Goal: Task Accomplishment & Management: Manage account settings

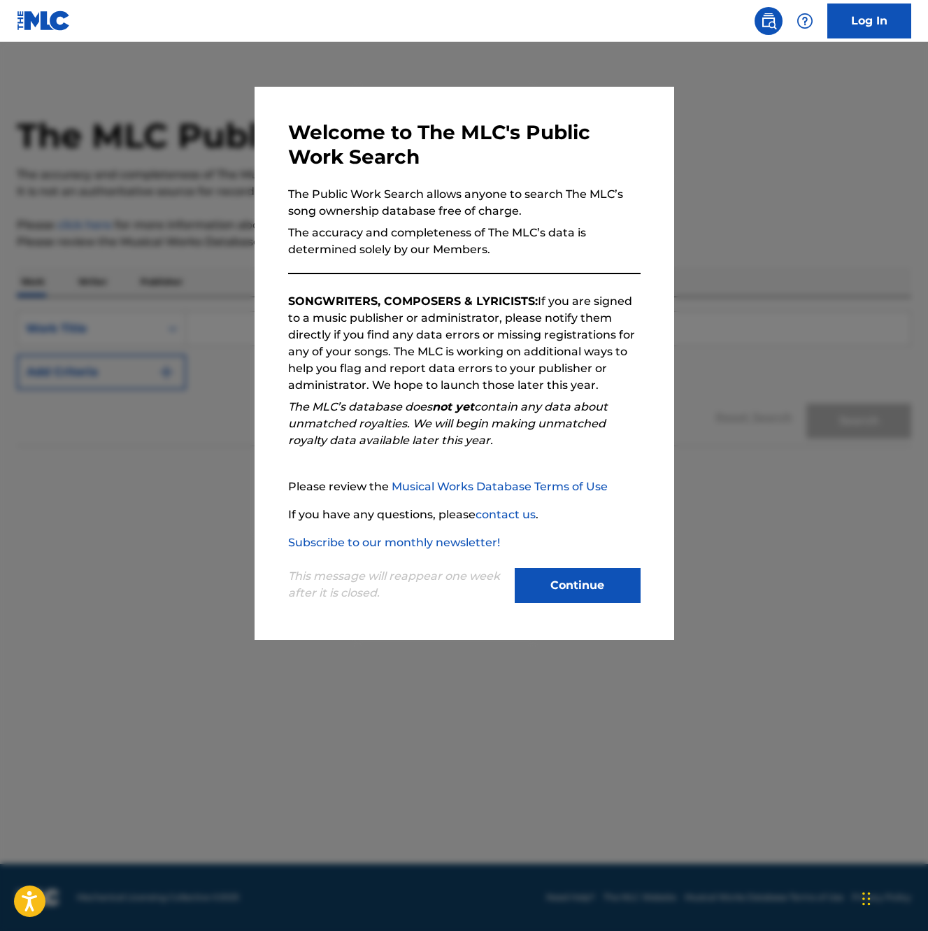
click at [575, 583] on button "Continue" at bounding box center [578, 585] width 126 height 35
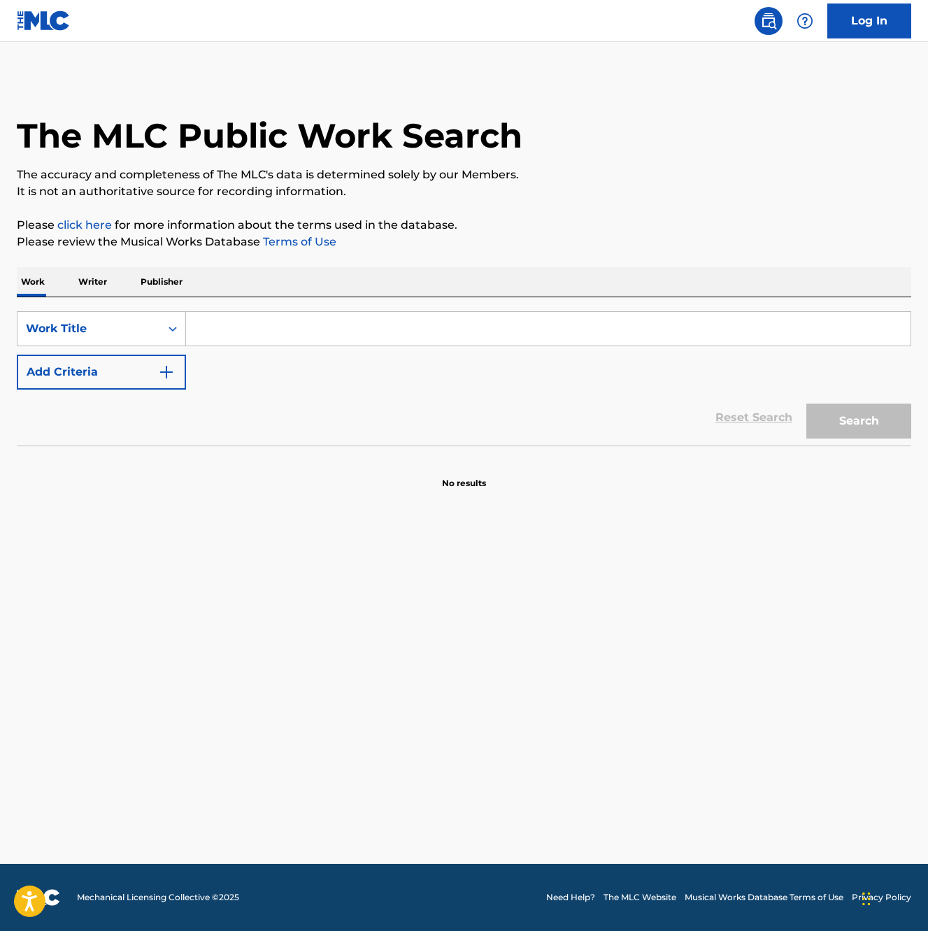
click at [865, 27] on link "Log In" at bounding box center [869, 20] width 84 height 35
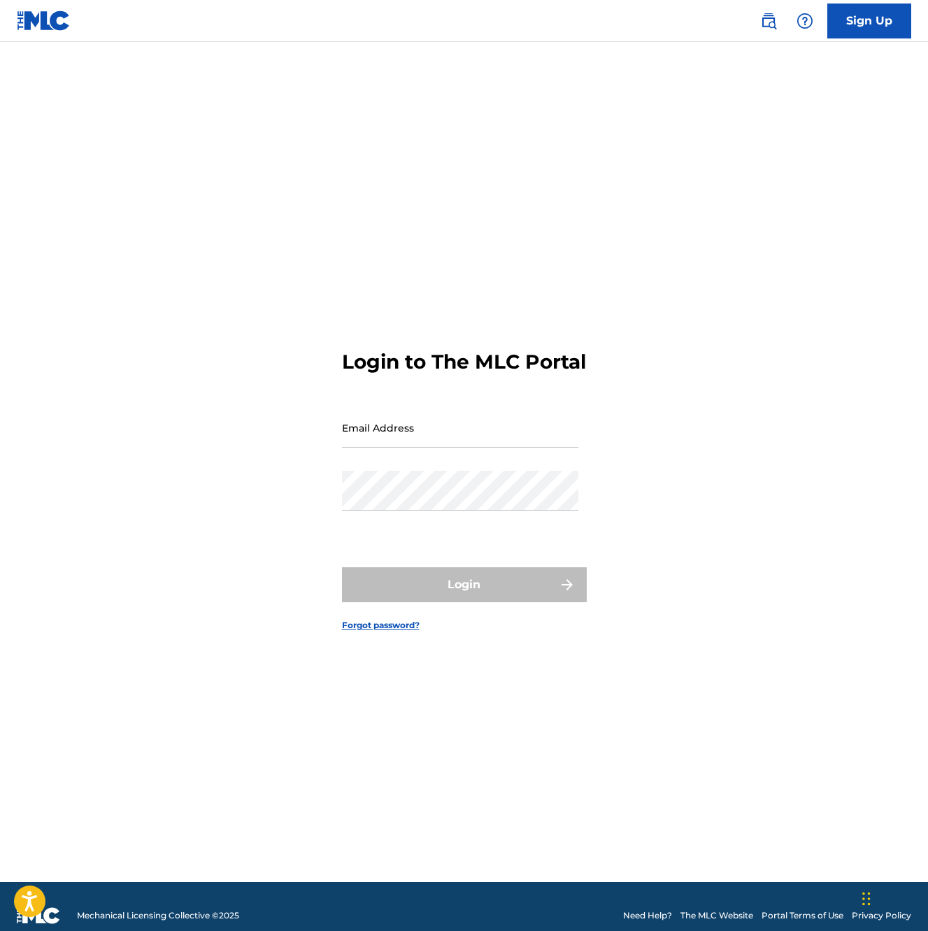
type input "[PERSON_NAME][EMAIL_ADDRESS][DOMAIN_NAME]"
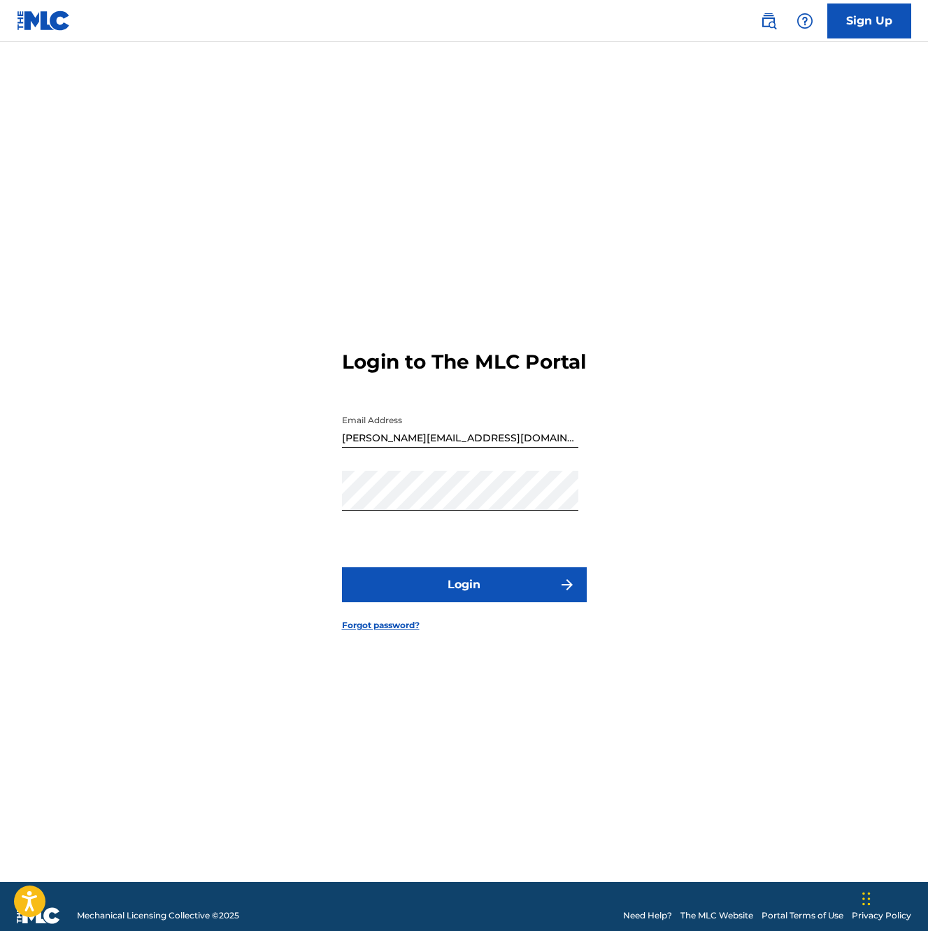
click at [457, 597] on button "Login" at bounding box center [464, 584] width 245 height 35
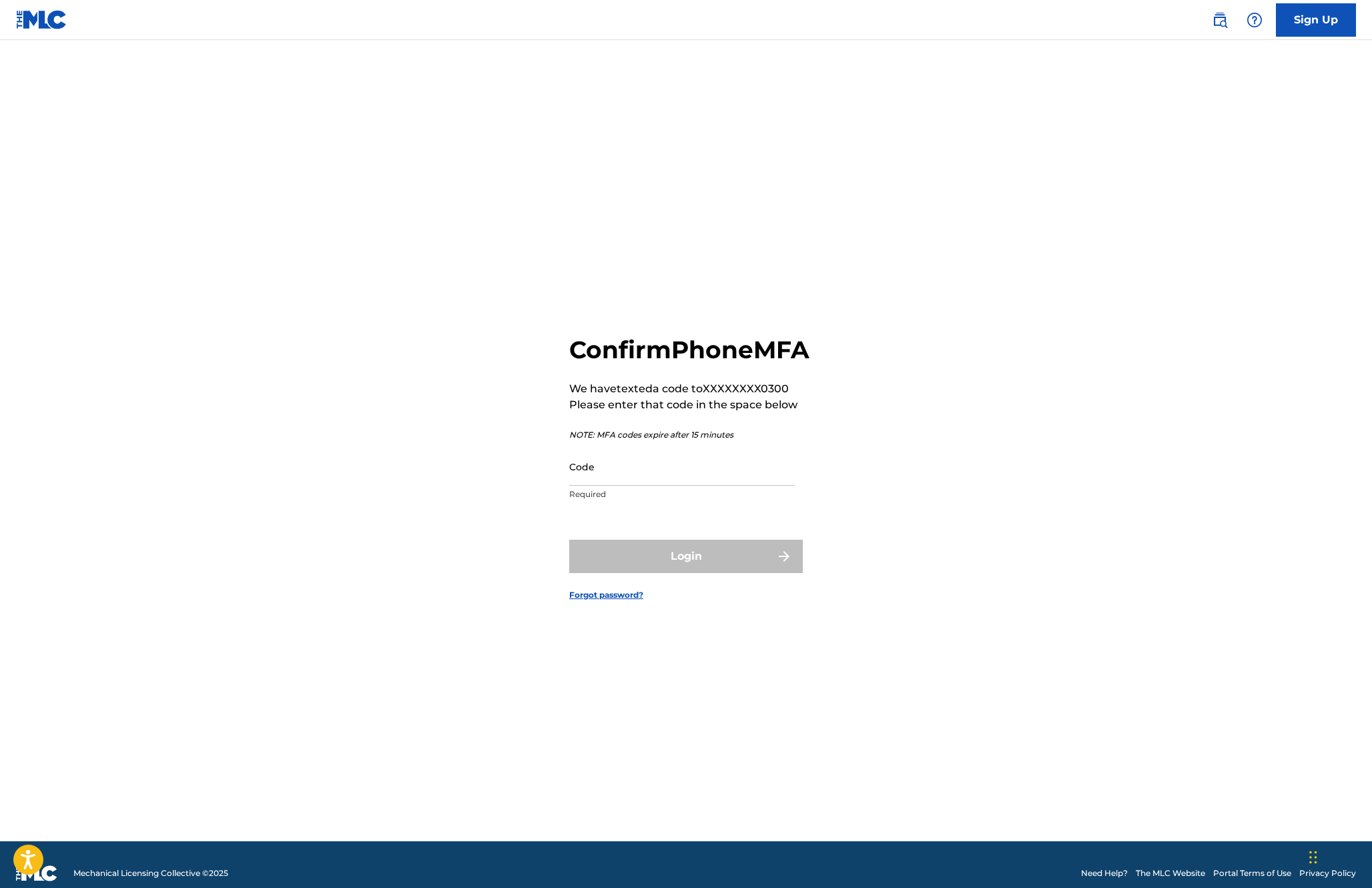
click at [636, 479] on input "Code" at bounding box center [682, 466] width 225 height 38
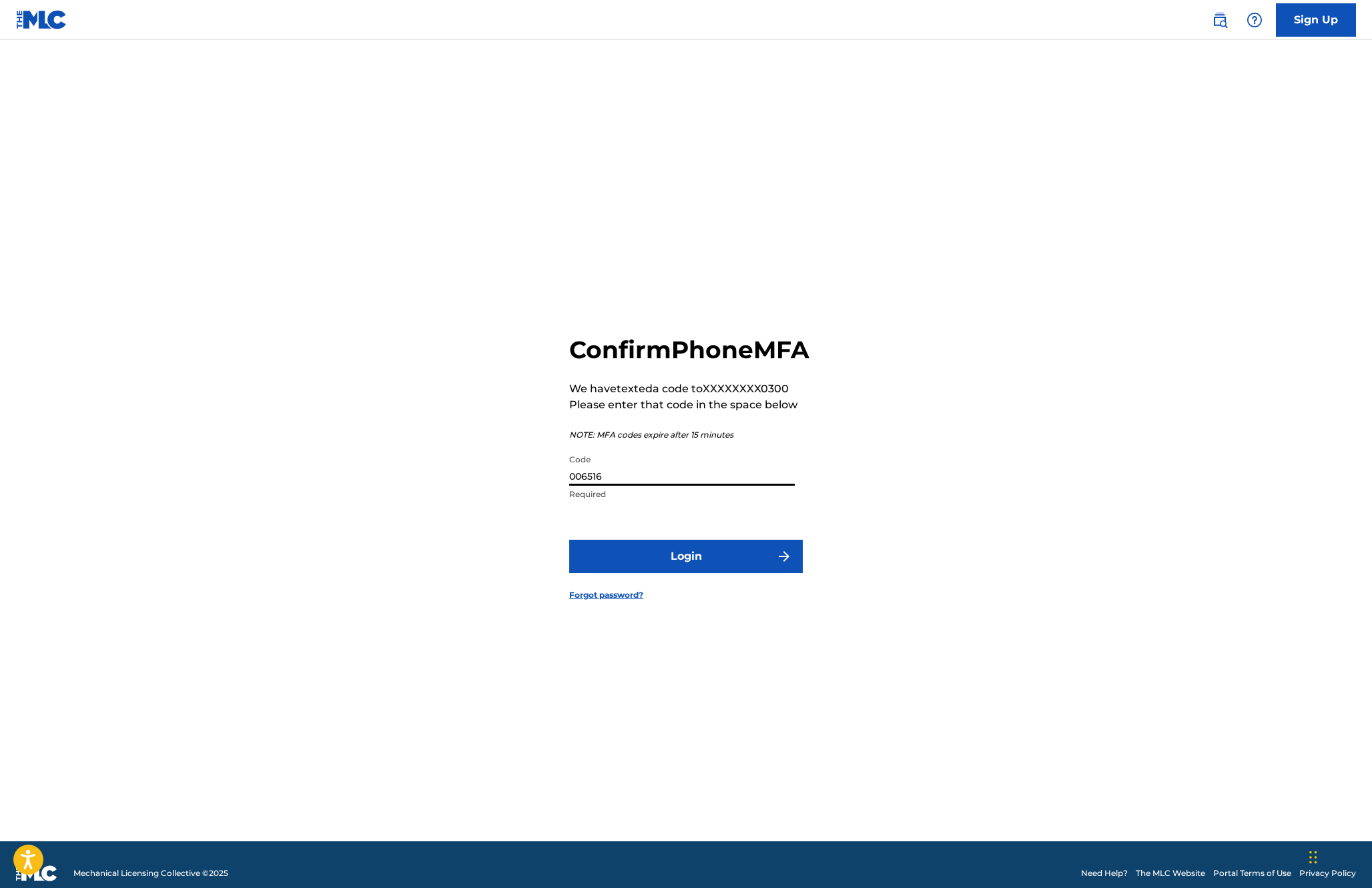
type input "006516"
click at [570, 540] on button "Login" at bounding box center [686, 556] width 234 height 33
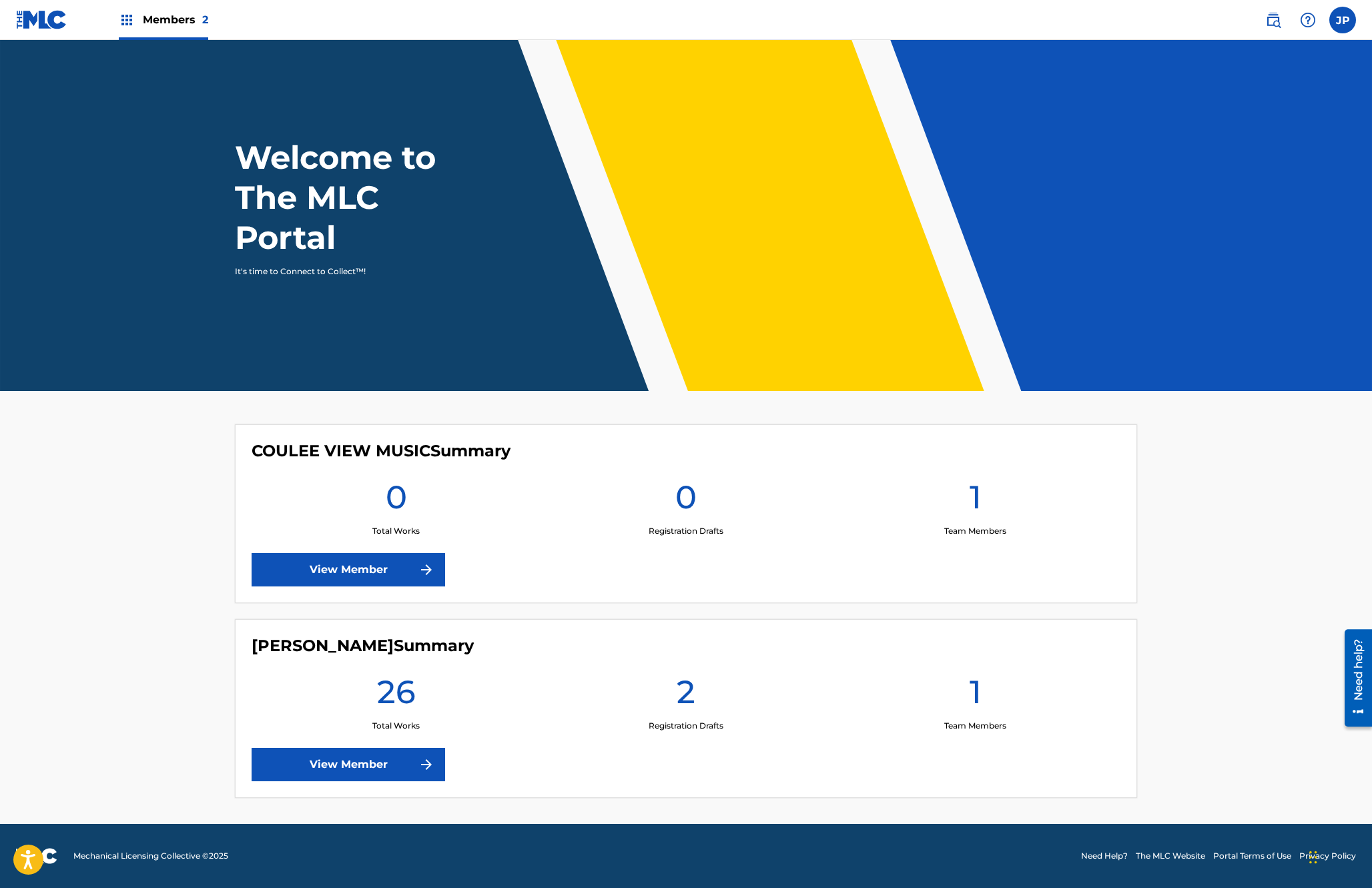
click at [341, 774] on link "View Member" at bounding box center [348, 764] width 194 height 33
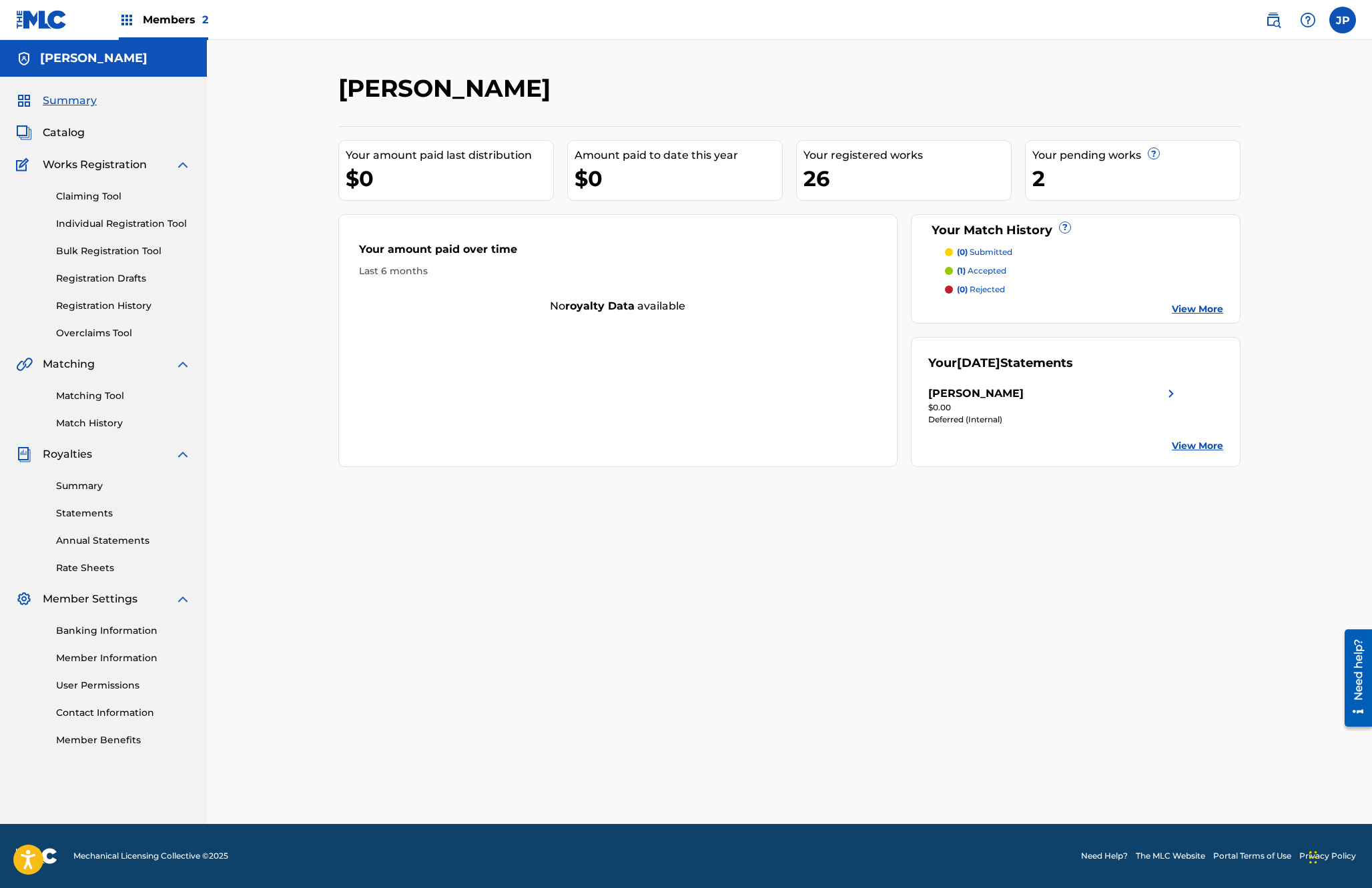
click at [823, 177] on div "26" at bounding box center [907, 177] width 208 height 30
click at [277, 392] on div "JAMIE PENNER Your amount paid last distribution $0 Amount paid to date this yea…" at bounding box center [789, 432] width 1165 height 784
click at [79, 257] on link "Bulk Registration Tool" at bounding box center [123, 251] width 135 height 14
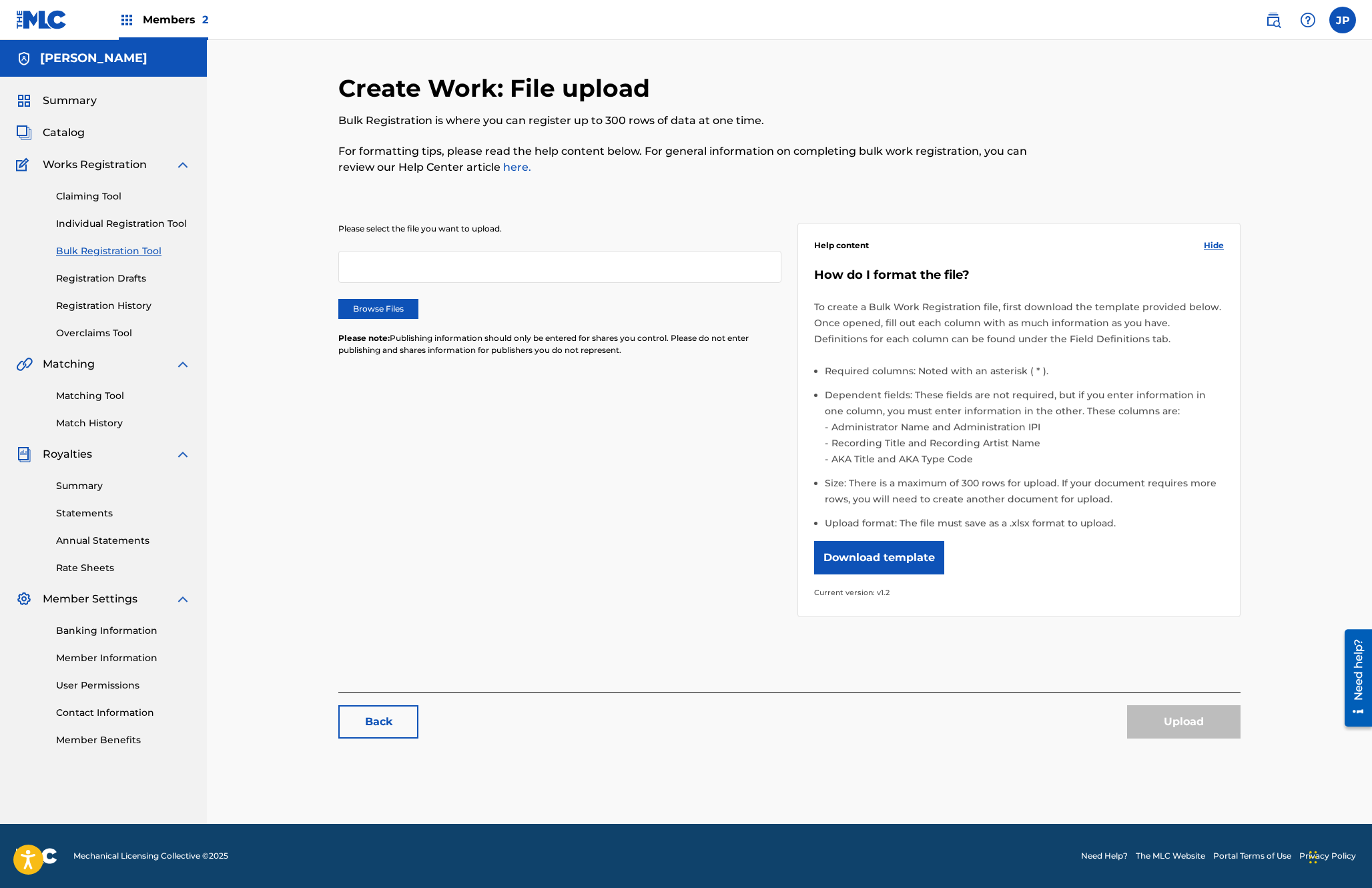
click at [61, 131] on span "Catalog" at bounding box center [64, 133] width 42 height 16
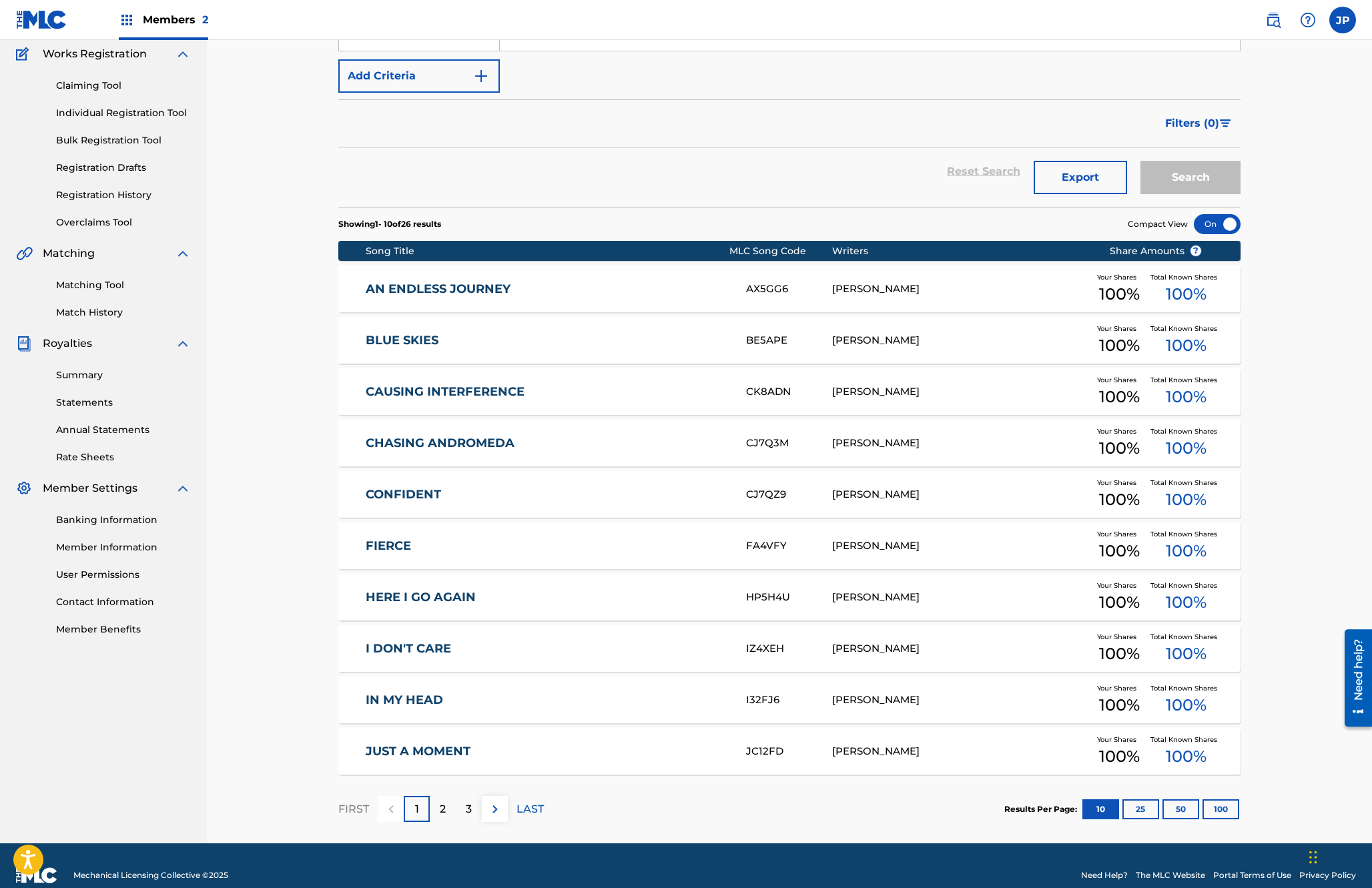
scroll to position [107, 0]
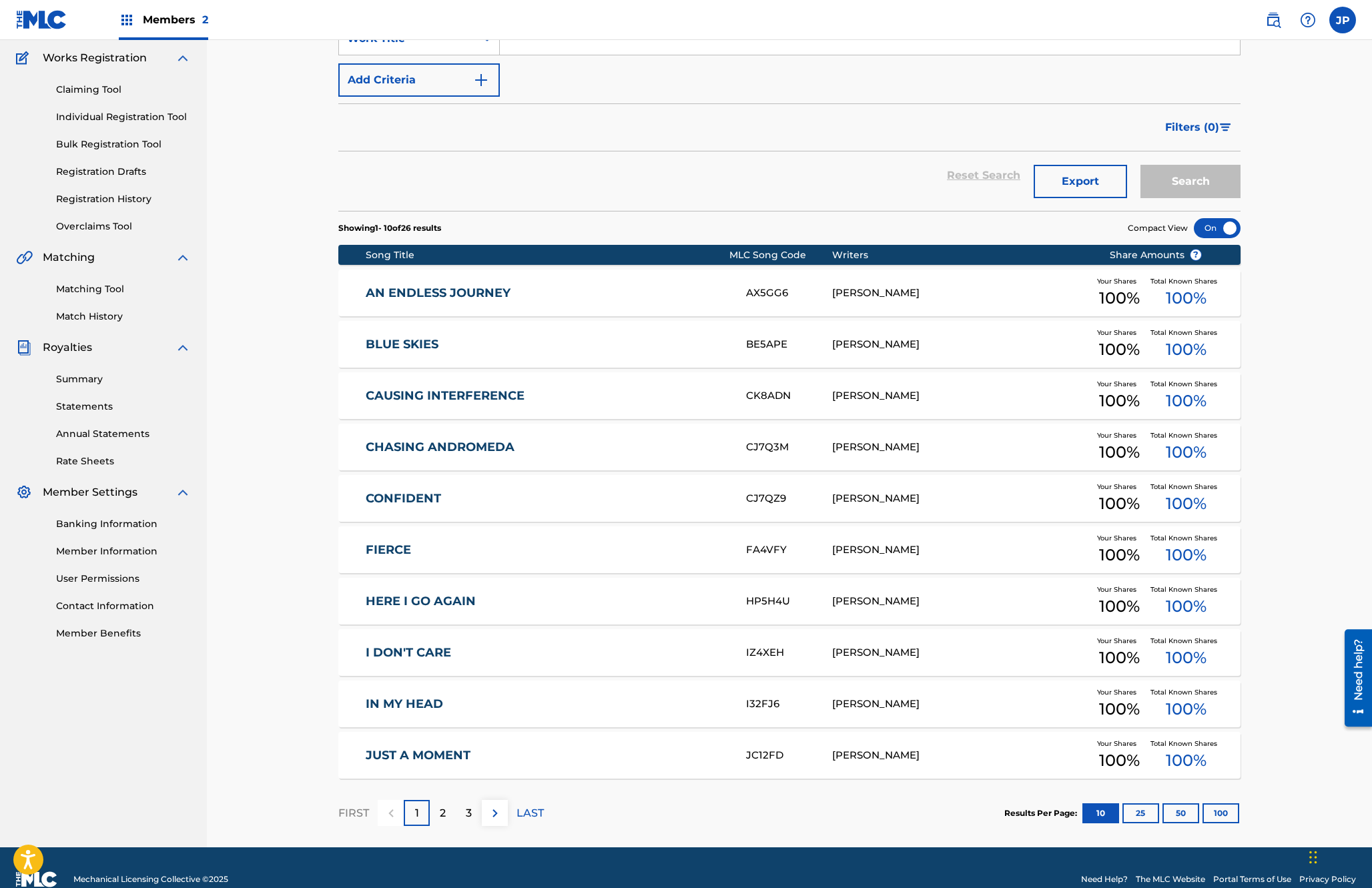
click at [884, 812] on button "100" at bounding box center [1220, 813] width 36 height 20
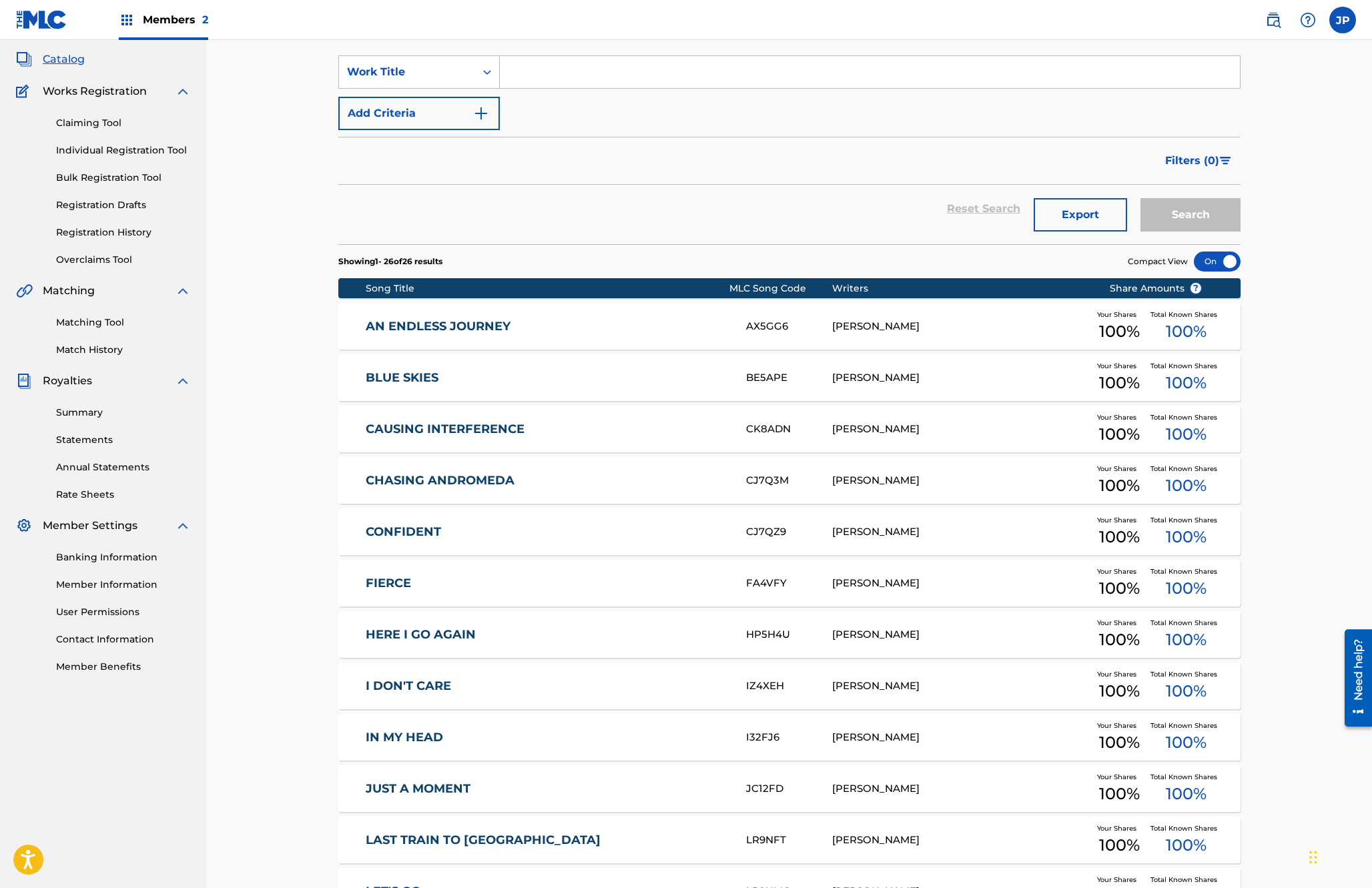
scroll to position [0, 0]
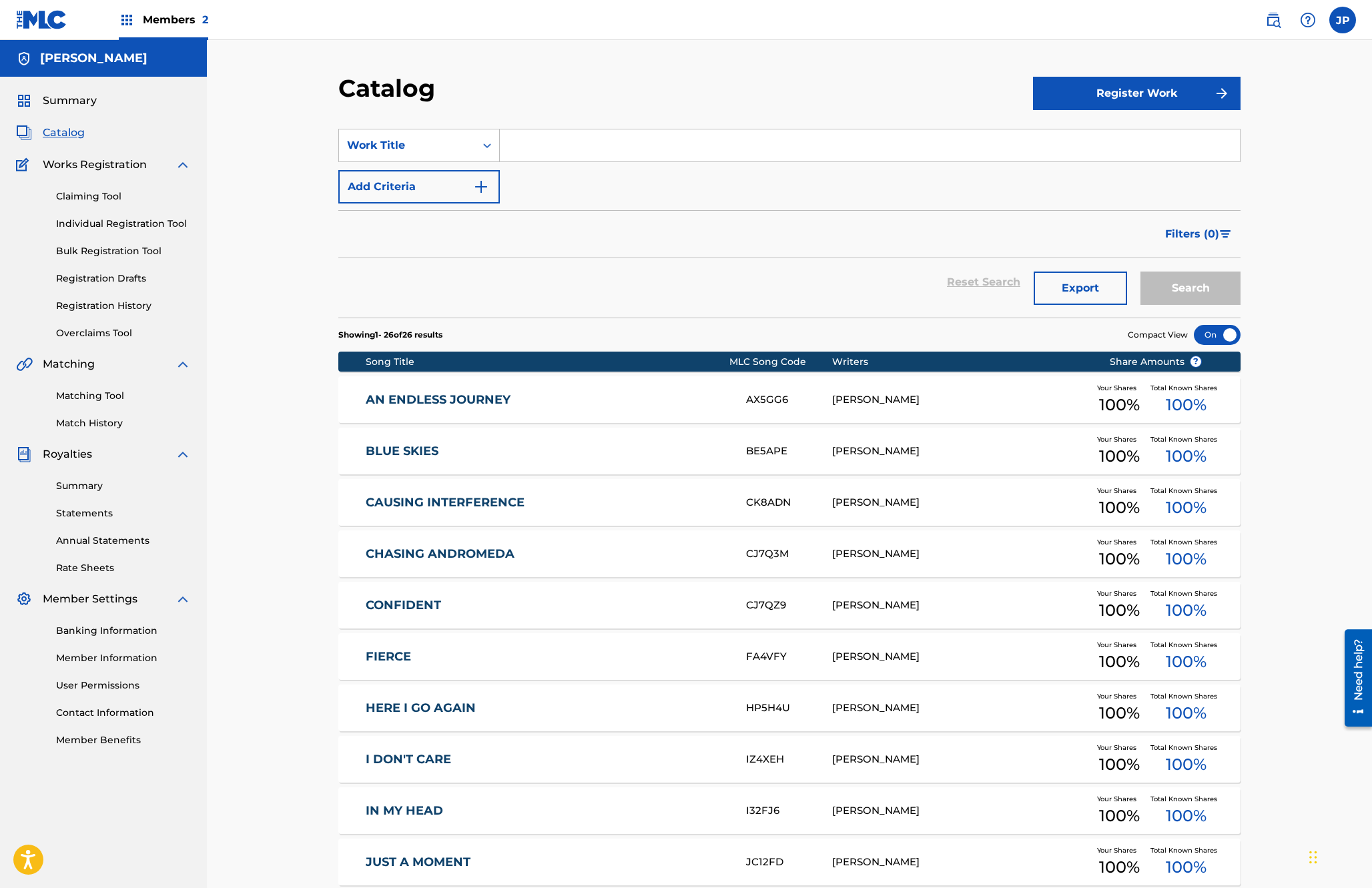
click at [66, 103] on span "Summary" at bounding box center [70, 100] width 54 height 16
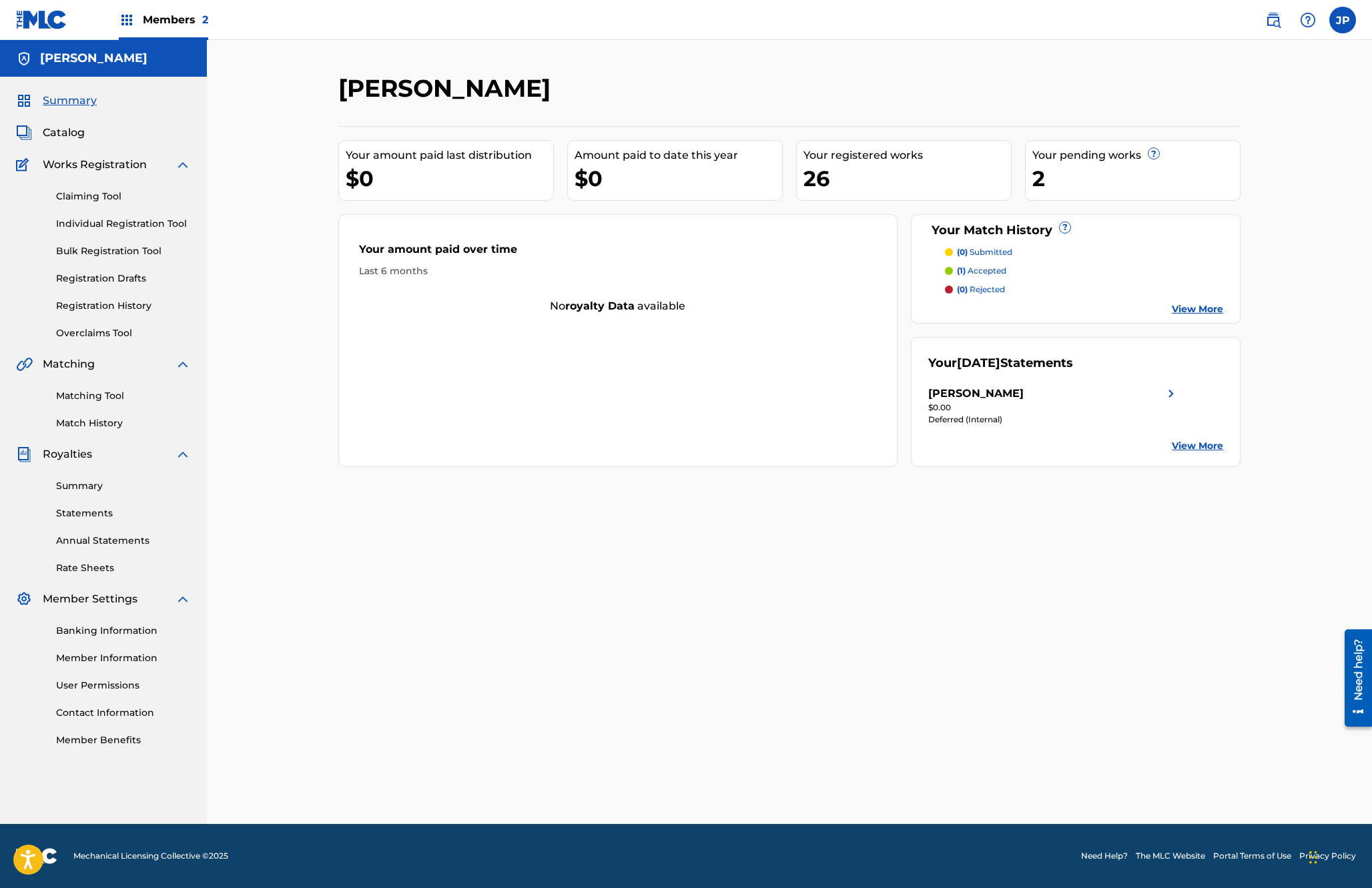
click at [884, 23] on img at bounding box center [1273, 20] width 16 height 16
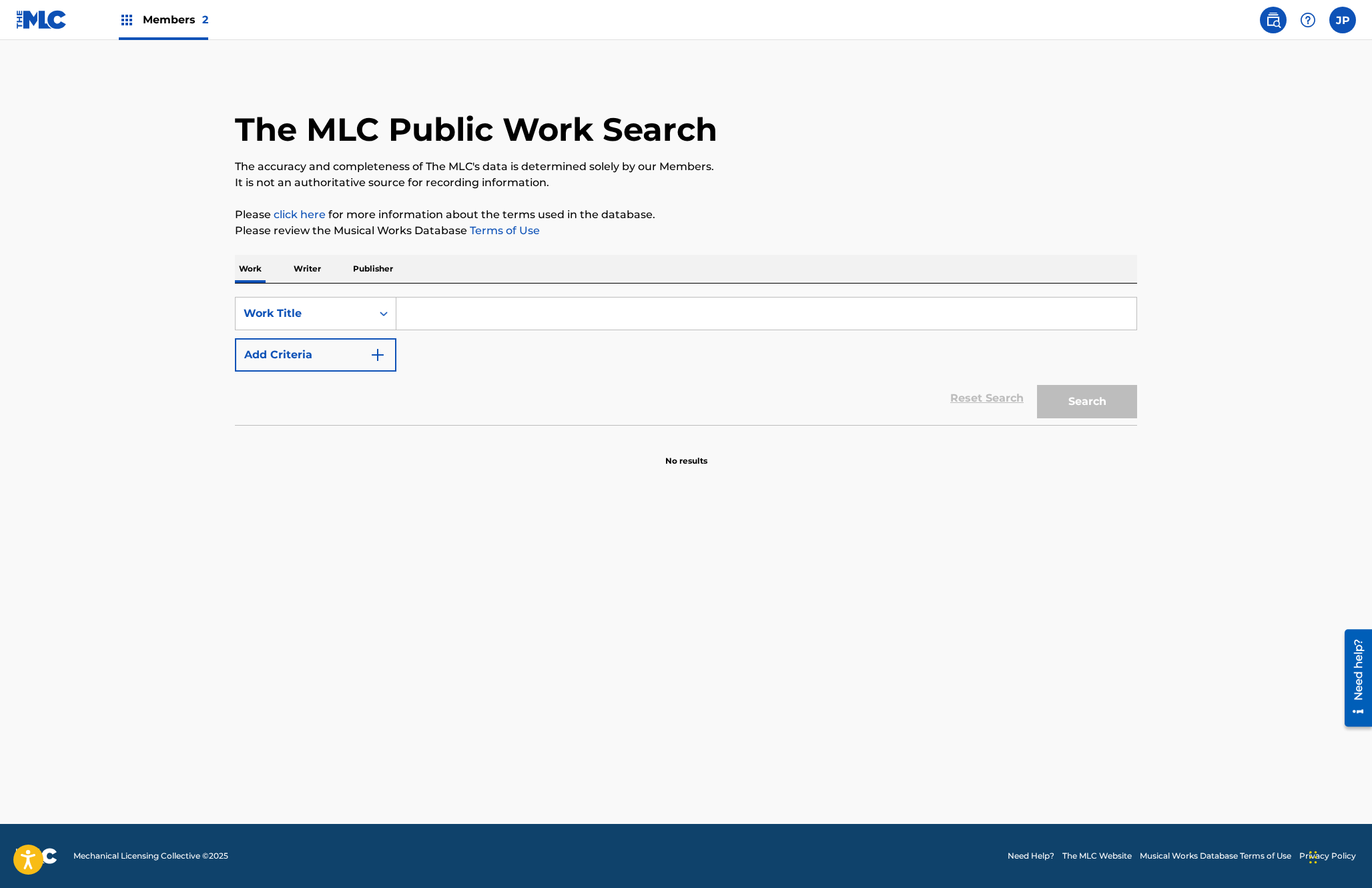
click at [421, 311] on input "Search Form" at bounding box center [766, 314] width 740 height 32
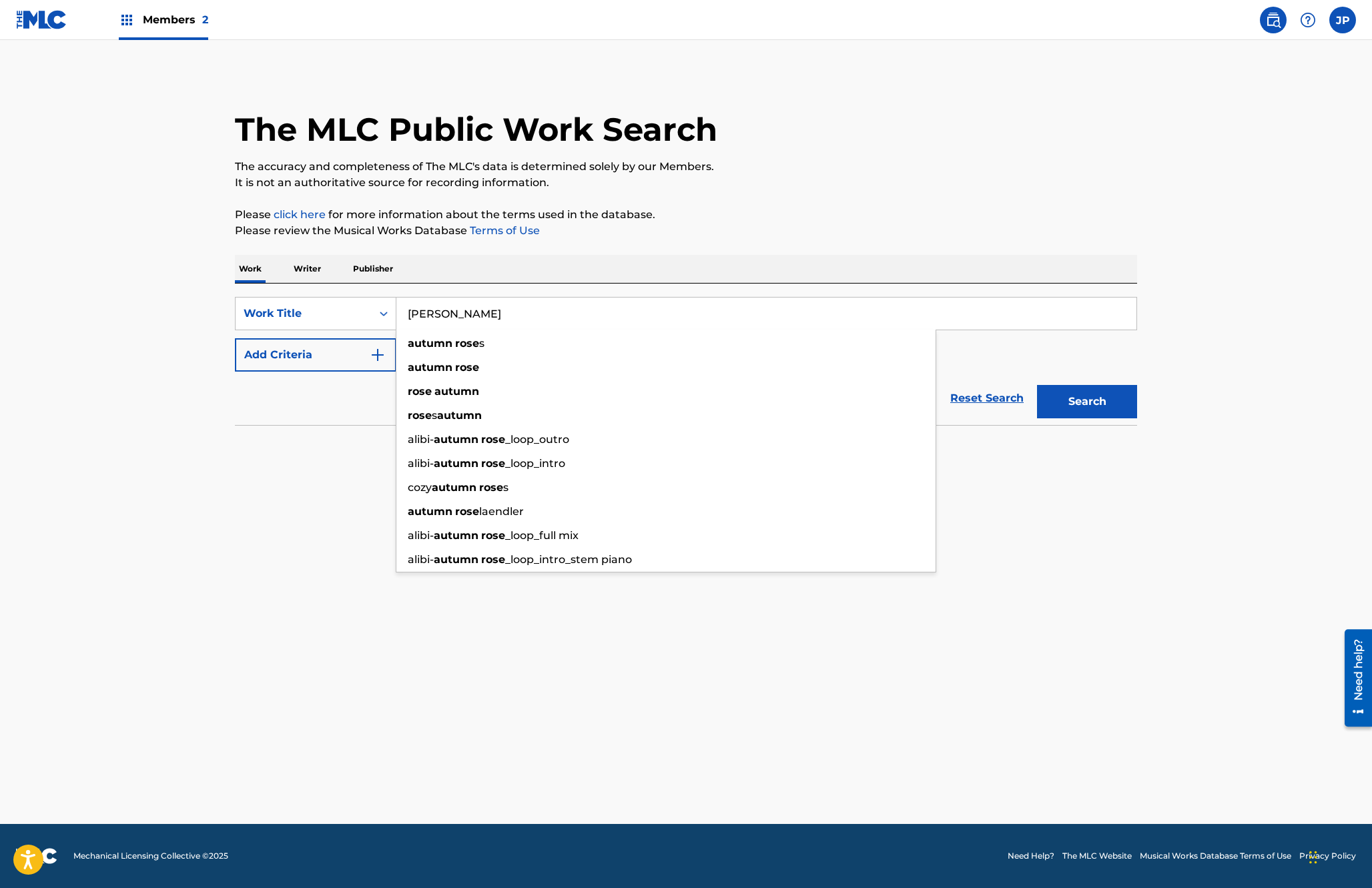
type input "autumn rose"
click at [345, 352] on button "Add Criteria" at bounding box center [315, 355] width 161 height 33
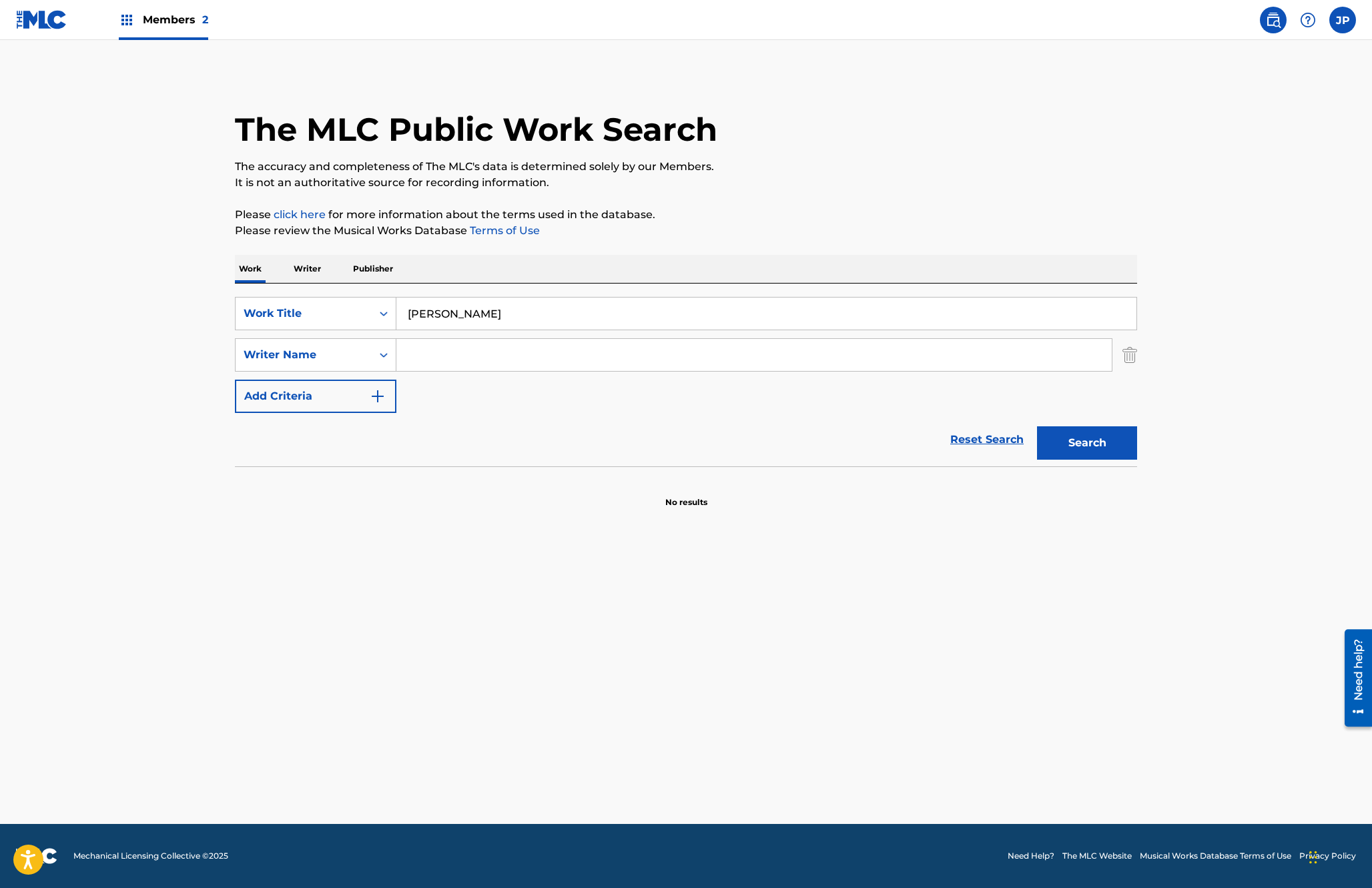
click at [422, 361] on input "Search Form" at bounding box center [754, 355] width 716 height 32
type input "h"
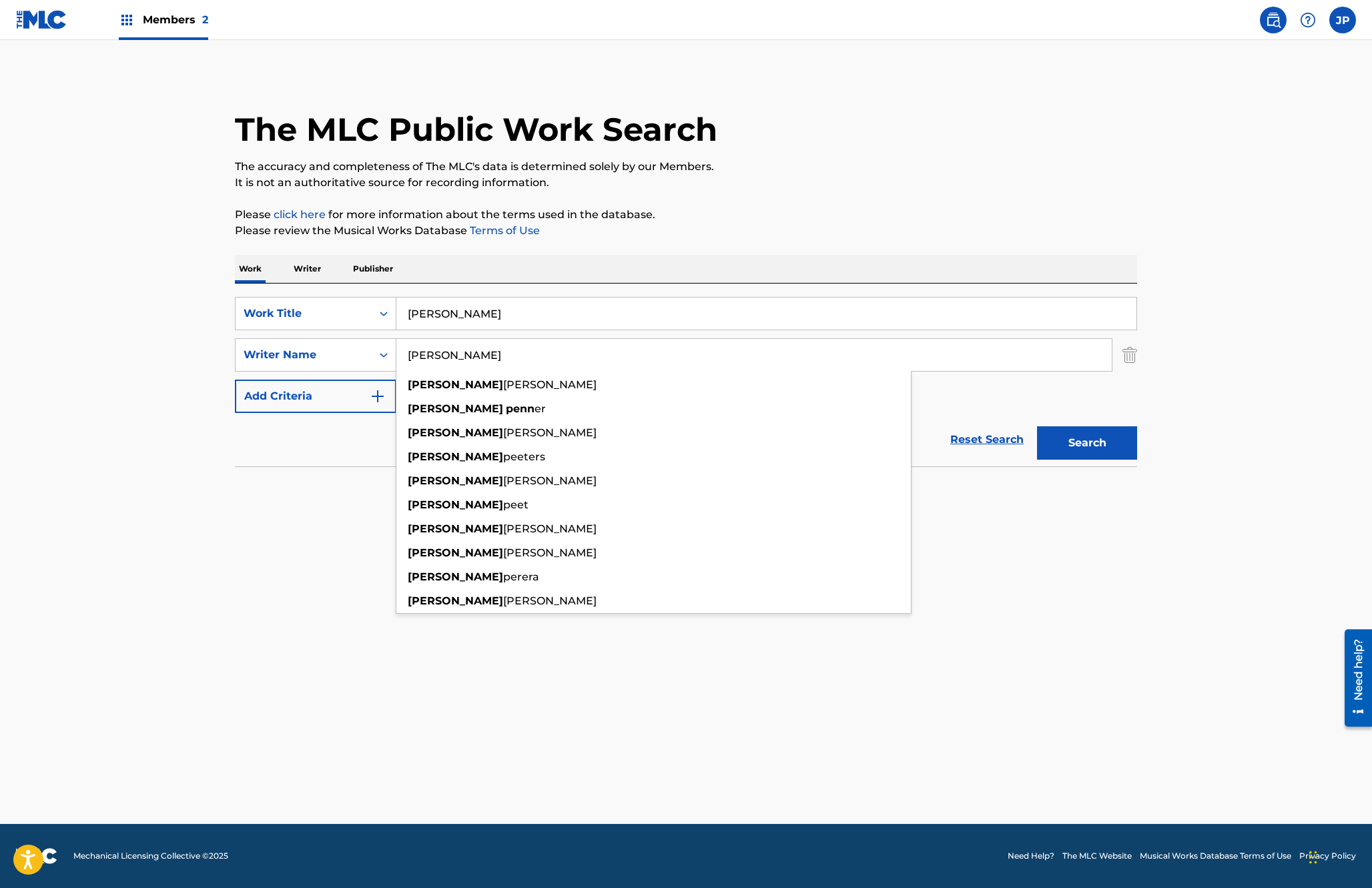
type input "jamie penner"
click at [884, 426] on button "Search" at bounding box center [1087, 443] width 100 height 33
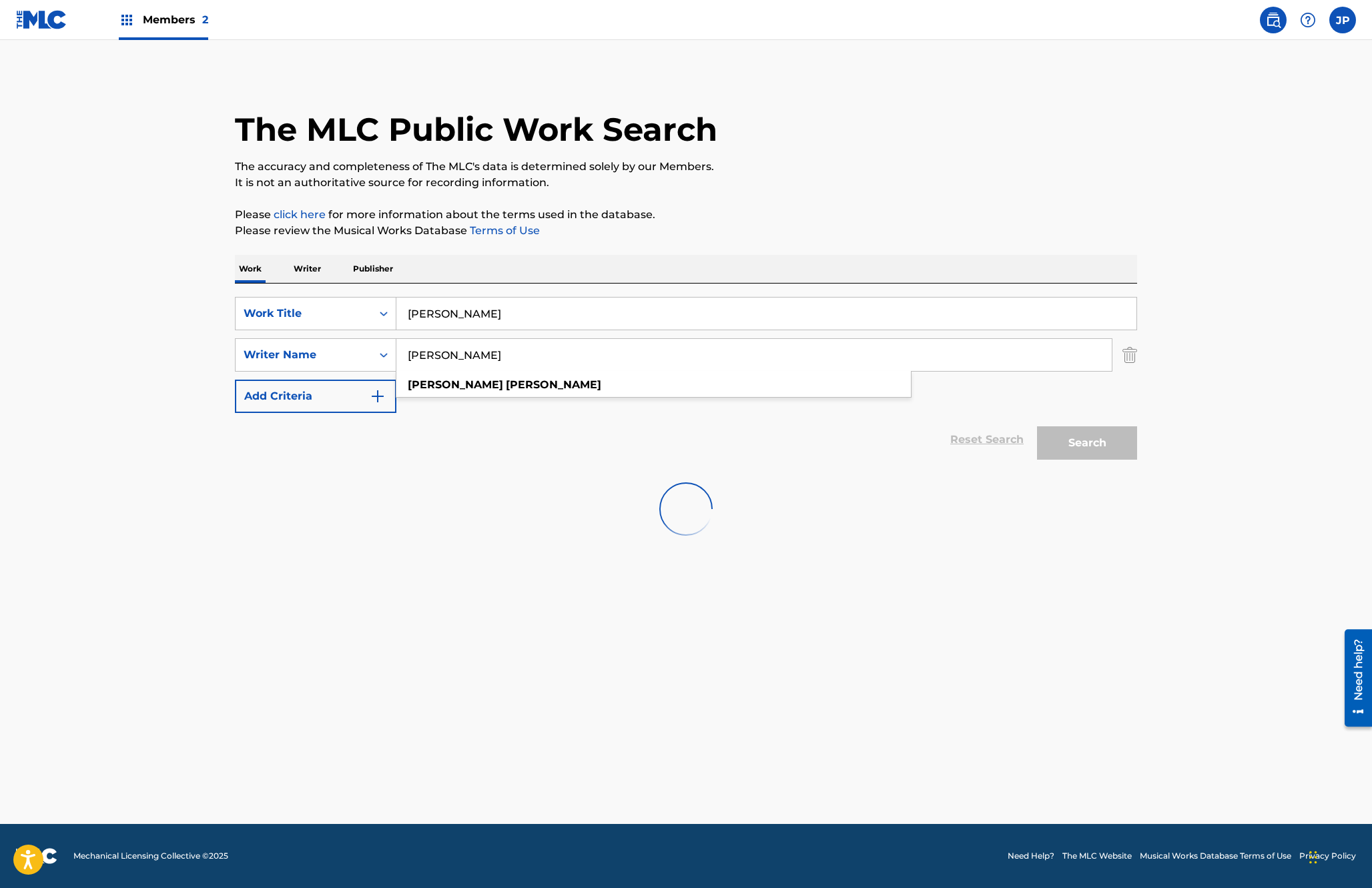
click at [168, 176] on main "The MLC Public Work Search The accuracy and completeness of The MLC's data is d…" at bounding box center [686, 432] width 1372 height 784
click at [173, 19] on span "Members 2" at bounding box center [176, 20] width 66 height 15
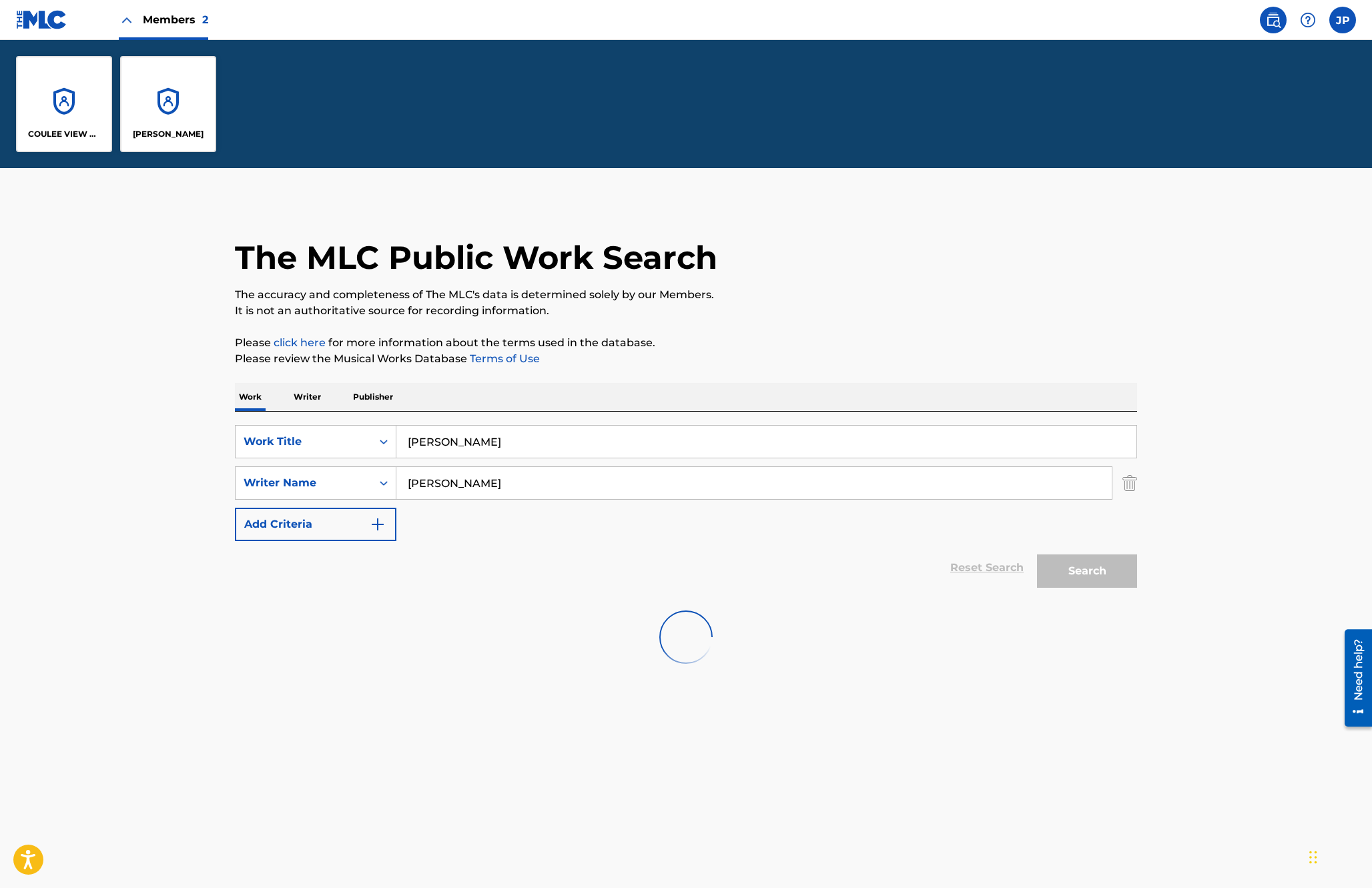
click at [159, 118] on div "[PERSON_NAME]" at bounding box center [168, 104] width 96 height 96
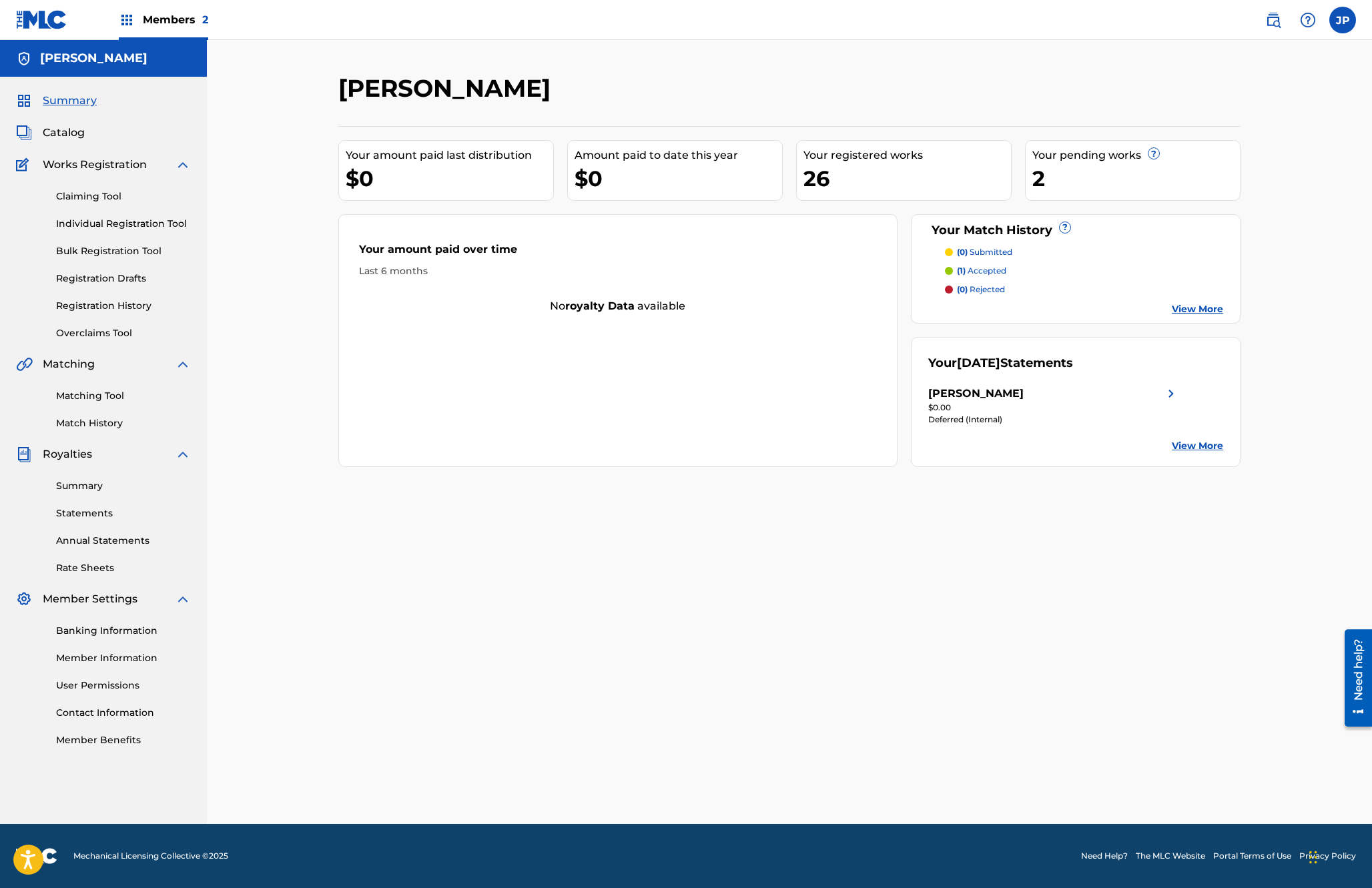
click at [70, 134] on span "Catalog" at bounding box center [64, 133] width 42 height 16
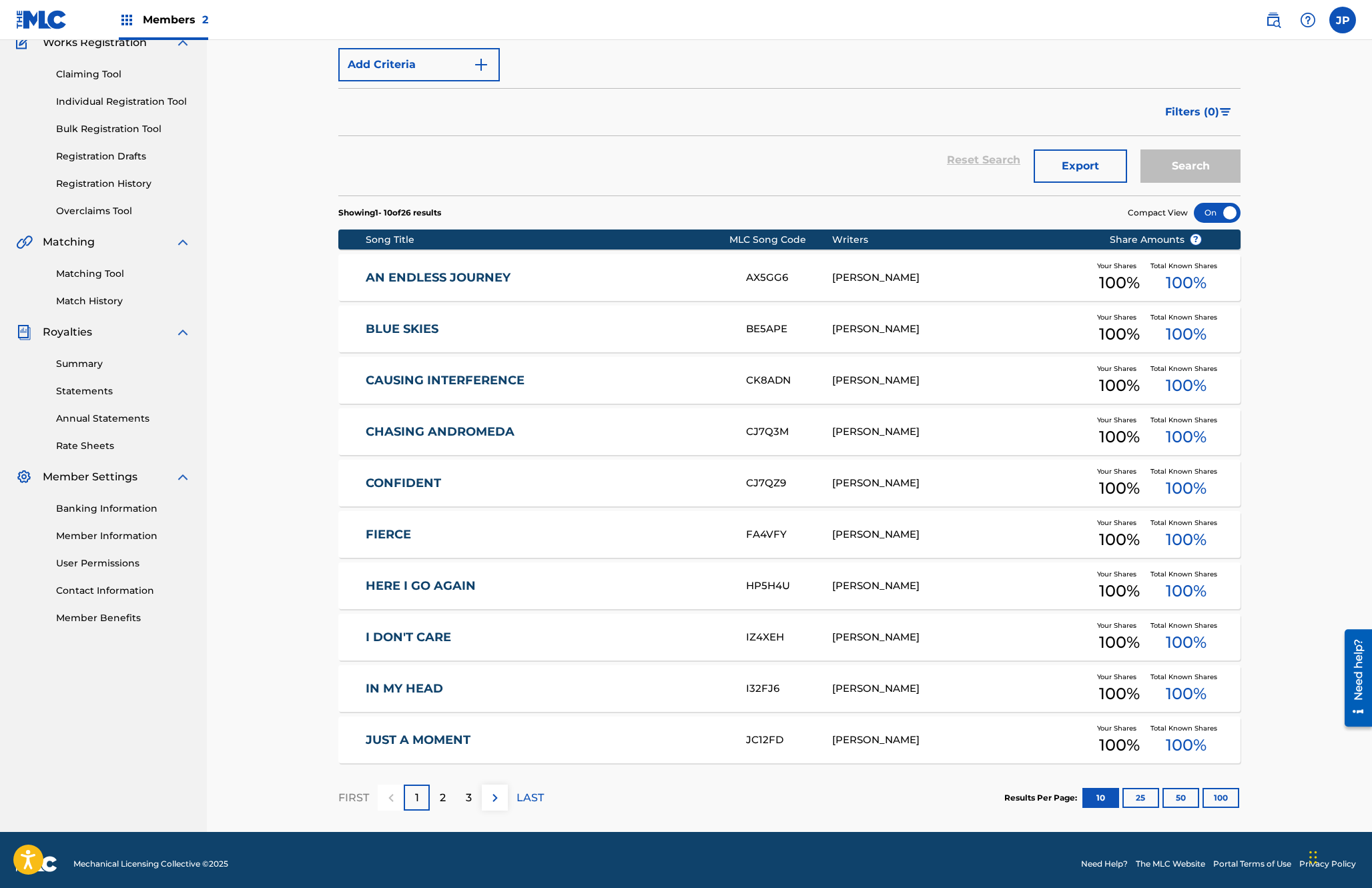
scroll to position [130, 0]
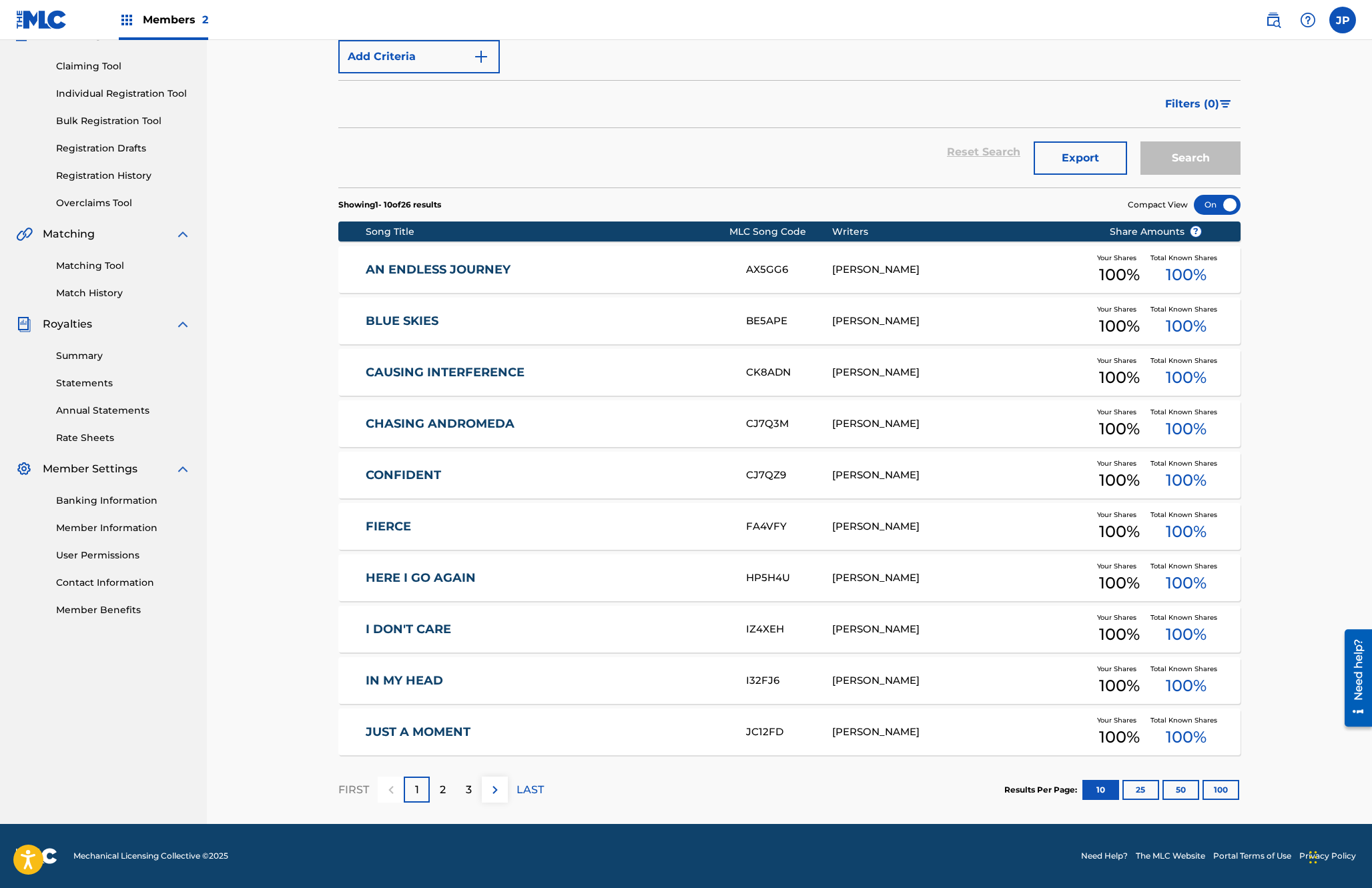
click at [884, 156] on button "Export" at bounding box center [1080, 157] width 94 height 33
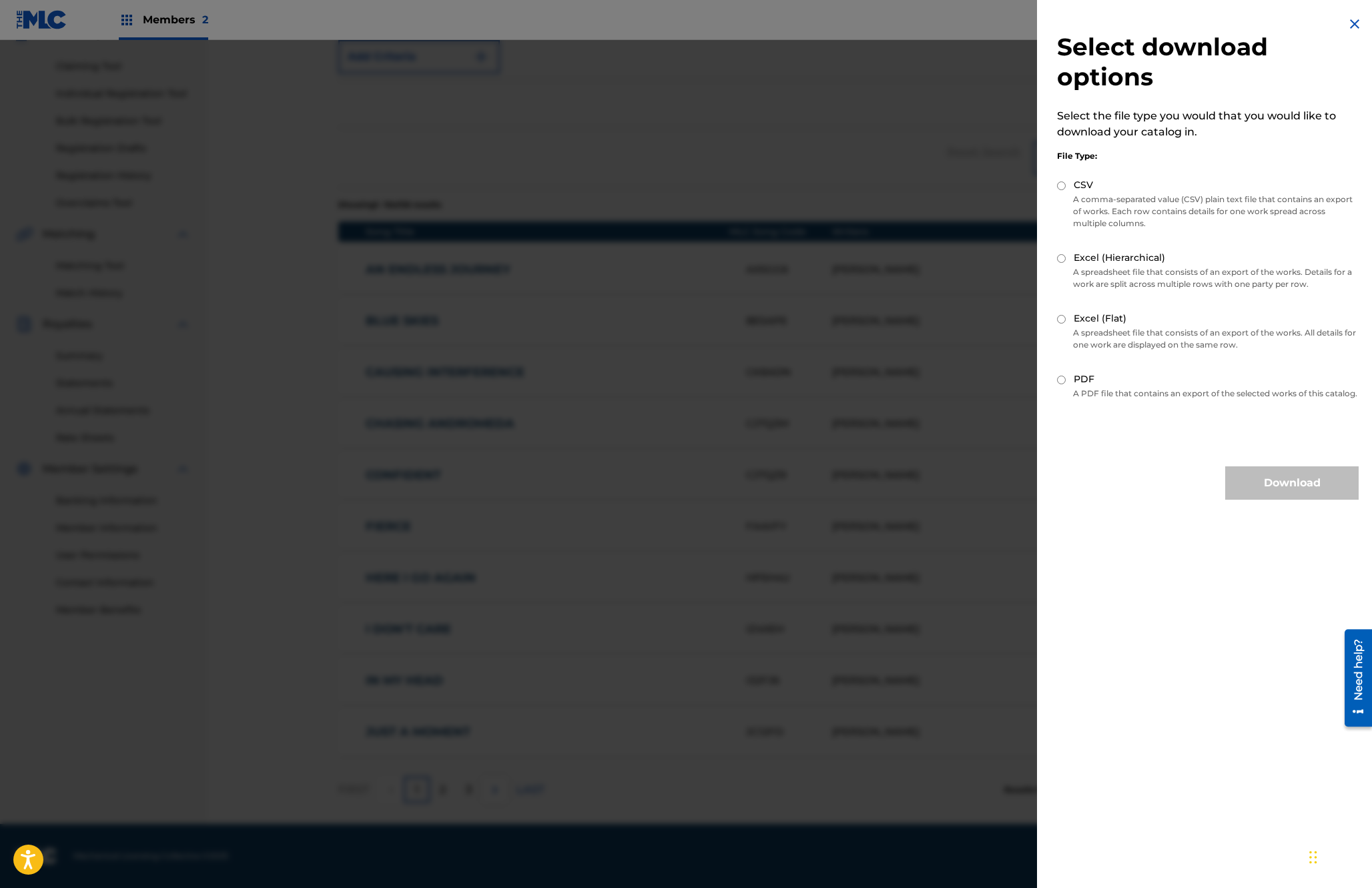
click at [884, 185] on input "CSV" at bounding box center [1061, 185] width 9 height 9
radio input "true"
click at [884, 493] on button "Download" at bounding box center [1292, 483] width 134 height 33
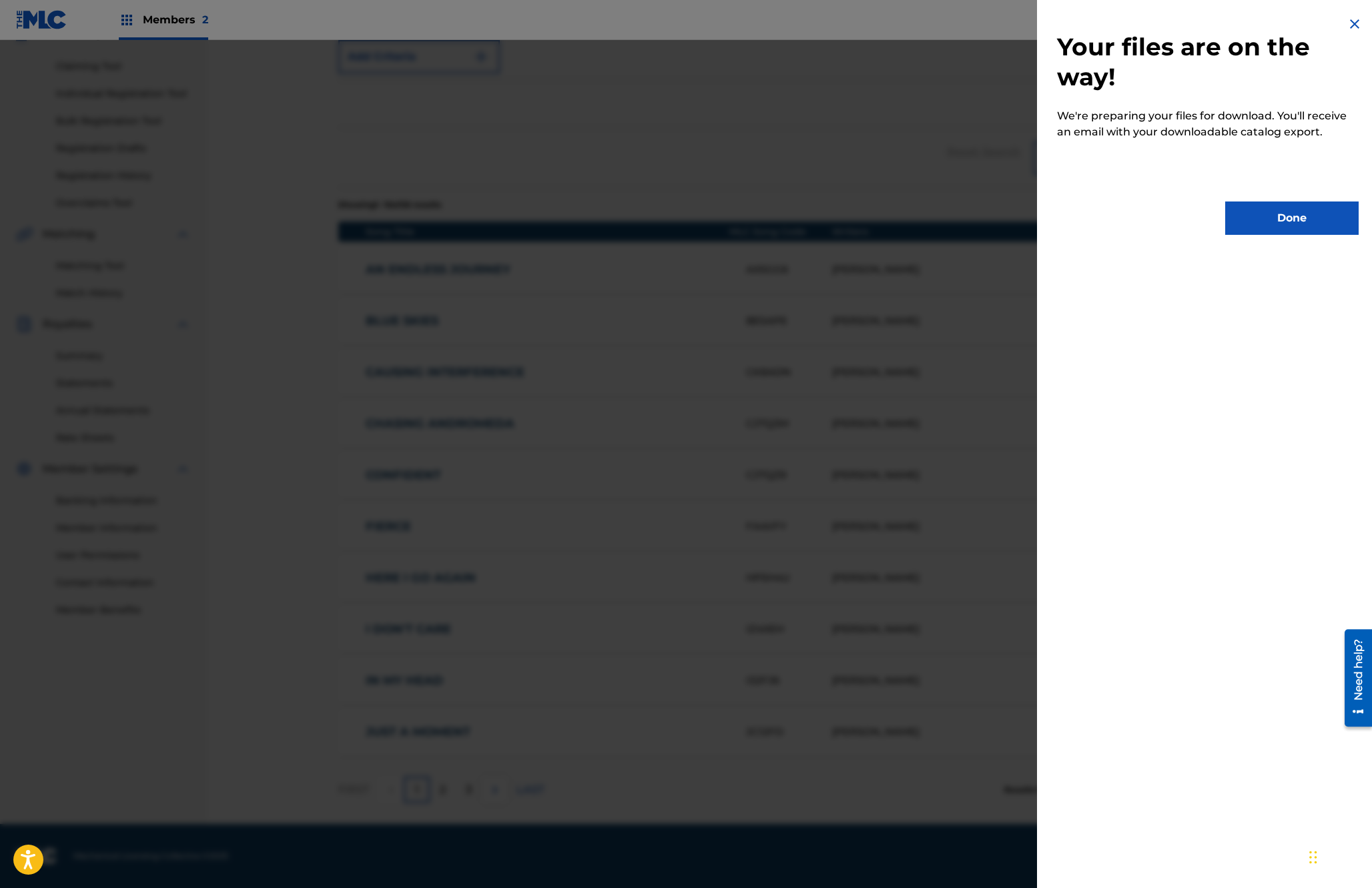
click at [884, 219] on button "Done" at bounding box center [1292, 217] width 134 height 33
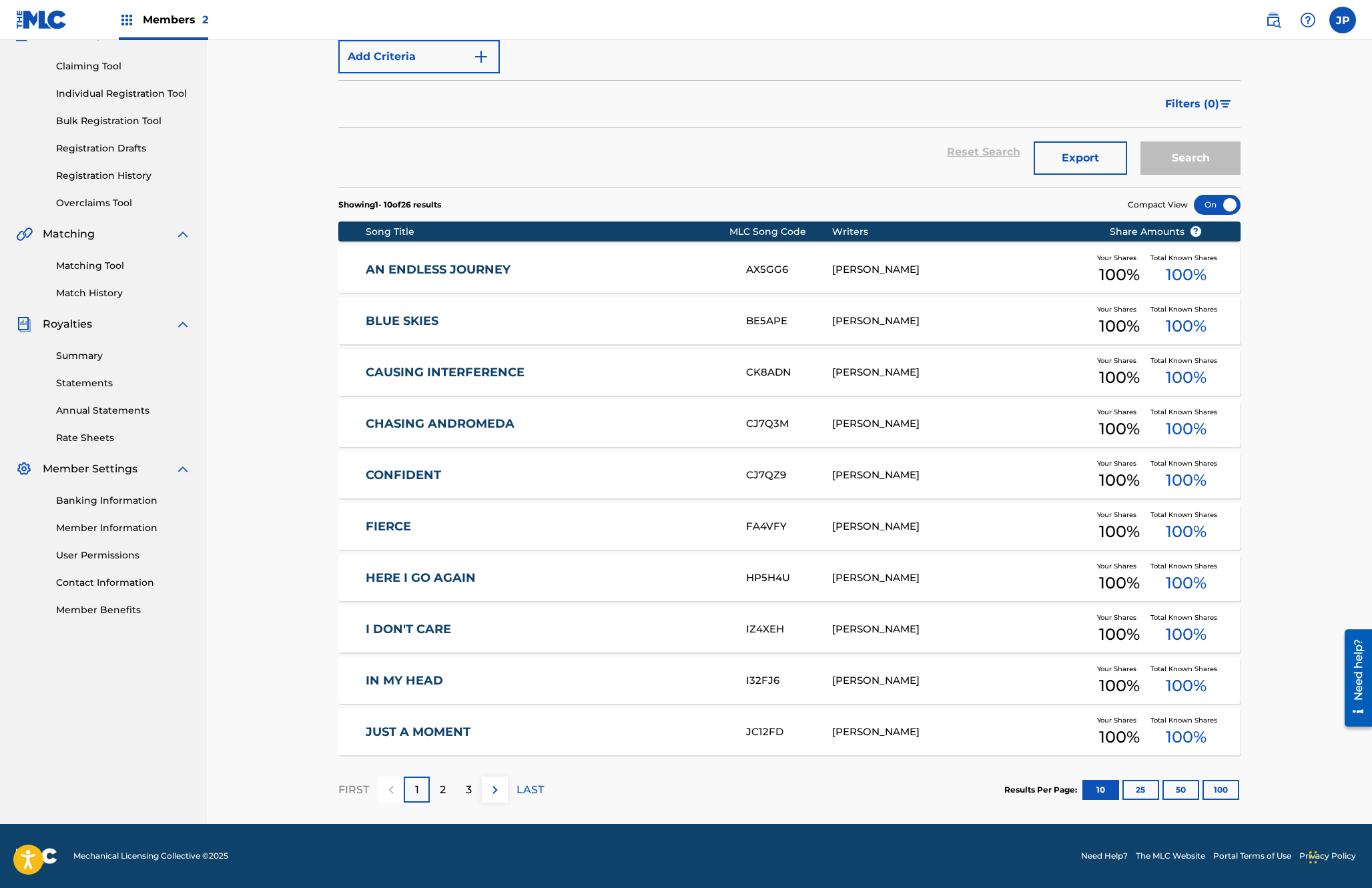
scroll to position [0, 0]
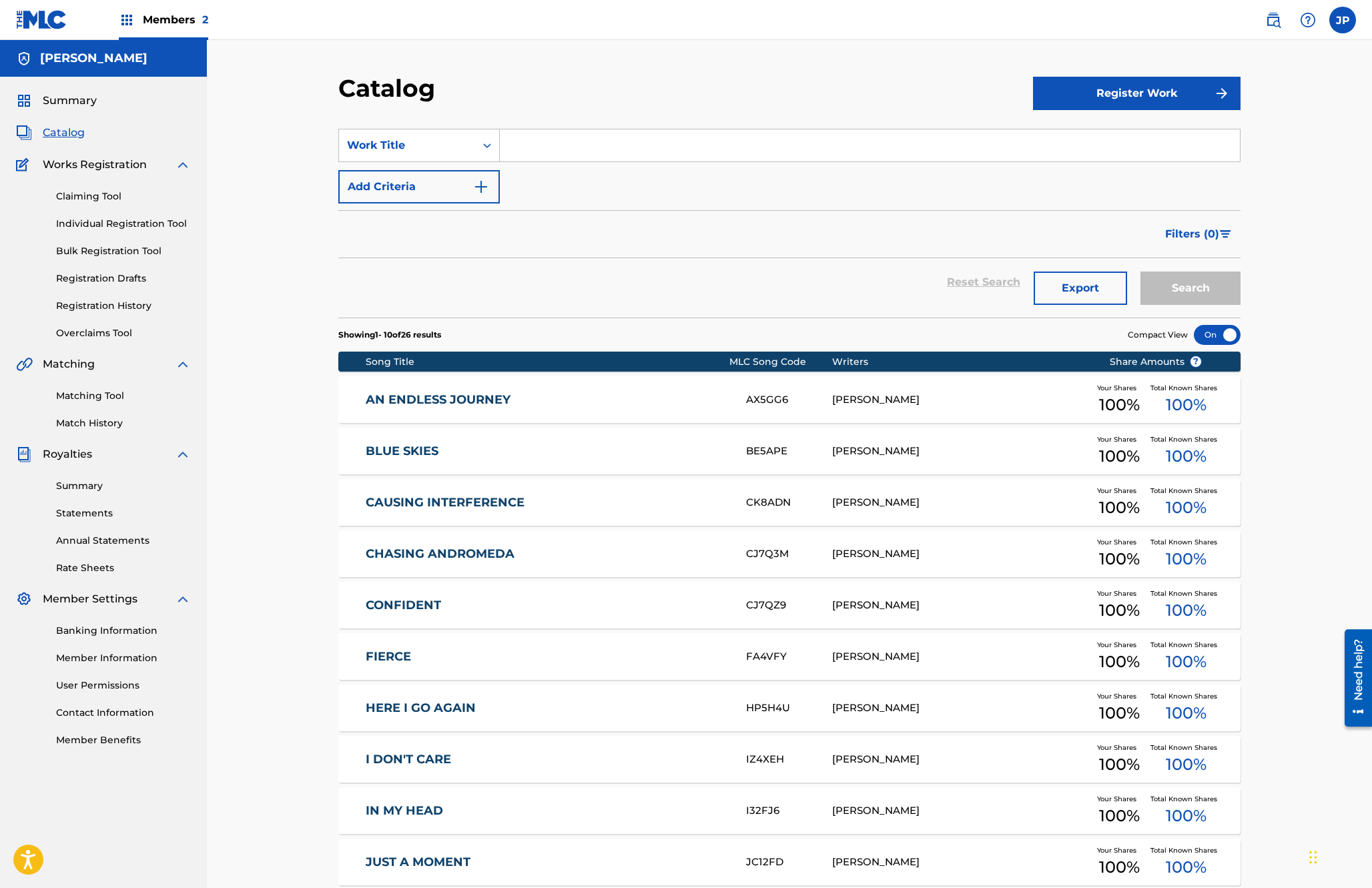
click at [101, 254] on link "Bulk Registration Tool" at bounding box center [123, 251] width 135 height 14
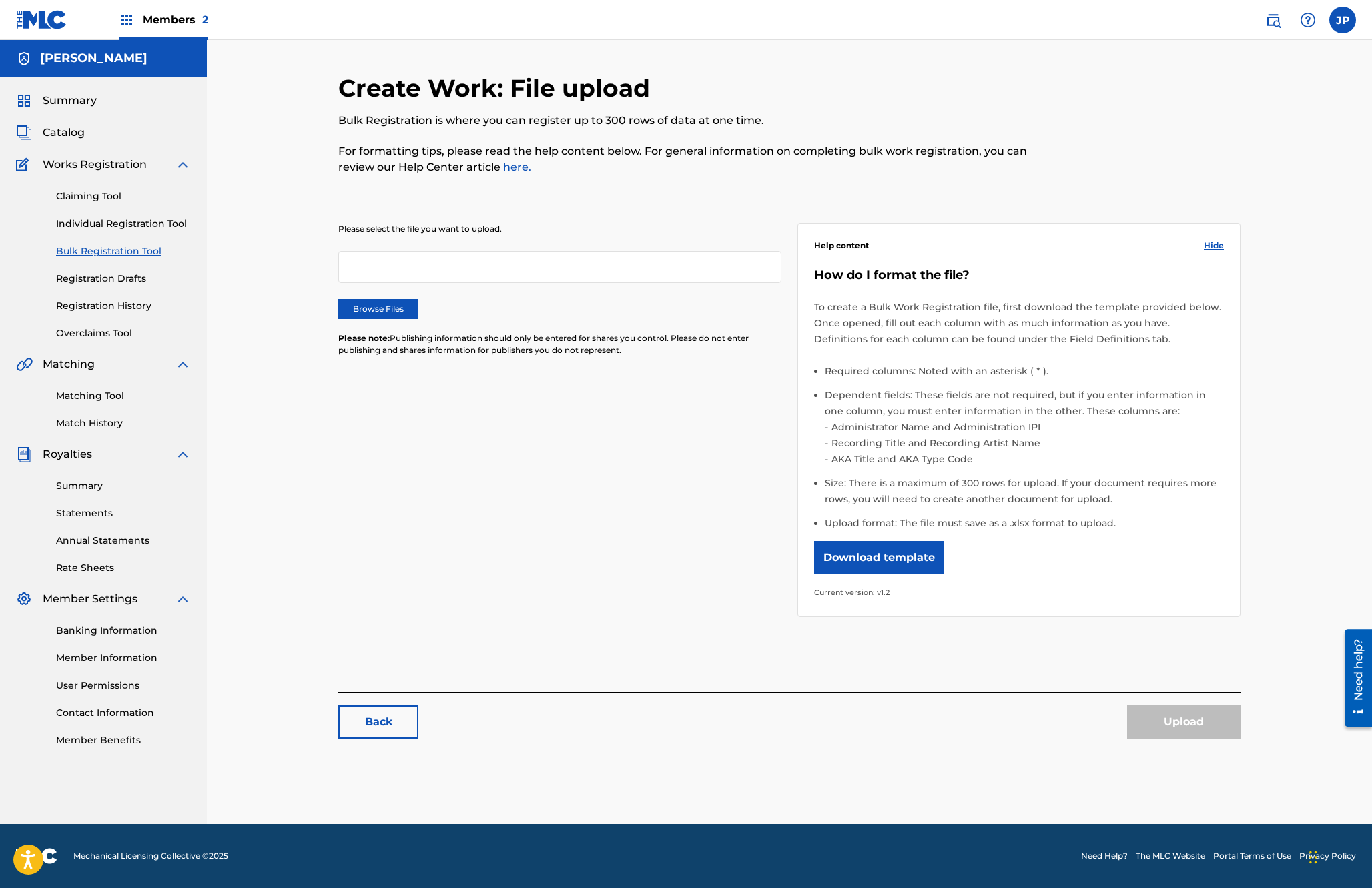
click at [860, 551] on button "Download template" at bounding box center [879, 557] width 130 height 33
click at [170, 23] on span "Members 2" at bounding box center [176, 20] width 66 height 15
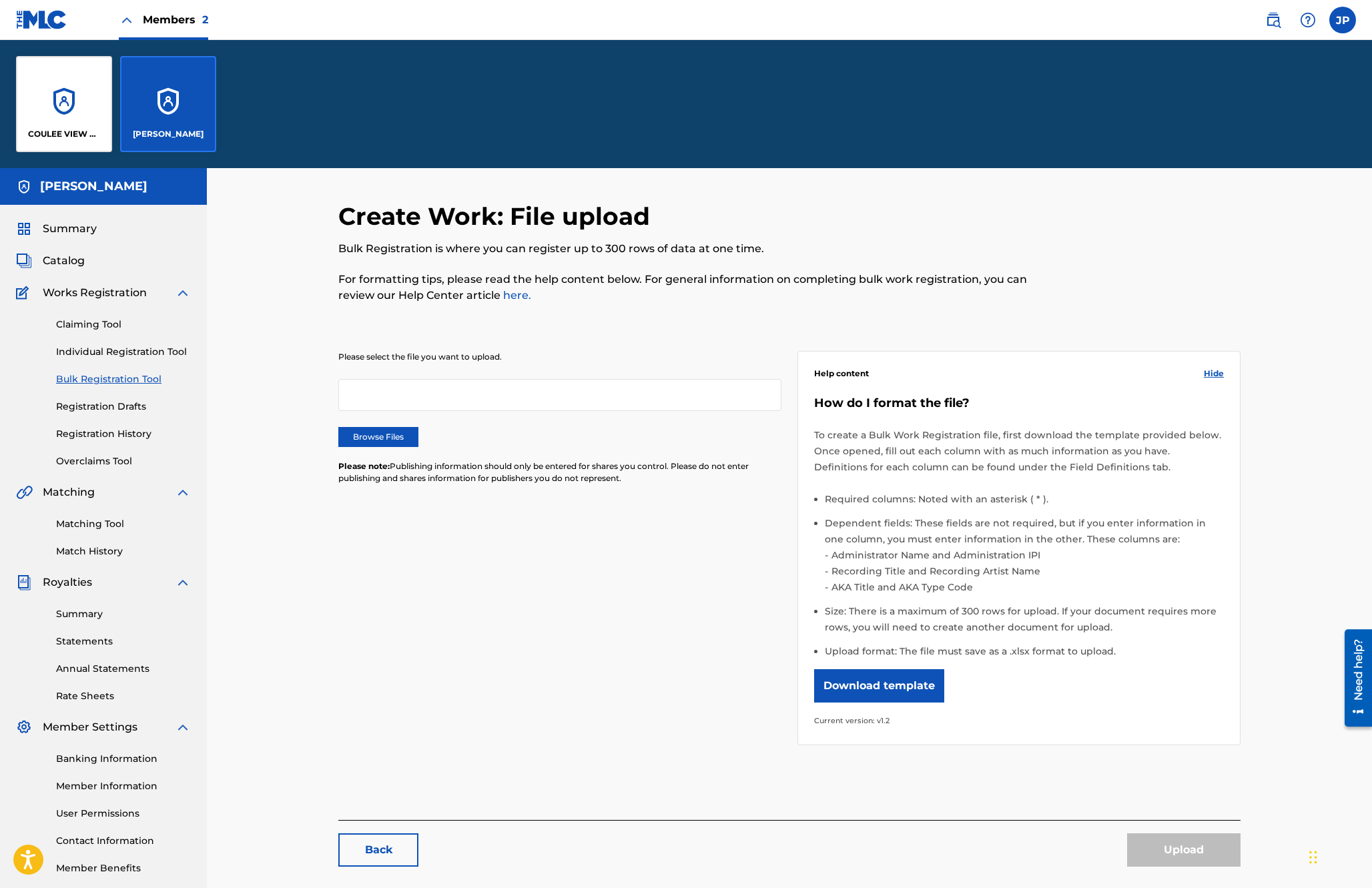
click at [44, 128] on p "COULEE VIEW MUSIC" at bounding box center [64, 134] width 73 height 12
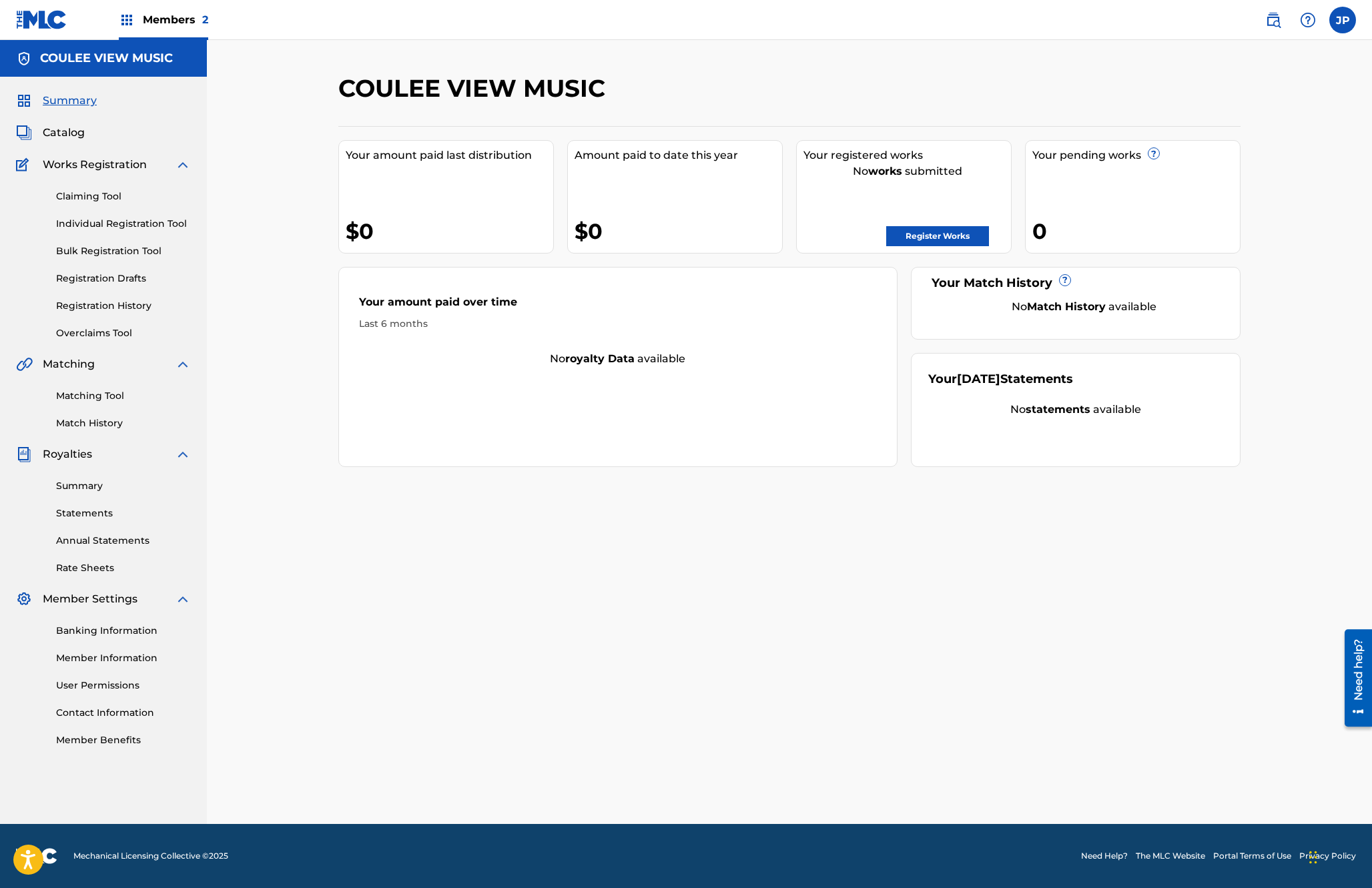
click at [93, 660] on link "Member Information" at bounding box center [123, 658] width 135 height 14
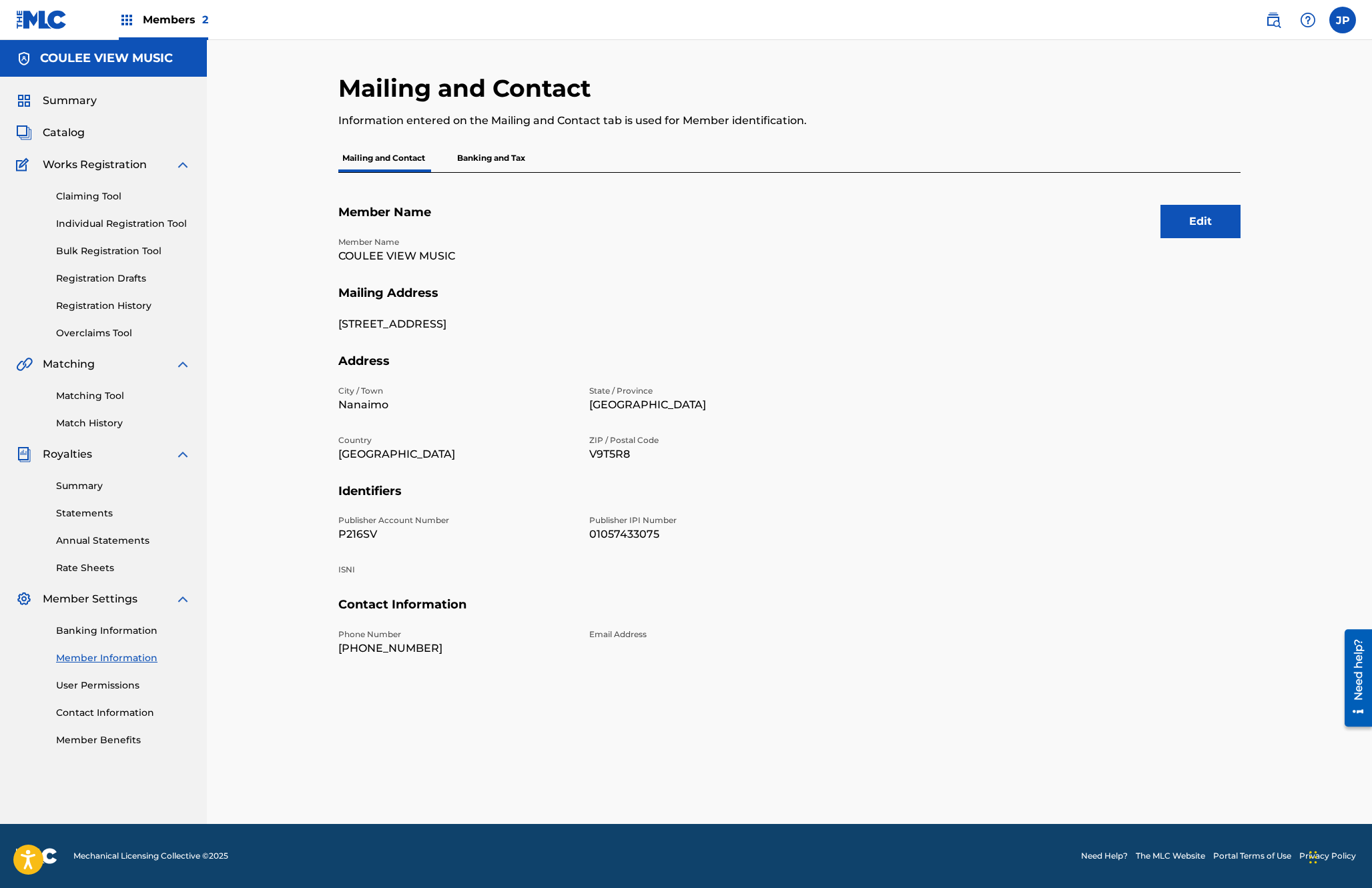
click at [351, 533] on p "P216SV" at bounding box center [456, 534] width 235 height 16
copy p "P216SV"
click at [478, 163] on p "Banking and Tax" at bounding box center [491, 157] width 76 height 28
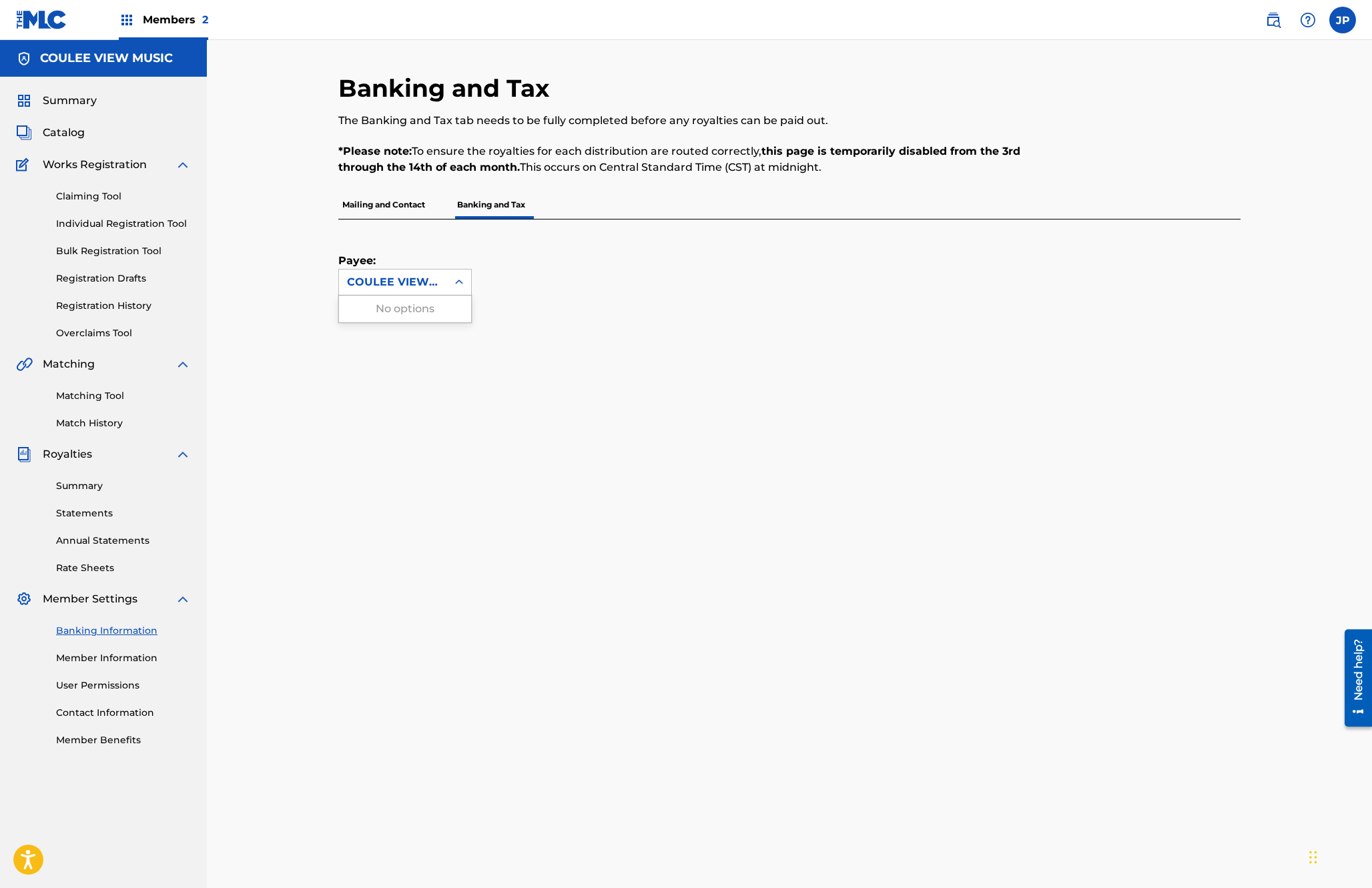
click at [380, 280] on div "COULEE VIEW MUSIC" at bounding box center [393, 281] width 93 height 16
click at [298, 254] on div "Banking and Tax The Banking and Tax tab needs to be fully completed before any …" at bounding box center [789, 555] width 1165 height 1031
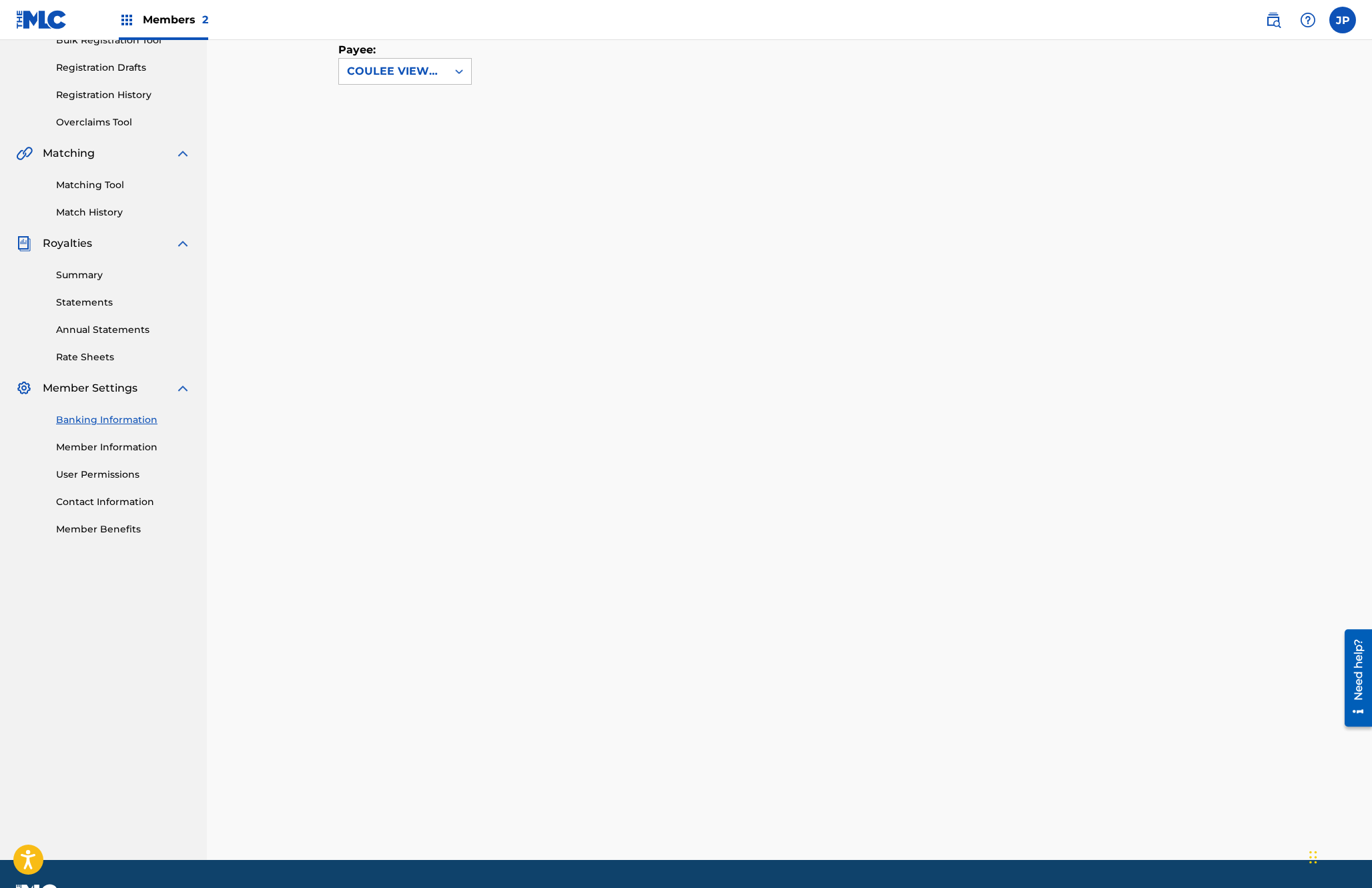
scroll to position [210, 0]
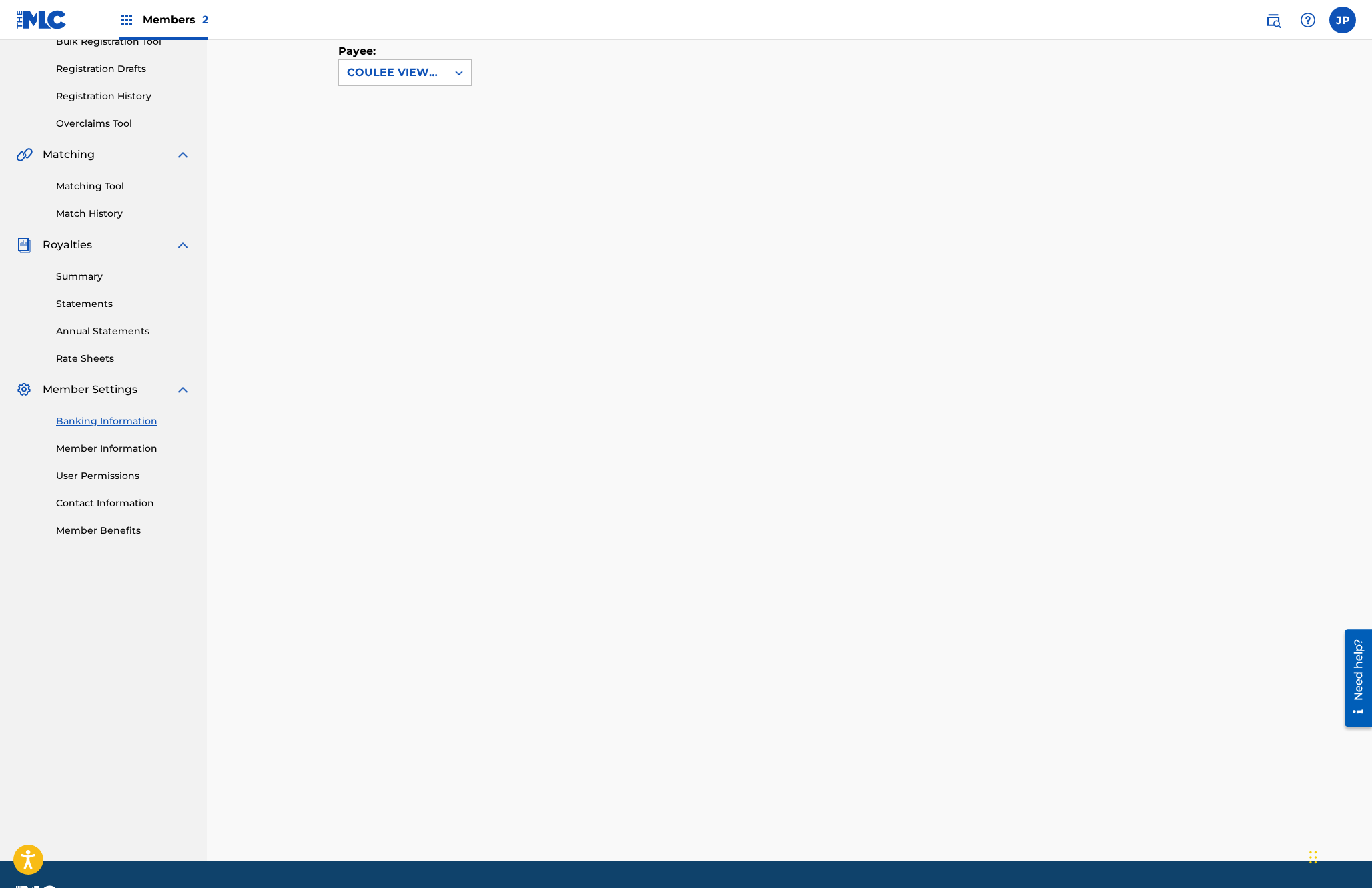
click at [333, 356] on div "Banking and Tax The Banking and Tax tab needs to be fully completed before any …" at bounding box center [789, 362] width 934 height 998
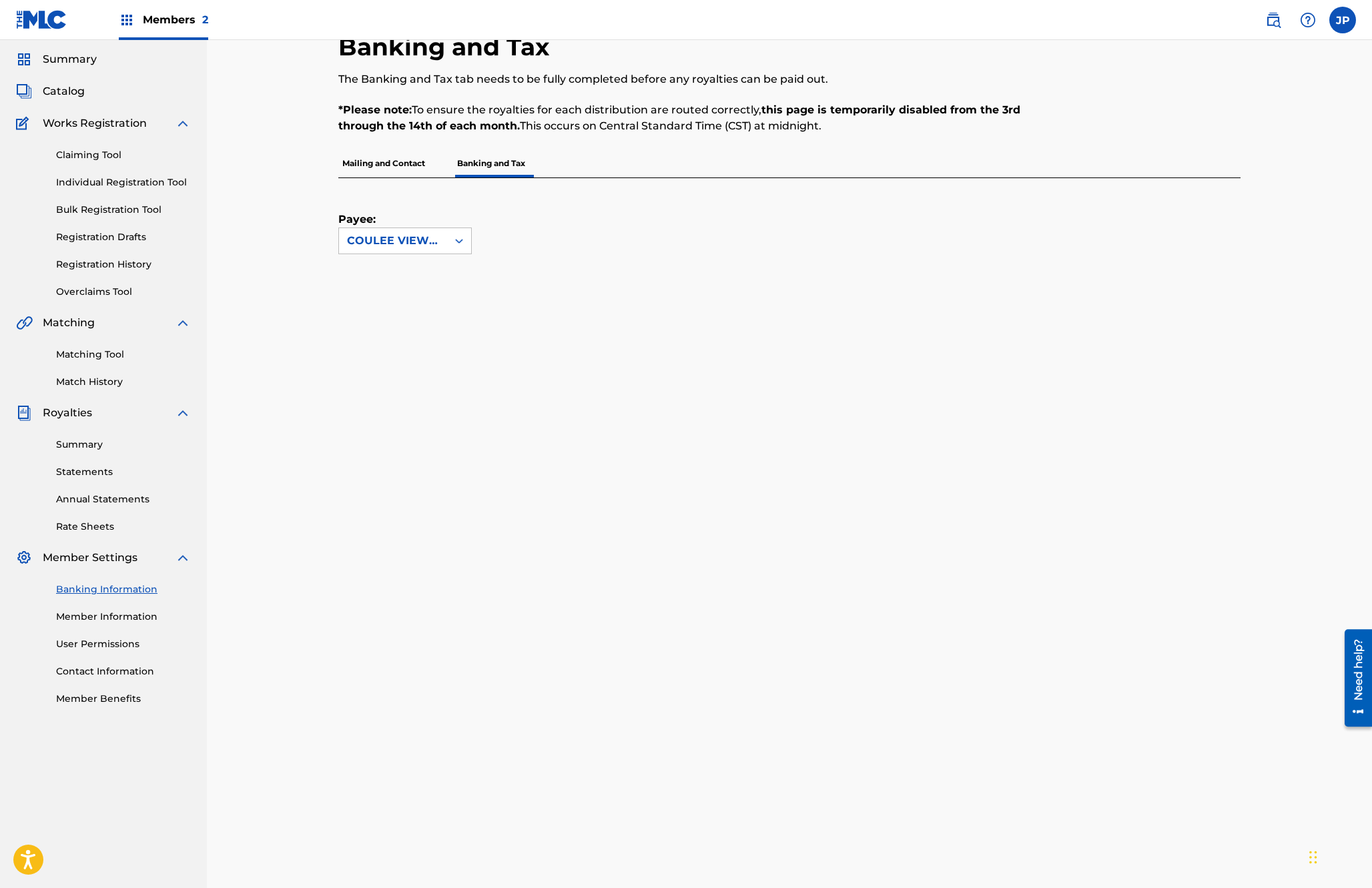
scroll to position [40, 0]
click at [429, 246] on div "COULEE VIEW MUSIC" at bounding box center [393, 241] width 93 height 16
click at [383, 188] on p "Payee:" at bounding box center [372, 204] width 67 height 50
click at [86, 617] on link "Member Information" at bounding box center [123, 618] width 135 height 14
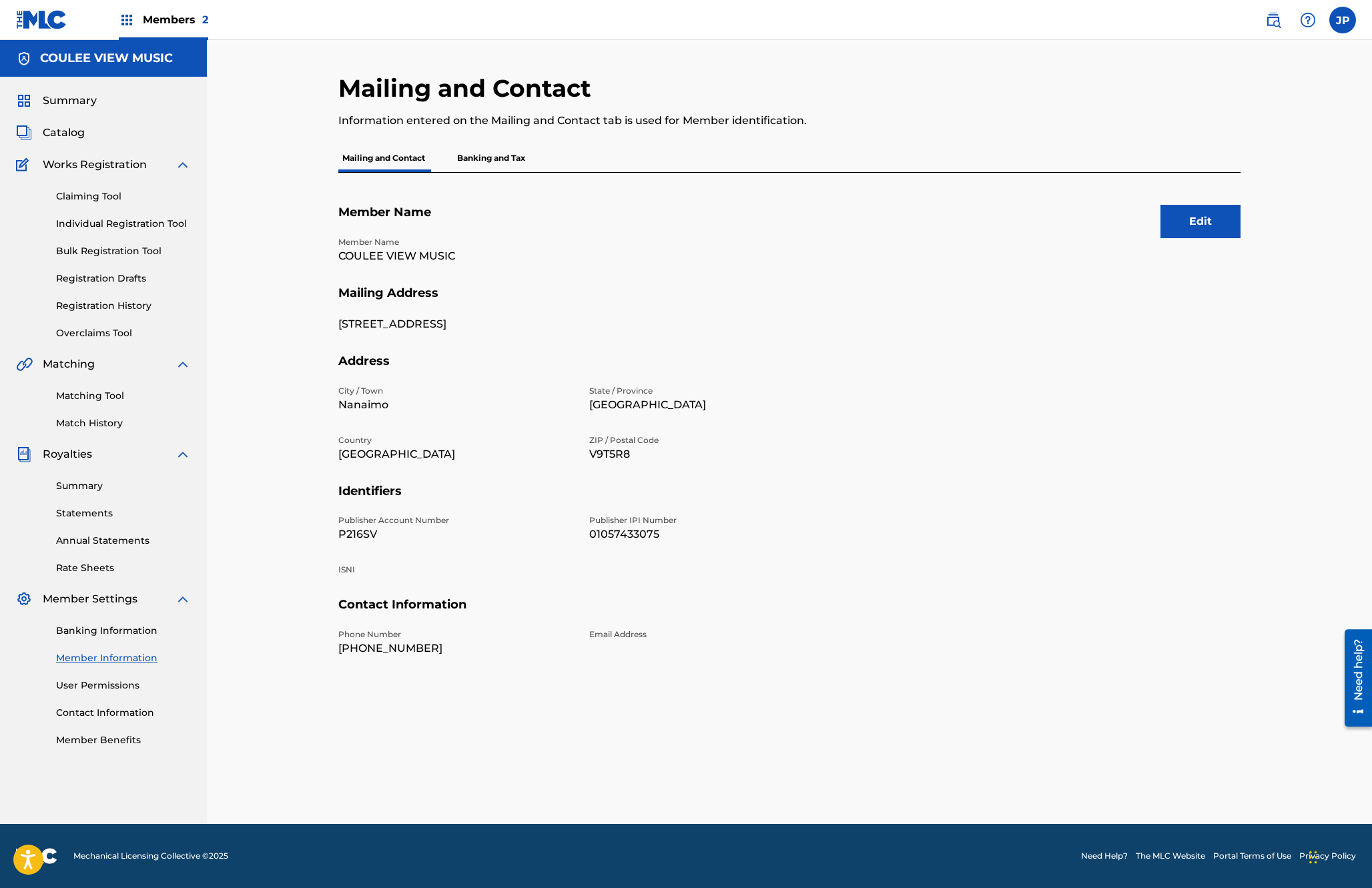
click at [85, 713] on link "Contact Information" at bounding box center [123, 712] width 135 height 14
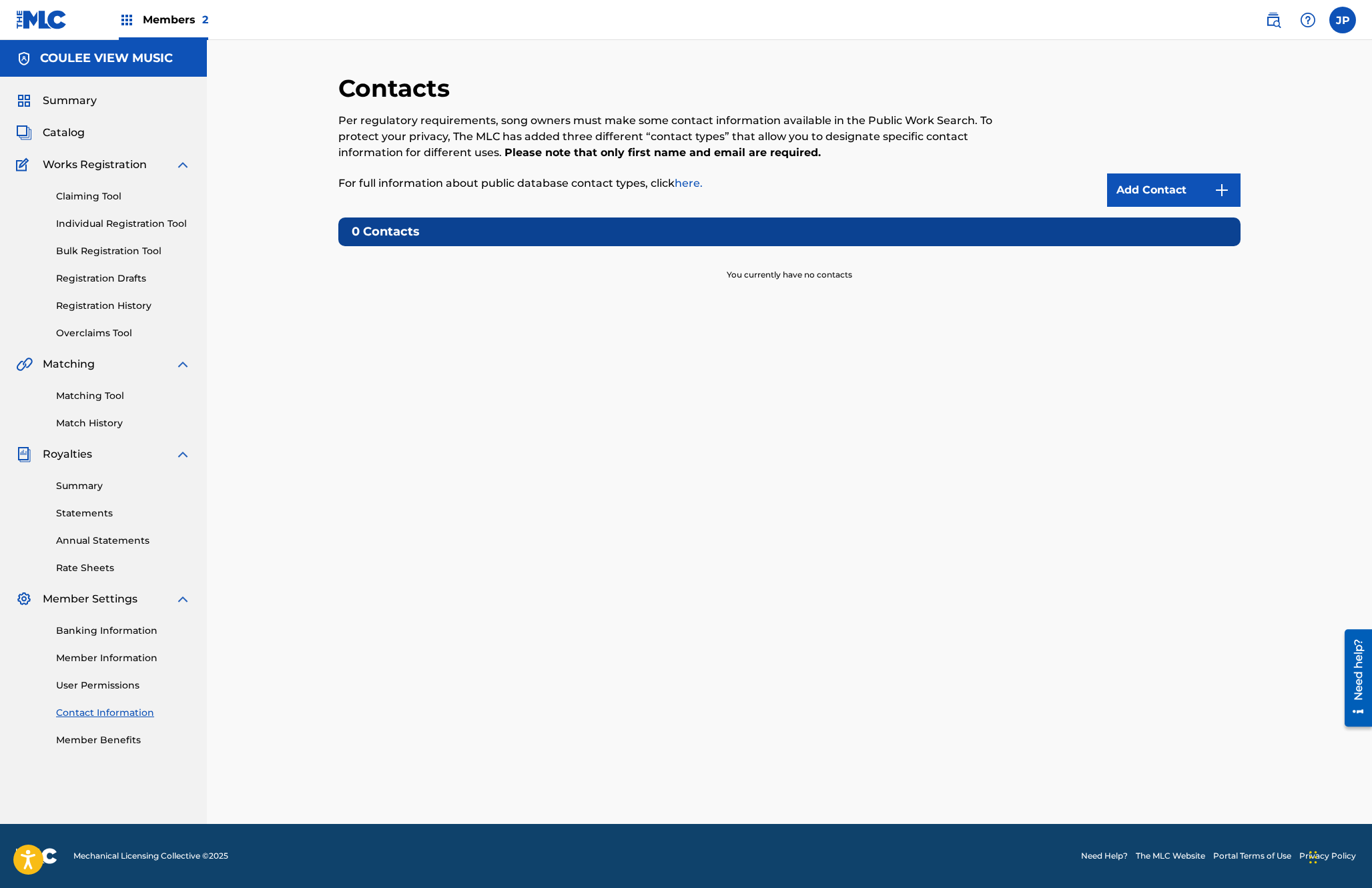
click at [86, 747] on link "Member Benefits" at bounding box center [123, 740] width 135 height 14
click at [83, 630] on link "Banking Information" at bounding box center [123, 630] width 135 height 14
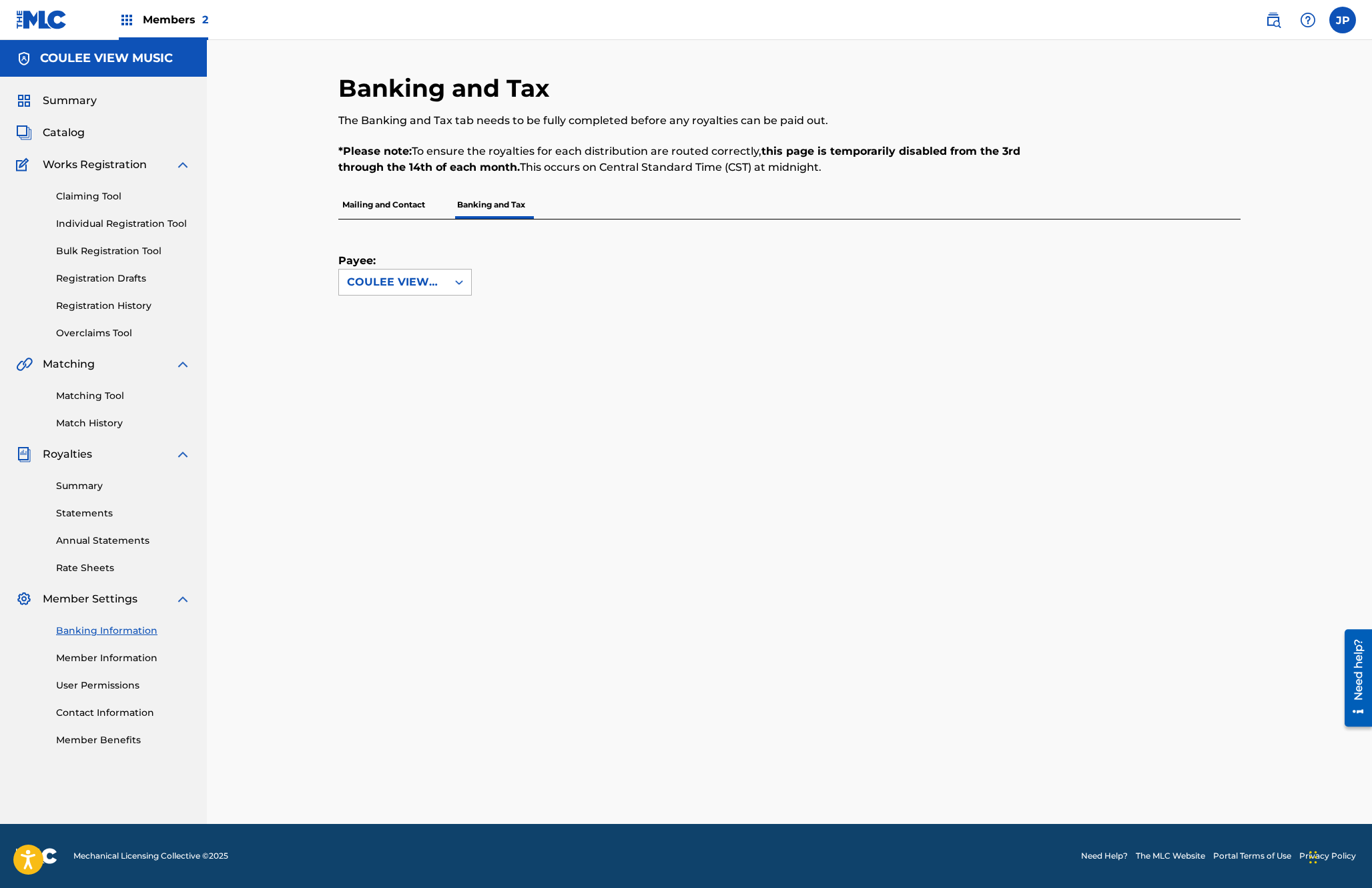
click at [399, 285] on div "COULEE VIEW MUSIC" at bounding box center [393, 281] width 93 height 16
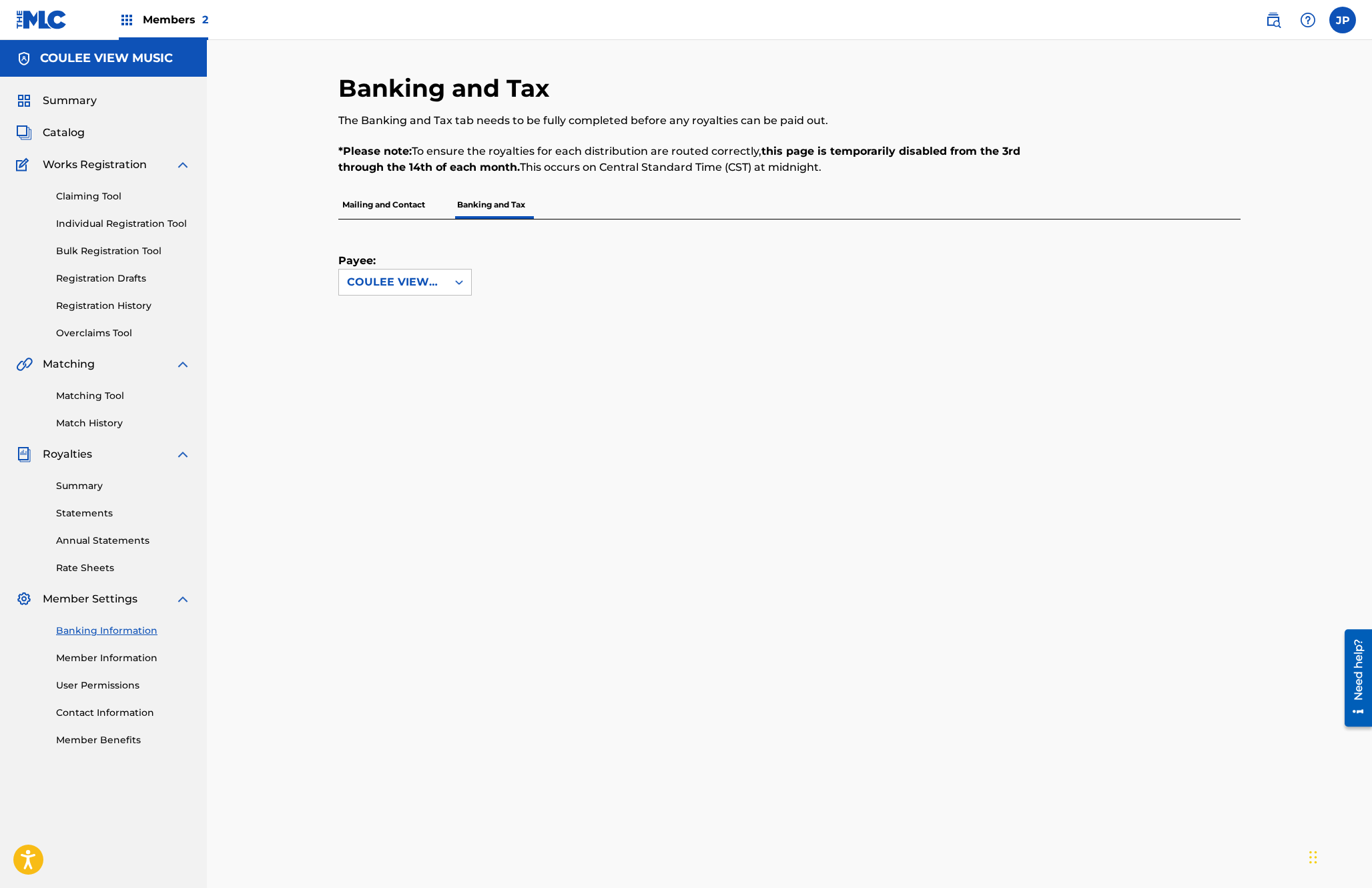
click at [431, 252] on div "Payee: COULEE VIEW MUSIC" at bounding box center [405, 258] width 134 height 76
click at [391, 207] on p "Mailing and Contact" at bounding box center [384, 204] width 91 height 28
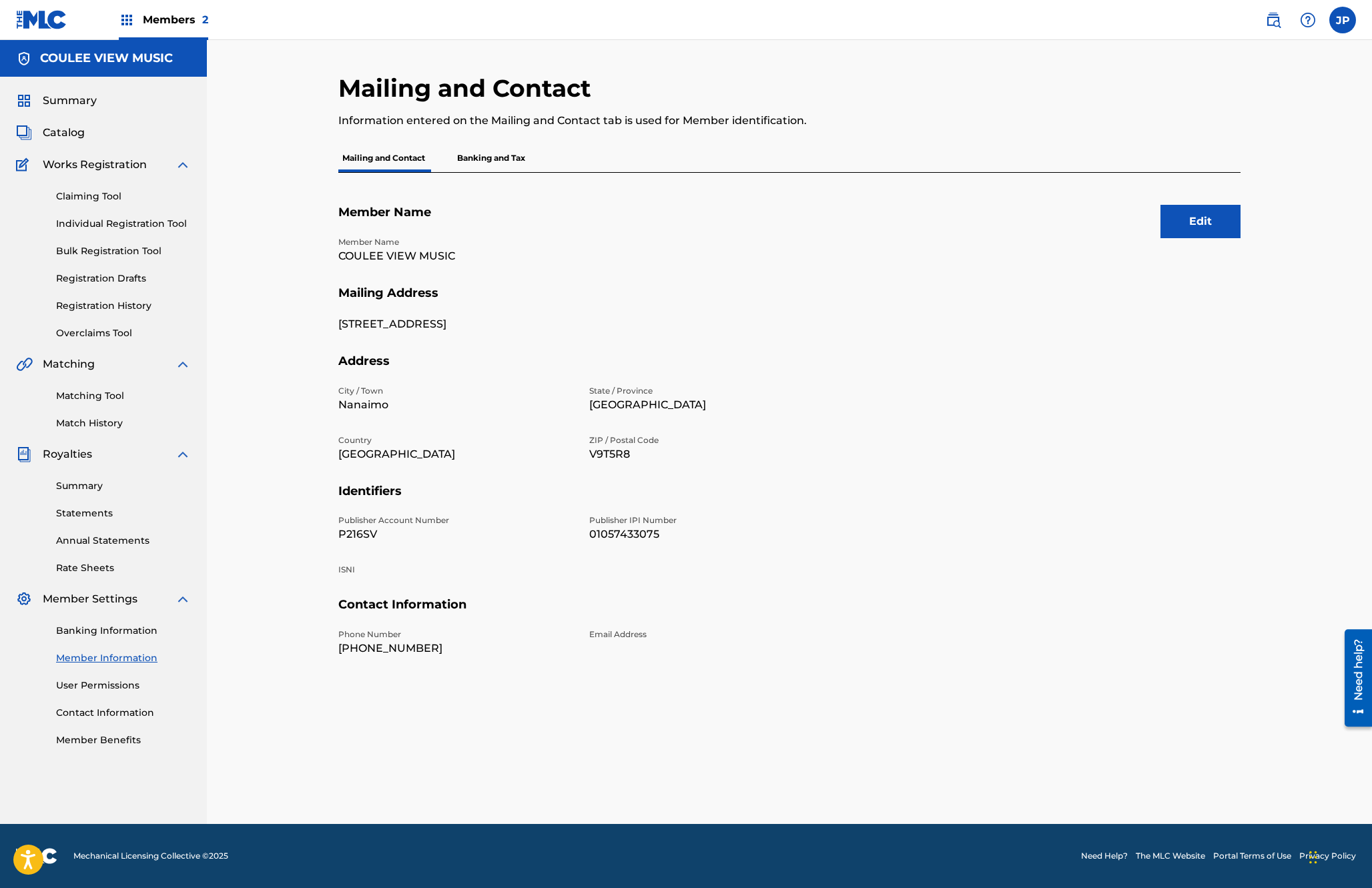
click at [473, 158] on p "Banking and Tax" at bounding box center [491, 157] width 76 height 28
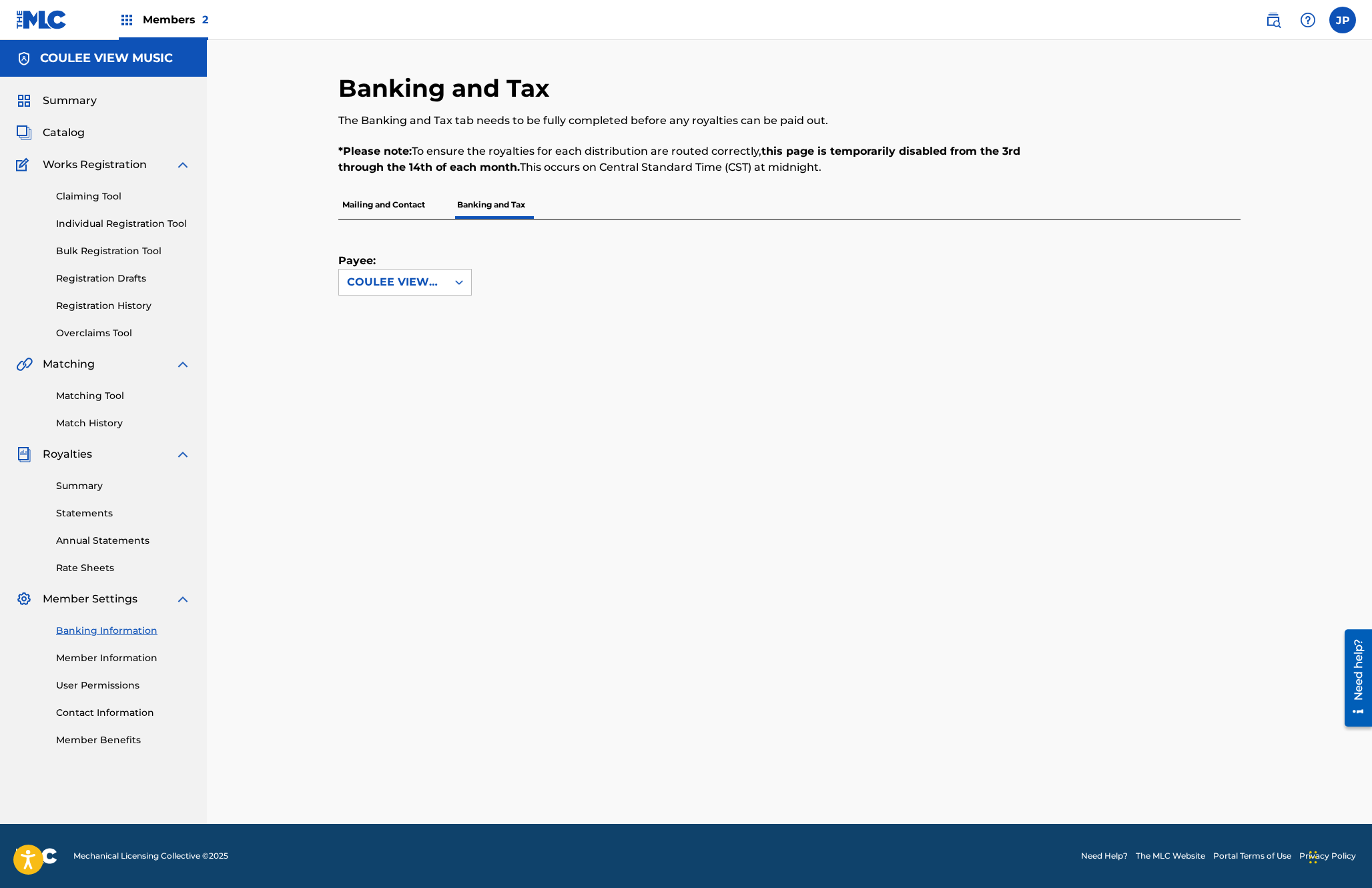
click at [295, 340] on div "Banking and Tax The Banking and Tax tab needs to be fully completed before any …" at bounding box center [789, 432] width 1165 height 784
click at [59, 102] on span "Summary" at bounding box center [70, 100] width 54 height 16
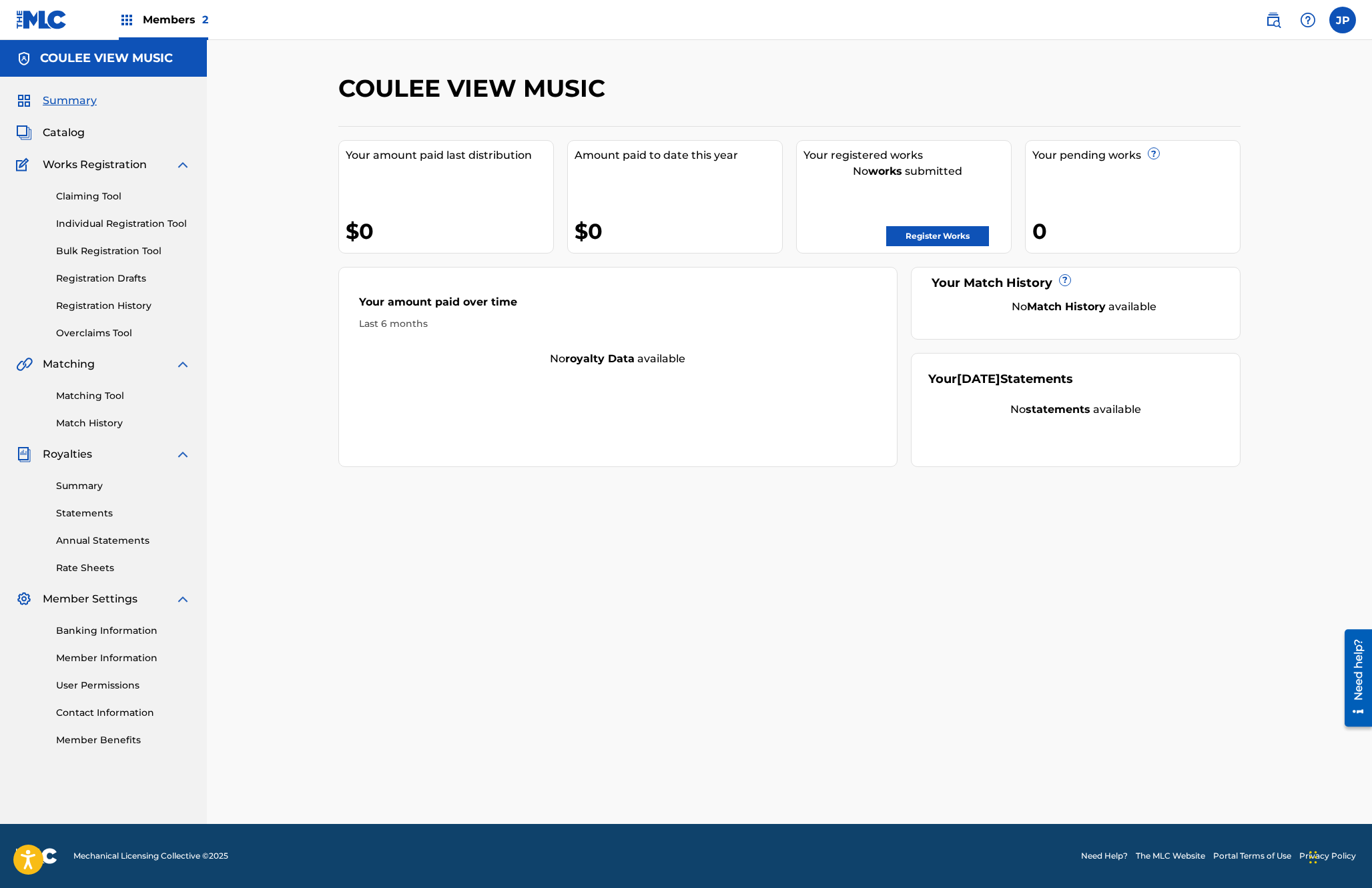
click at [168, 23] on span "Members 2" at bounding box center [176, 20] width 66 height 15
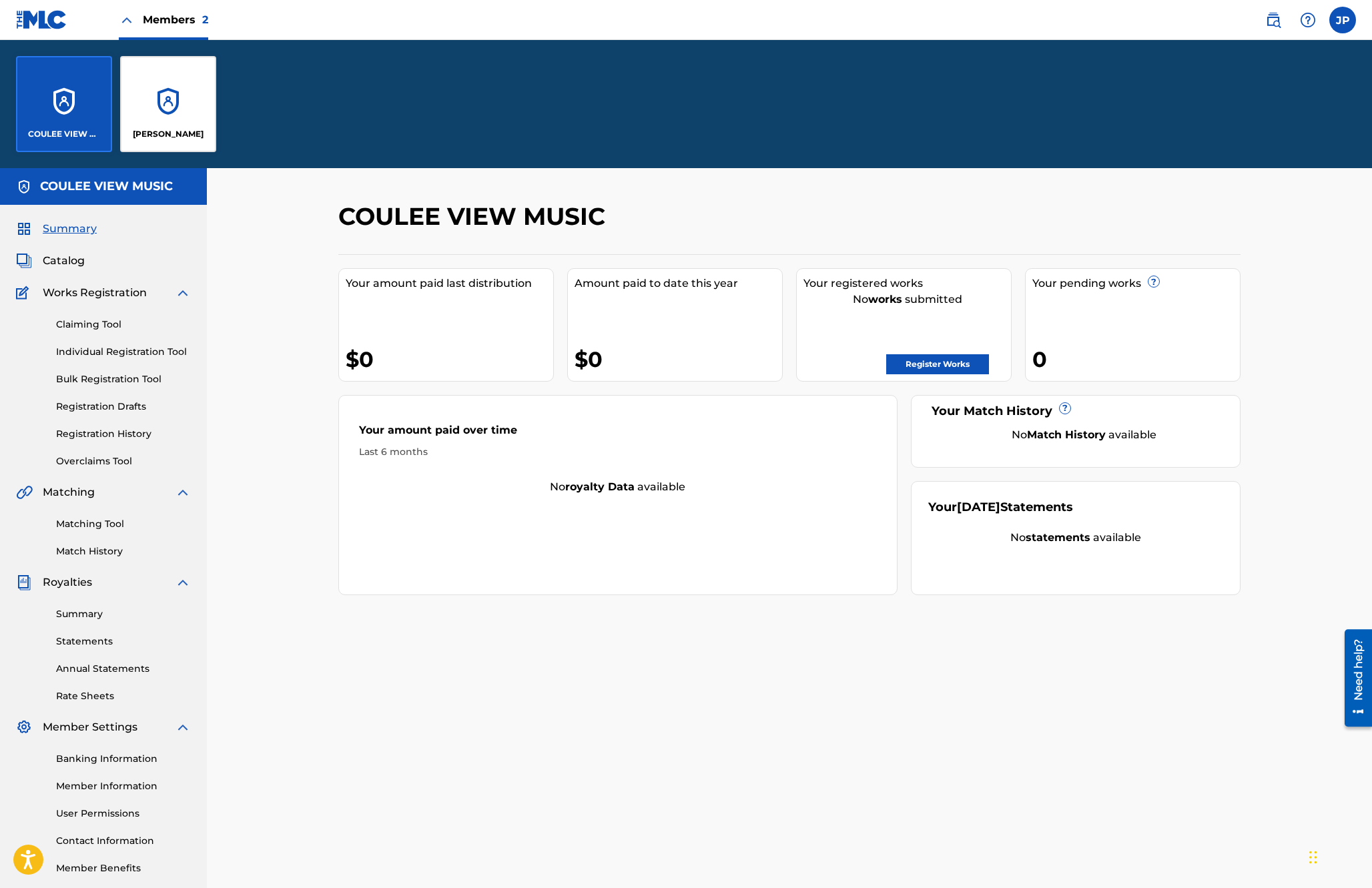
click at [145, 112] on div "[PERSON_NAME]" at bounding box center [168, 104] width 96 height 96
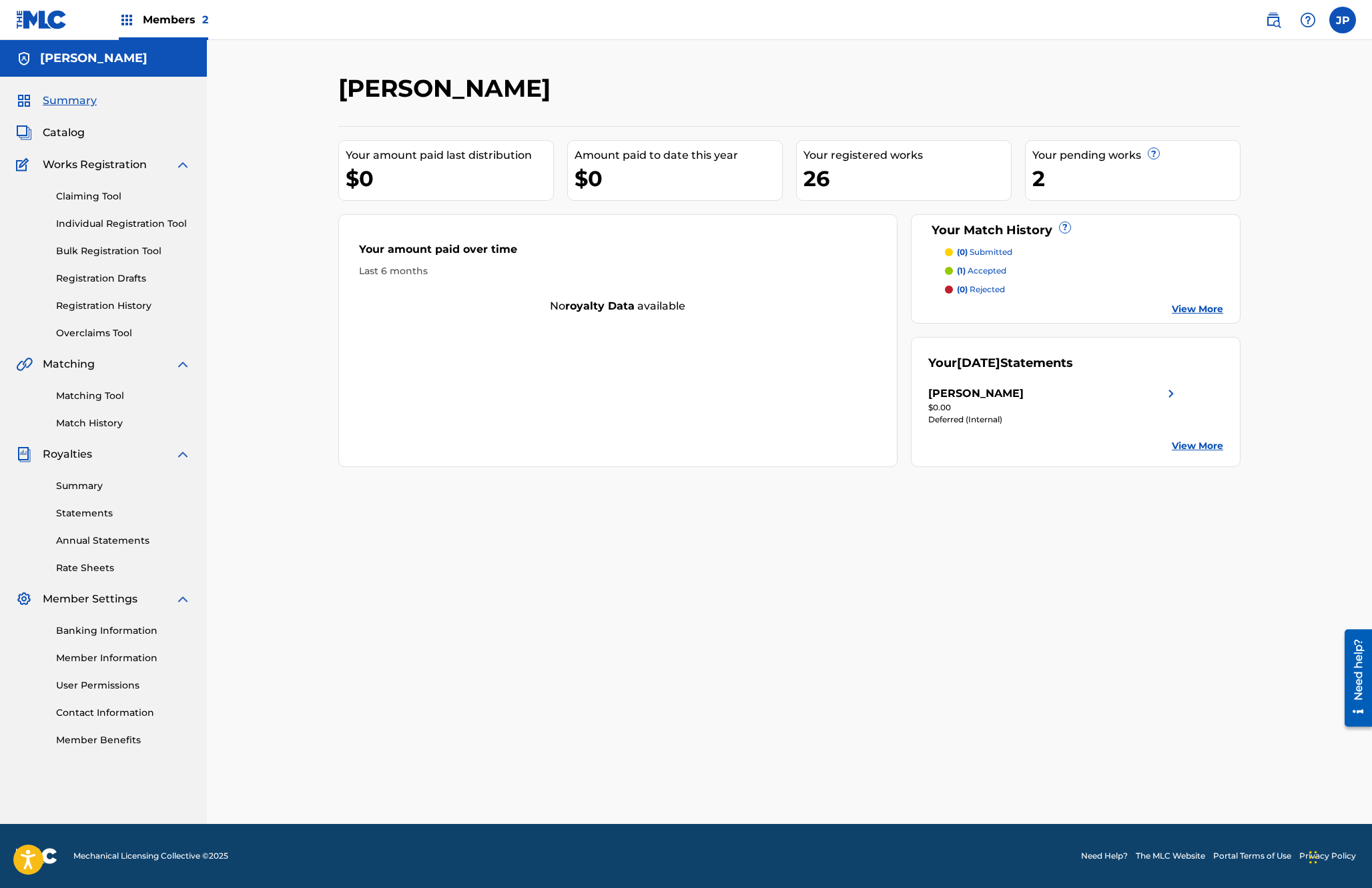
click at [70, 134] on span "Catalog" at bounding box center [64, 133] width 42 height 16
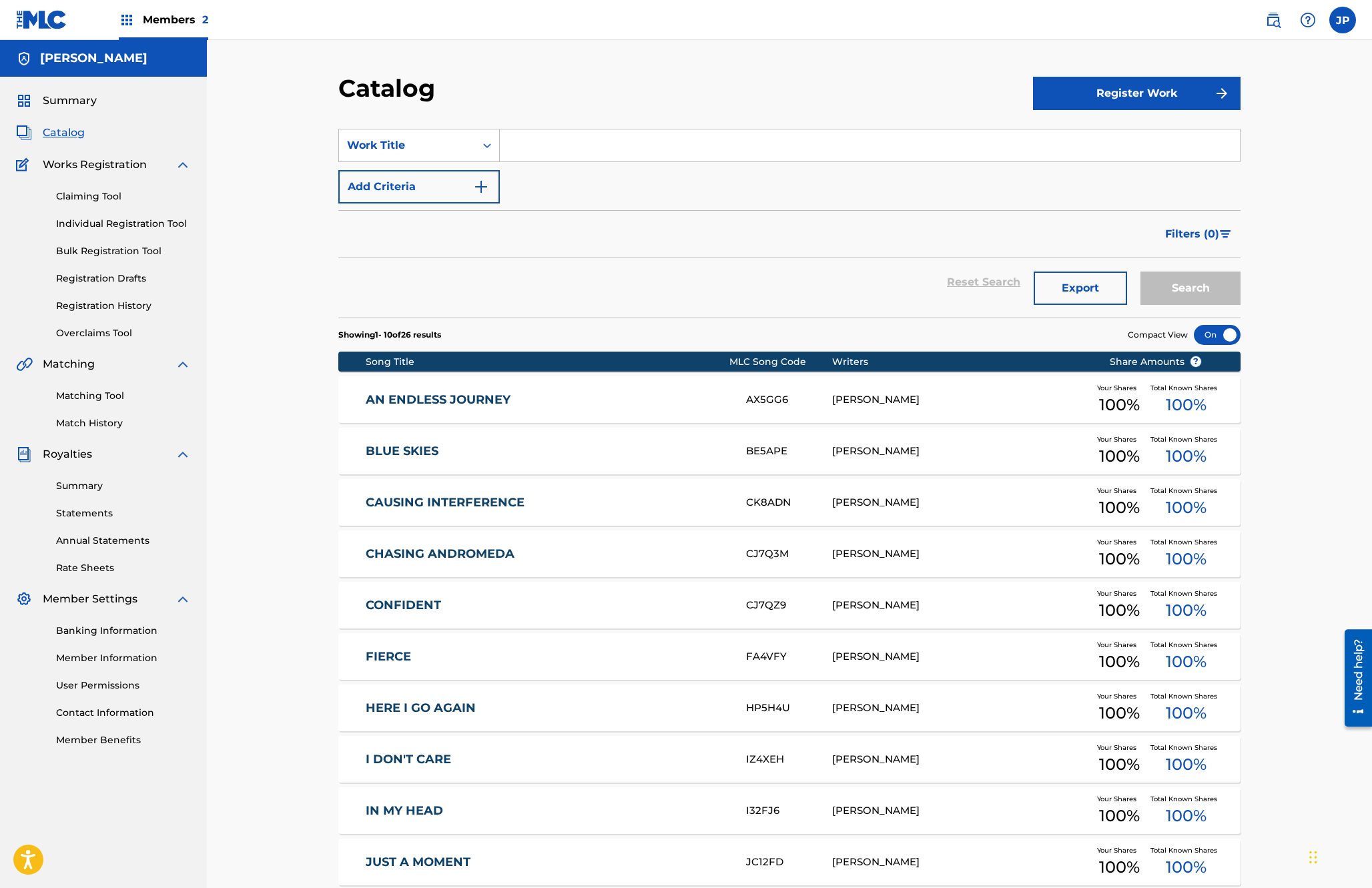
click at [884, 88] on button "Register Work" at bounding box center [1137, 93] width 208 height 33
click at [884, 163] on link "By File Upload" at bounding box center [1137, 169] width 208 height 32
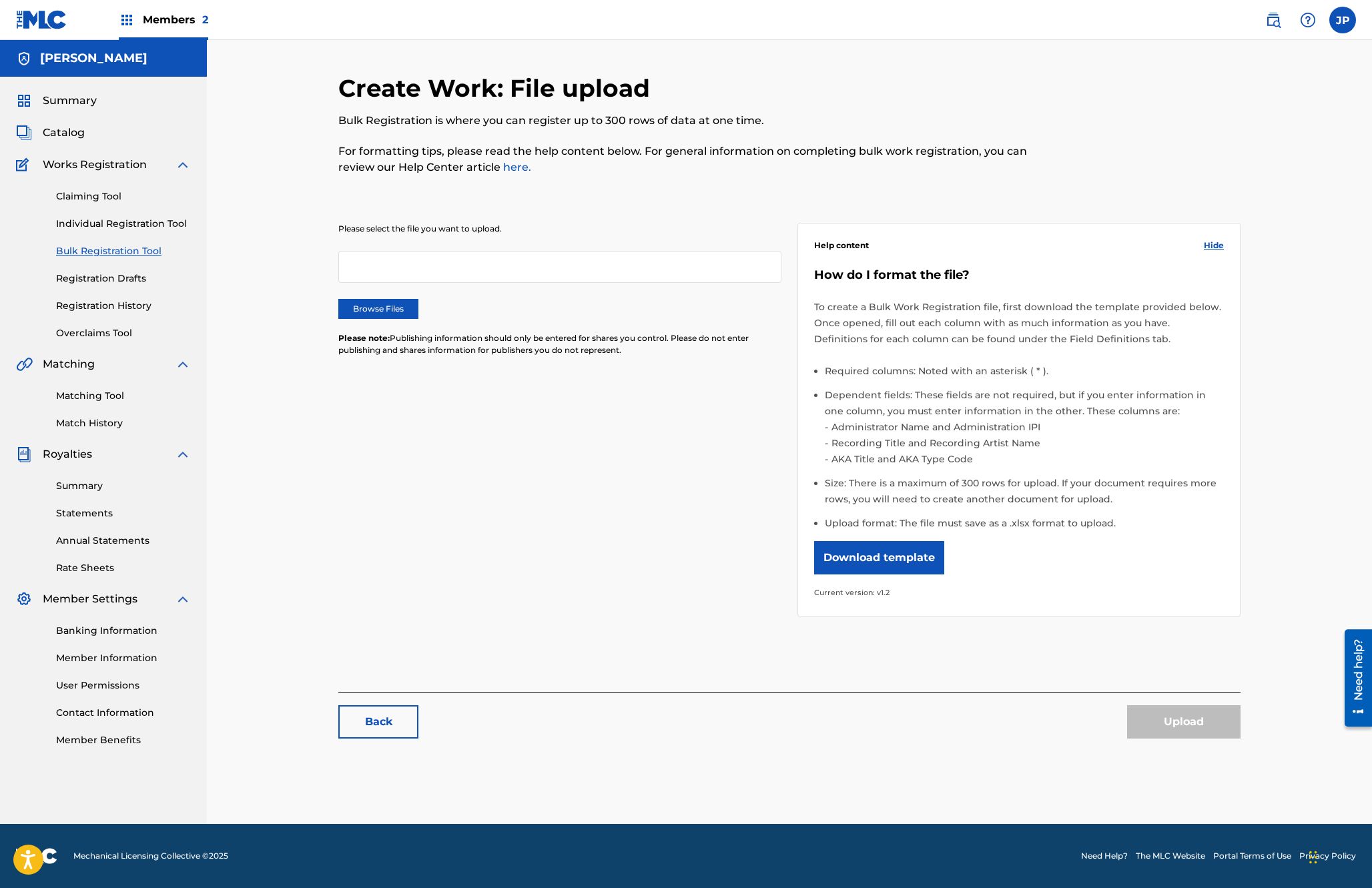
click at [389, 309] on label "Browse Files" at bounding box center [379, 308] width 80 height 20
click at [0, 0] on input "Browse Files" at bounding box center [0, 0] width 0 height 0
click at [884, 725] on button "Upload" at bounding box center [1183, 721] width 114 height 33
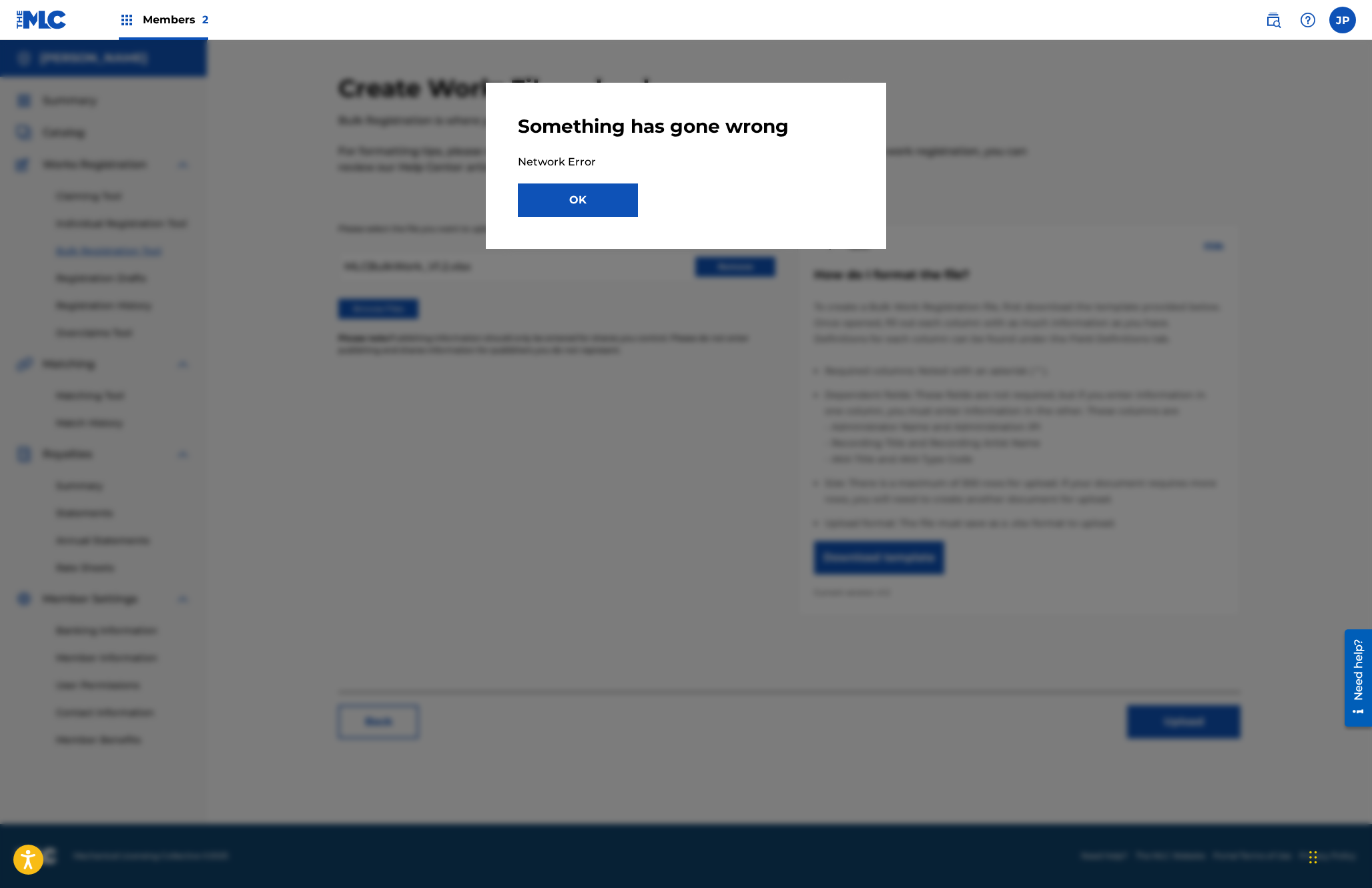
click at [574, 198] on button "OK" at bounding box center [578, 199] width 120 height 33
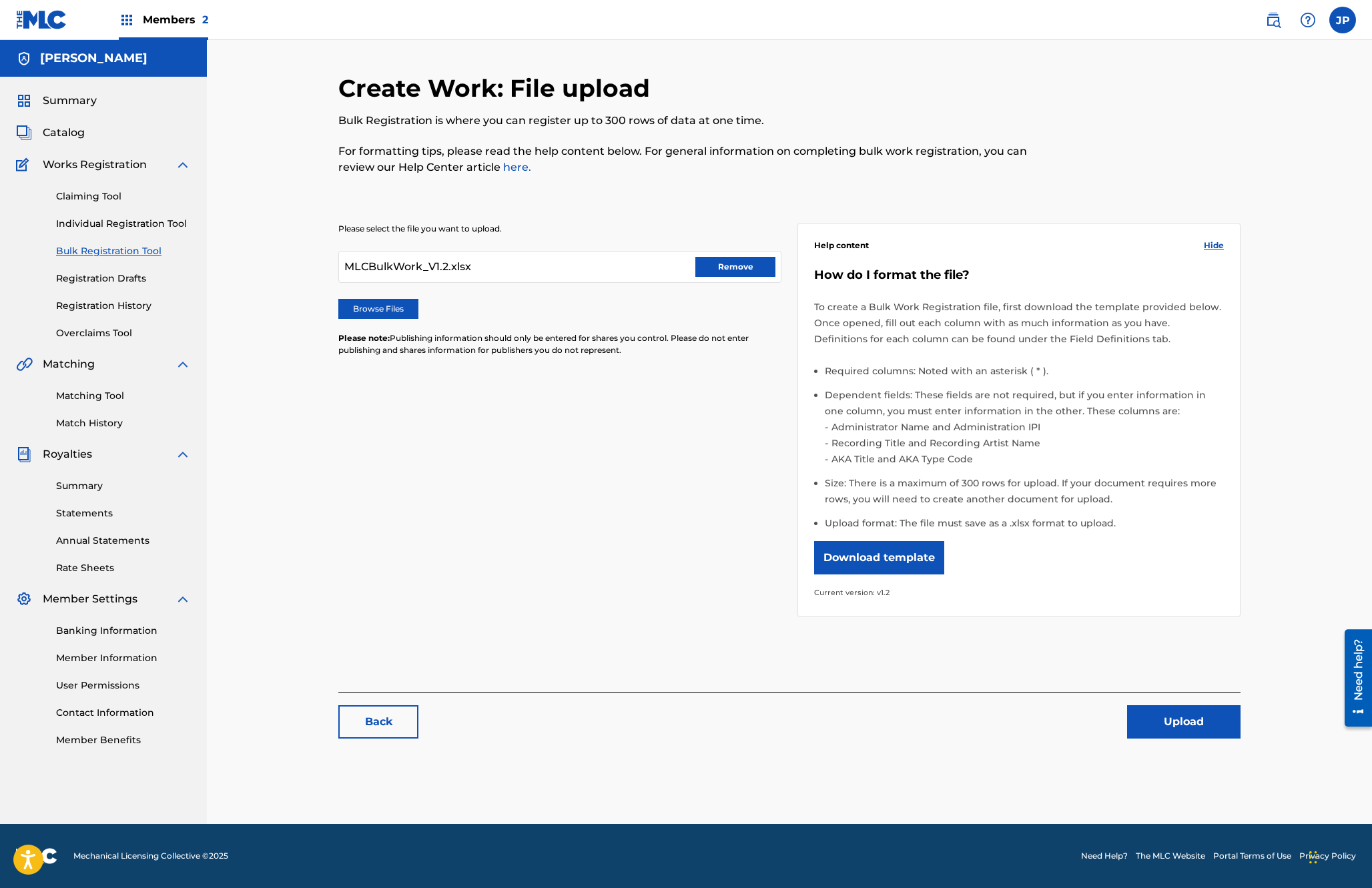
click at [884, 720] on button "Upload" at bounding box center [1183, 721] width 114 height 33
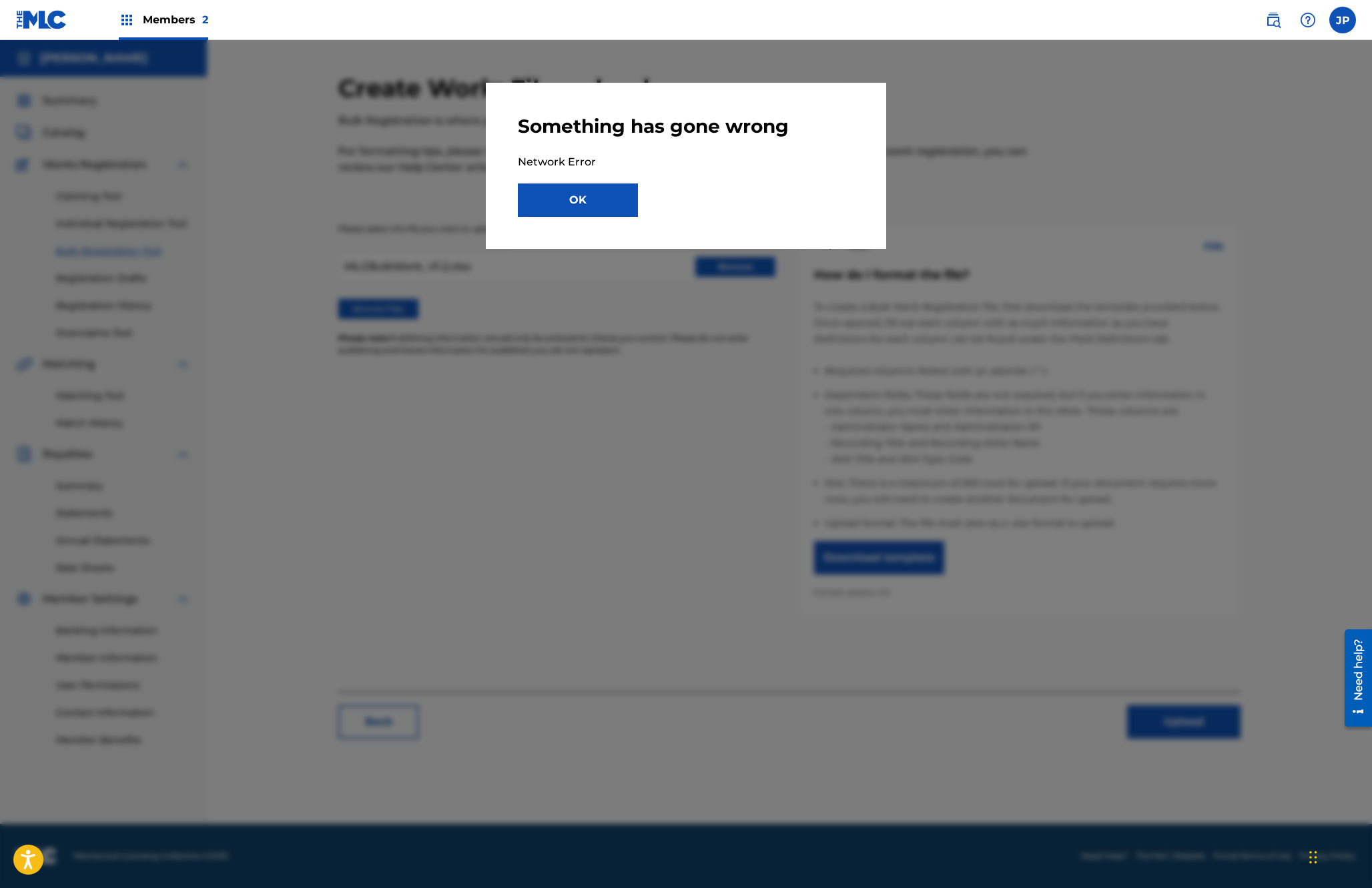
click at [613, 206] on button "OK" at bounding box center [578, 199] width 120 height 33
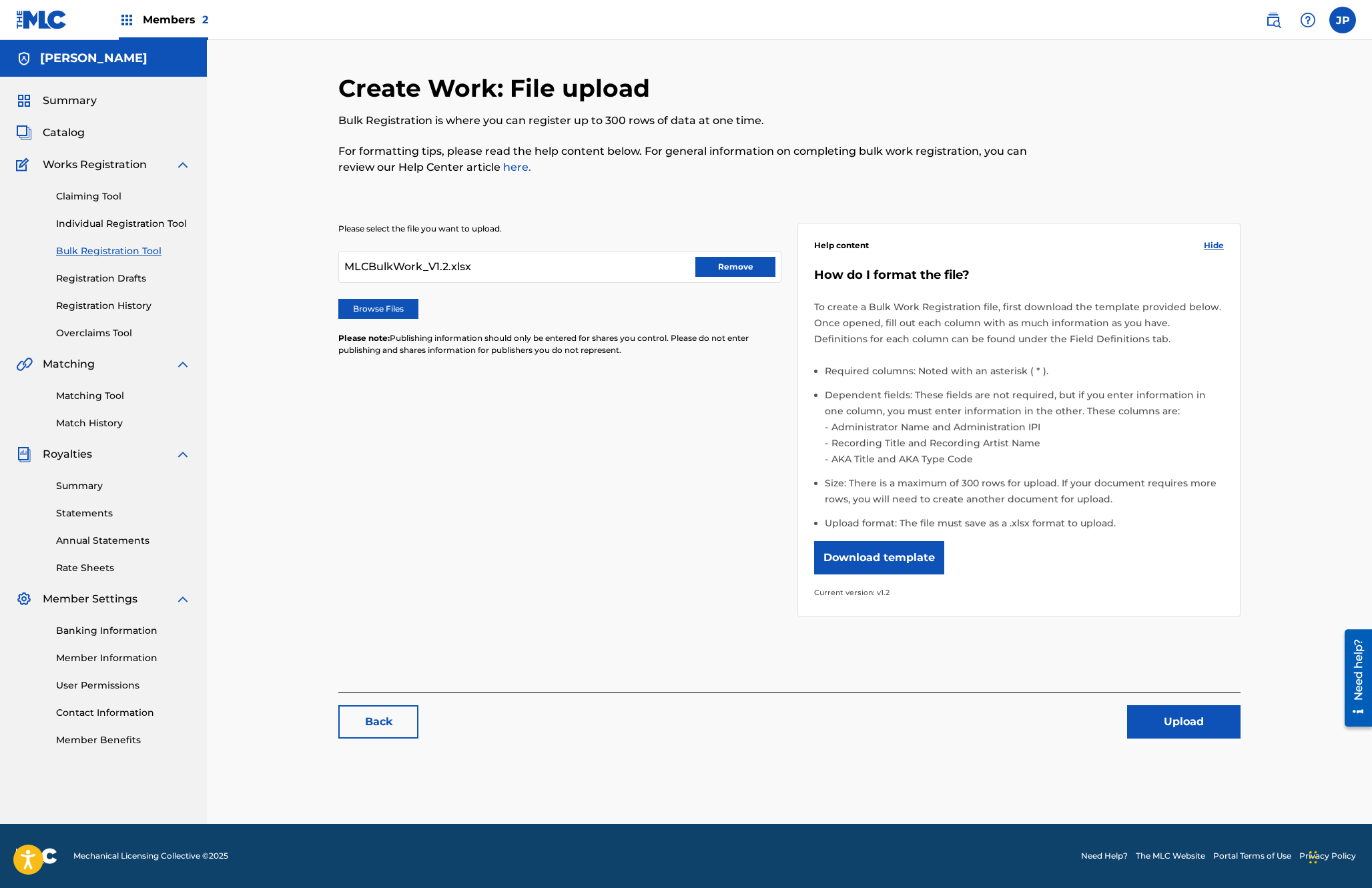
click at [884, 715] on button "Upload" at bounding box center [1183, 721] width 114 height 33
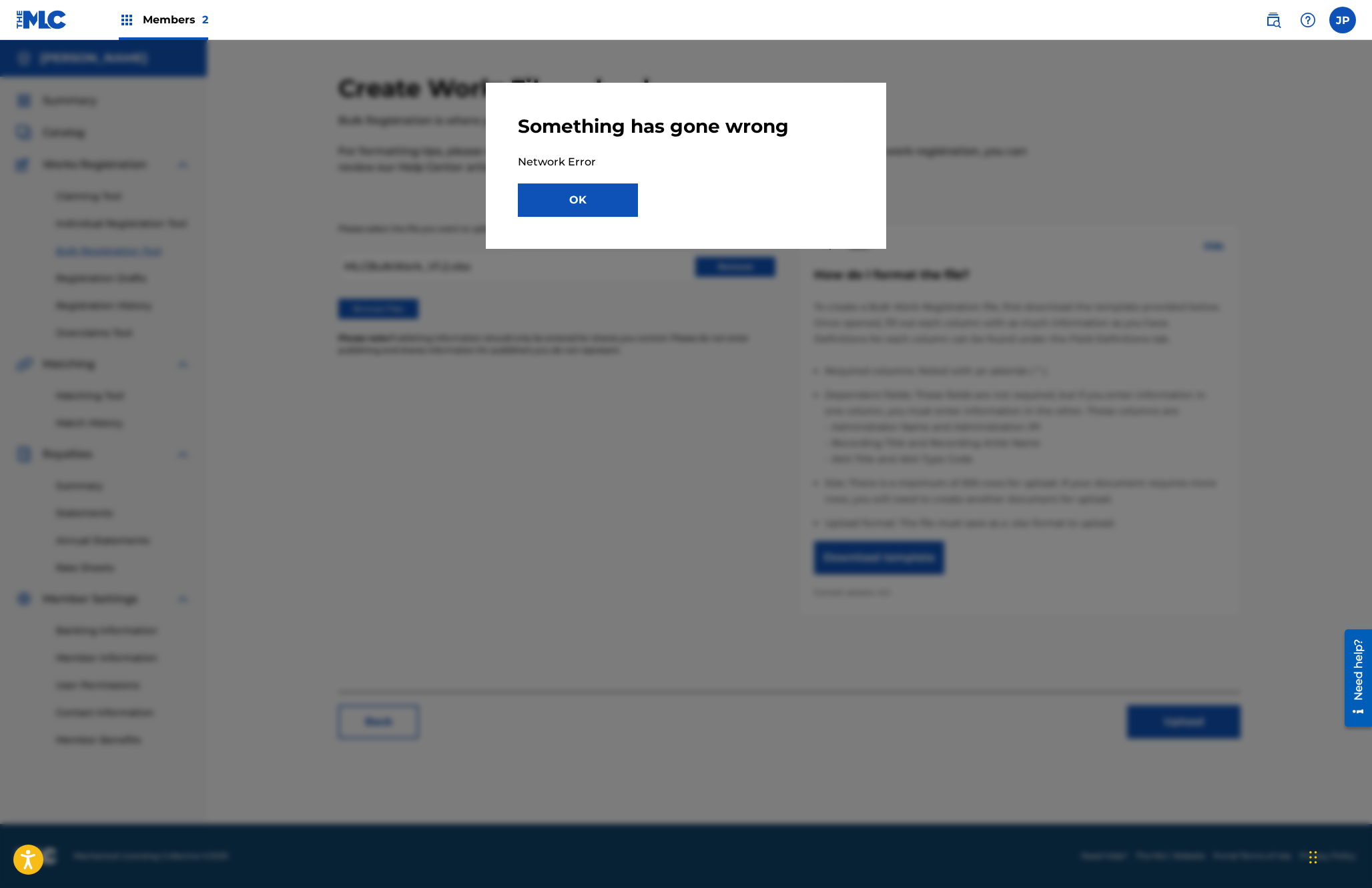
click at [614, 194] on button "OK" at bounding box center [578, 199] width 120 height 33
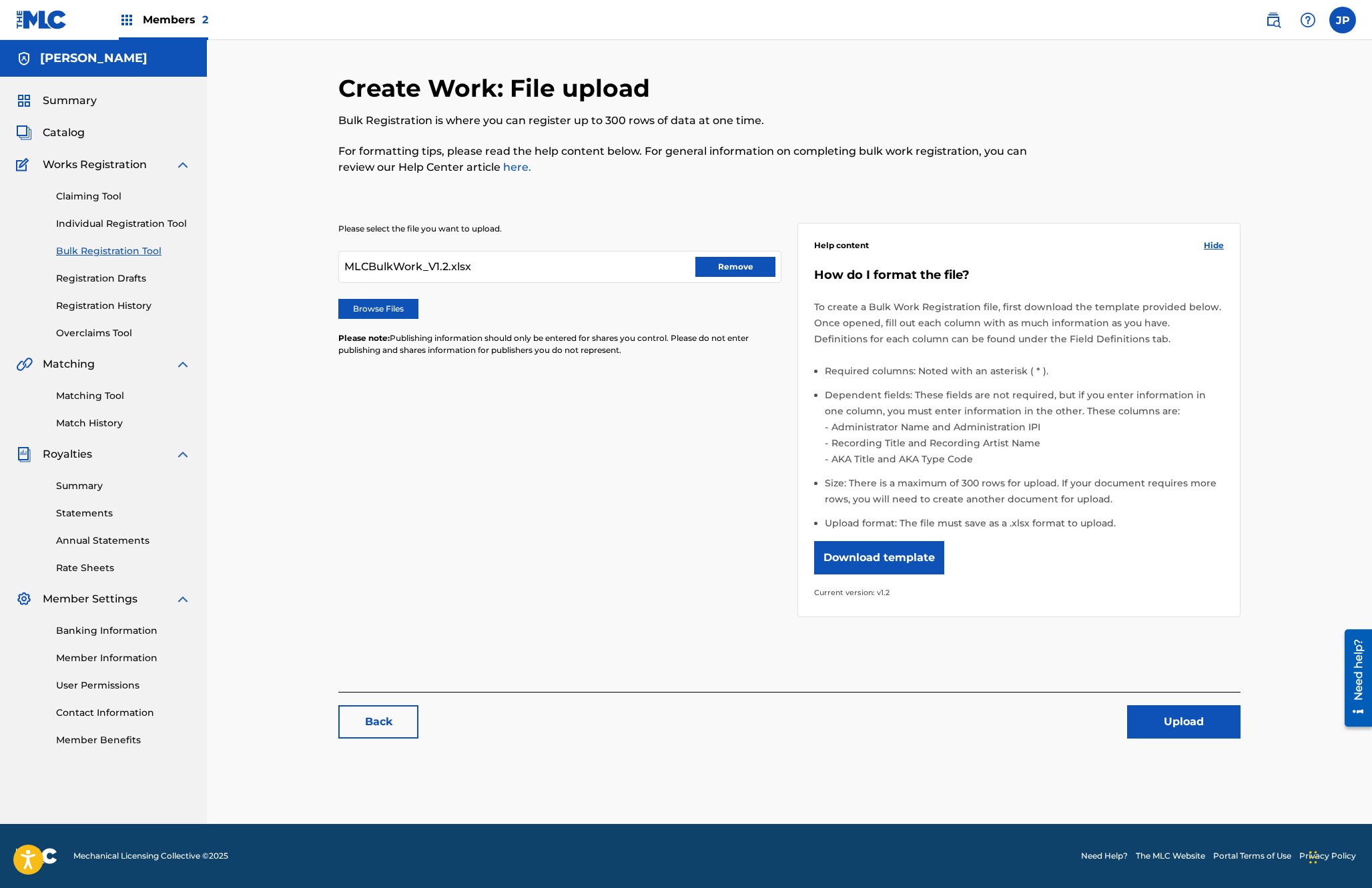
click at [513, 390] on div "Please select the file you want to upload. MLCBulkWork_V1.2.xlsx Remove Browse …" at bounding box center [790, 412] width 903 height 443
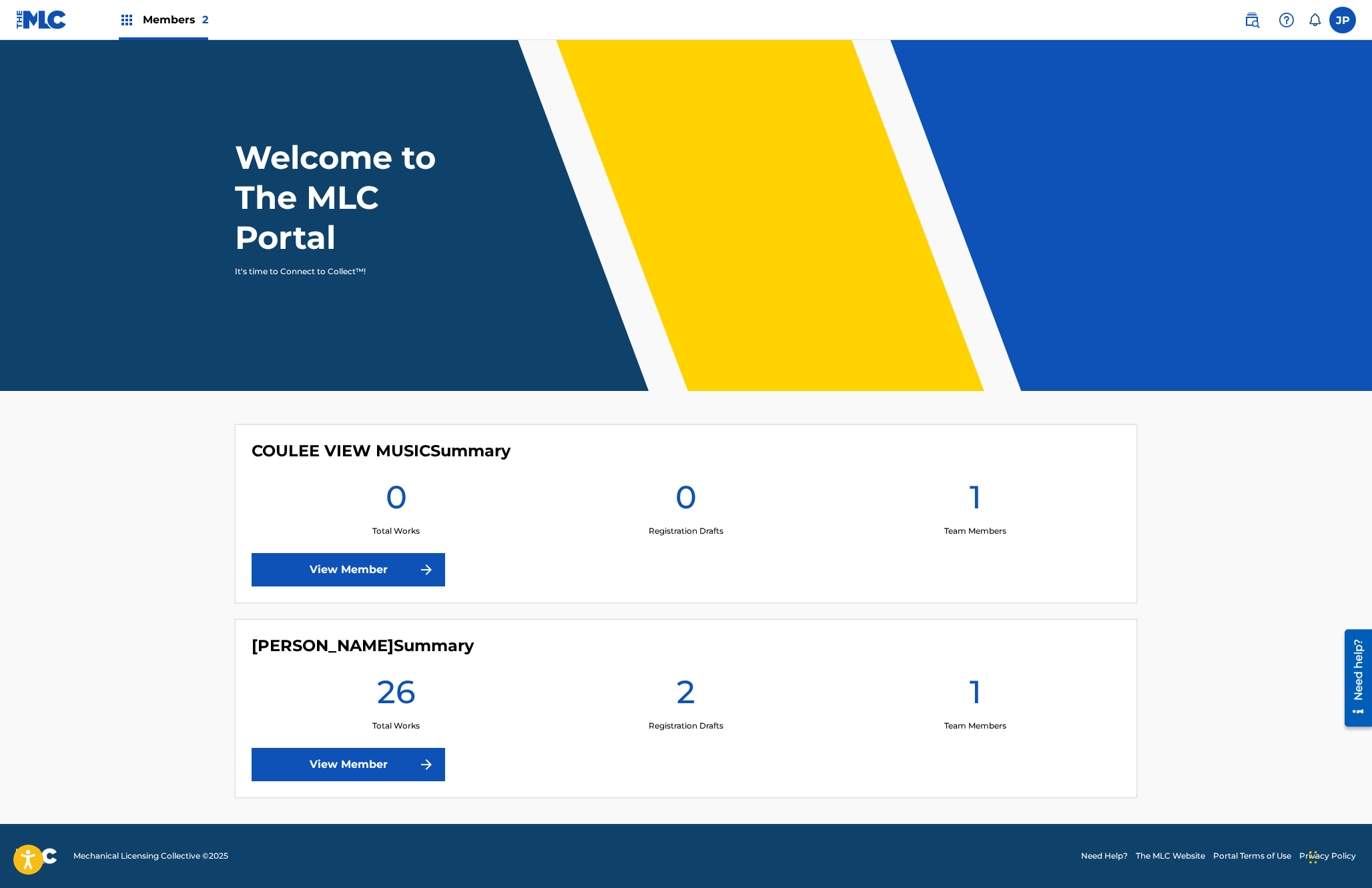
click at [341, 762] on link "View Member" at bounding box center [348, 764] width 194 height 33
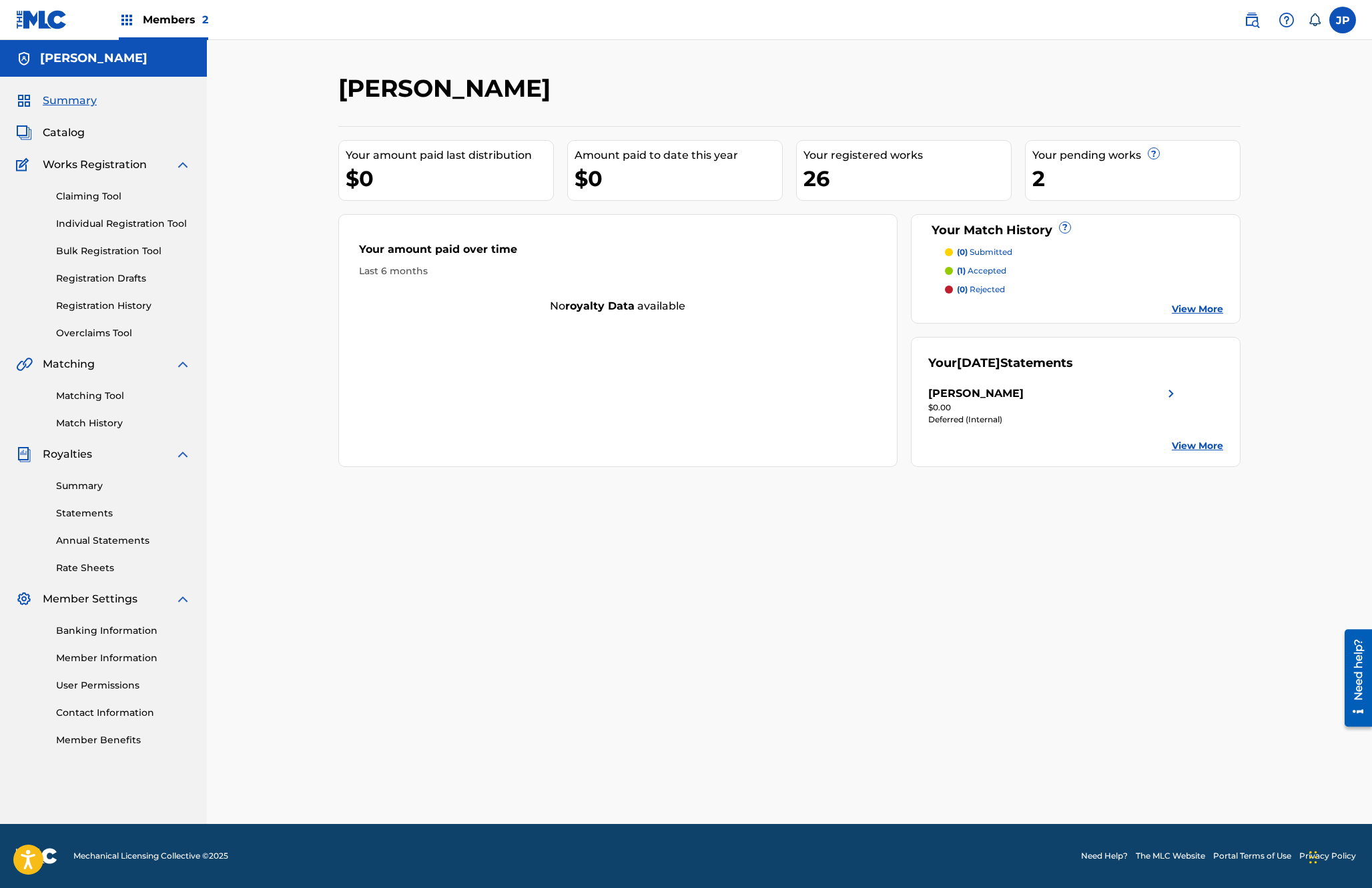
click at [83, 247] on link "Bulk Registration Tool" at bounding box center [123, 251] width 135 height 14
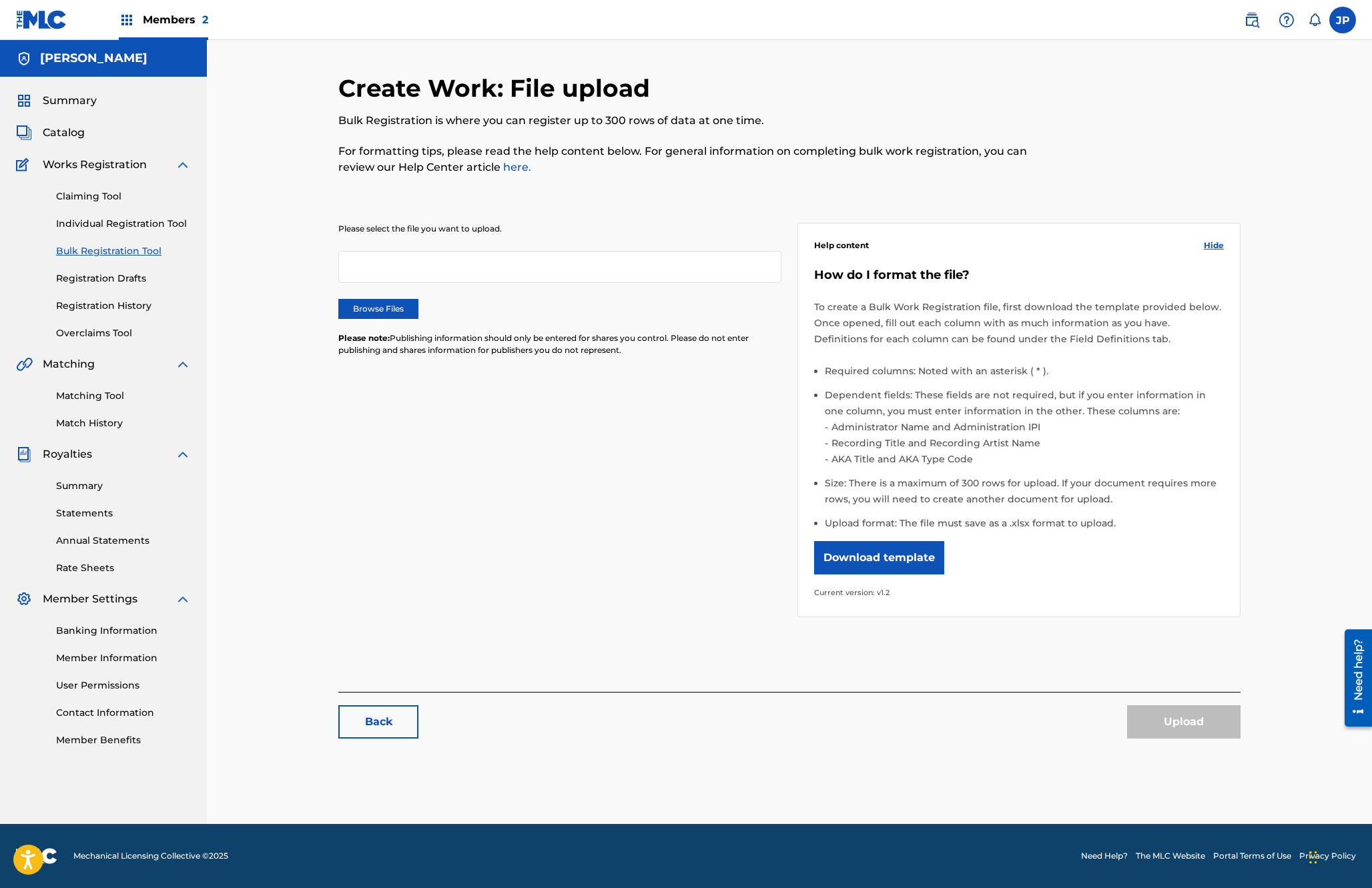
click at [376, 307] on label "Browse Files" at bounding box center [379, 308] width 80 height 20
click at [0, 0] on input "Browse Files" at bounding box center [0, 0] width 0 height 0
click at [1175, 720] on button "Upload" at bounding box center [1183, 721] width 114 height 33
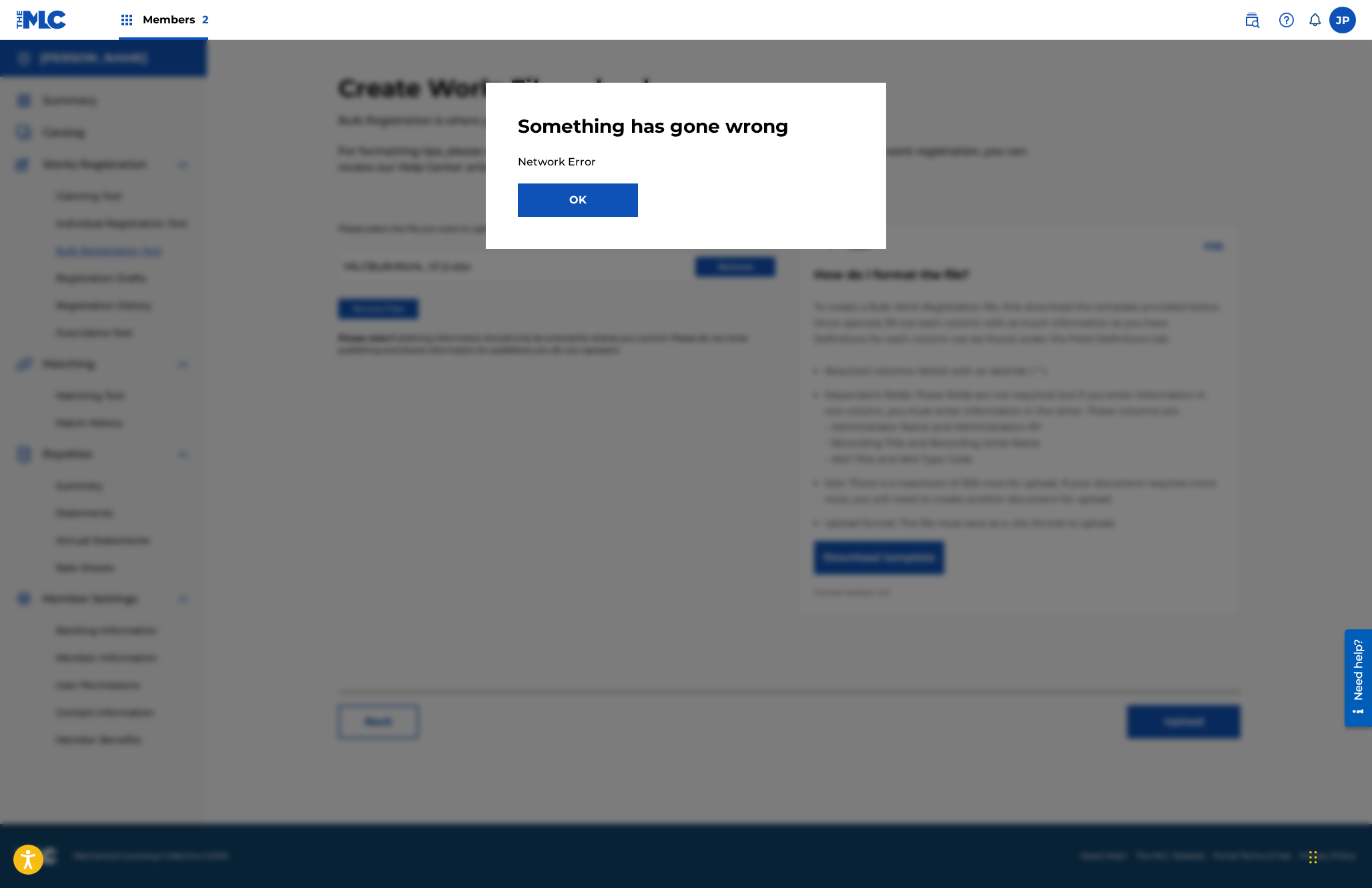
click at [580, 193] on button "OK" at bounding box center [578, 199] width 120 height 33
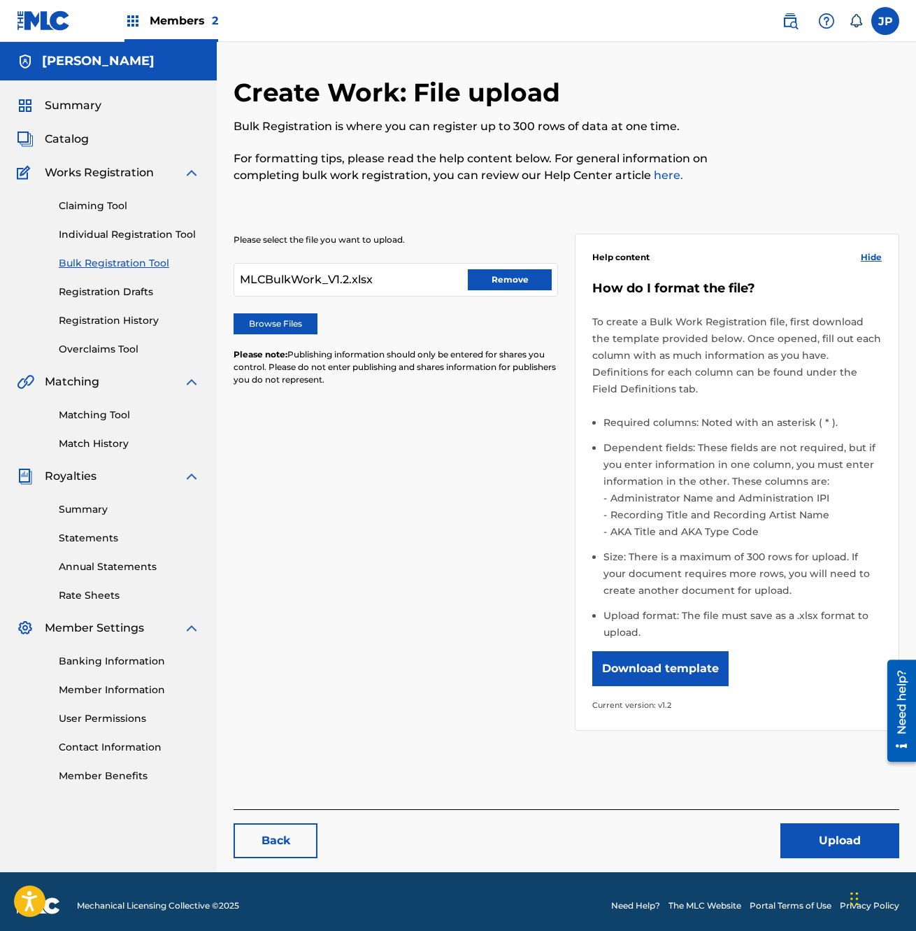
click at [50, 66] on h5 "[PERSON_NAME]" at bounding box center [98, 61] width 113 height 16
click at [790, 23] on img at bounding box center [790, 21] width 17 height 17
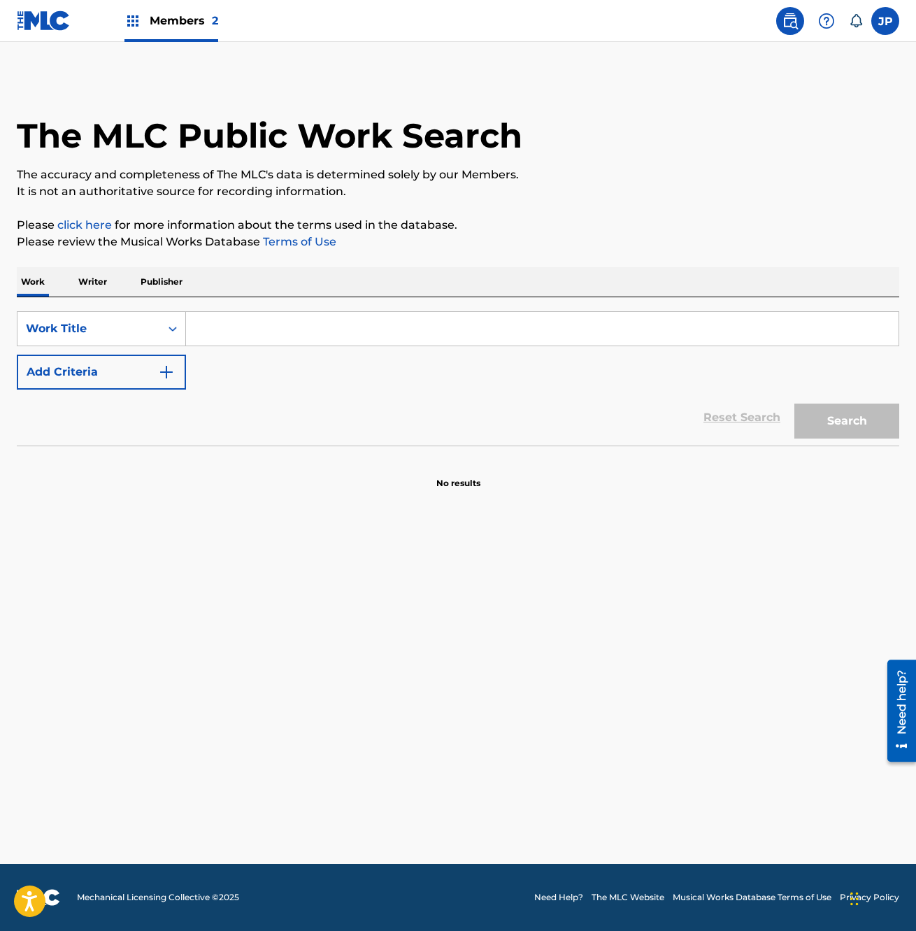
click at [221, 327] on input "Search Form" at bounding box center [542, 329] width 713 height 34
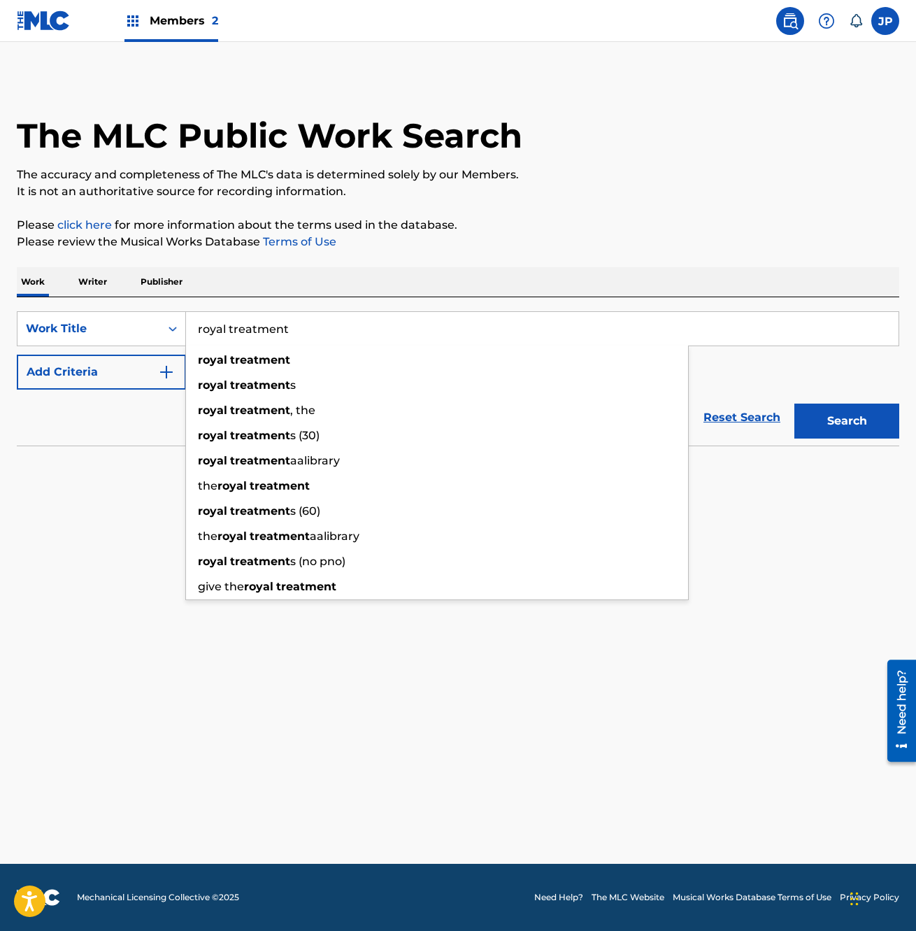
type input "royal treatment"
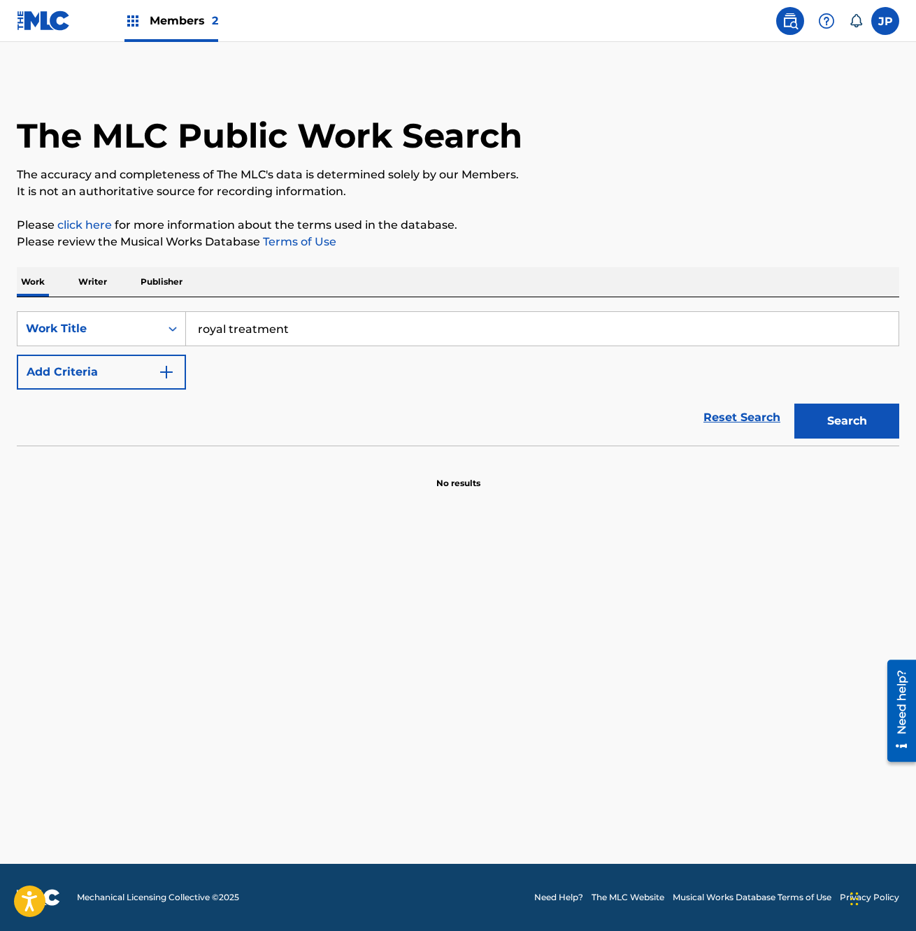
click at [114, 376] on button "Add Criteria" at bounding box center [101, 372] width 169 height 35
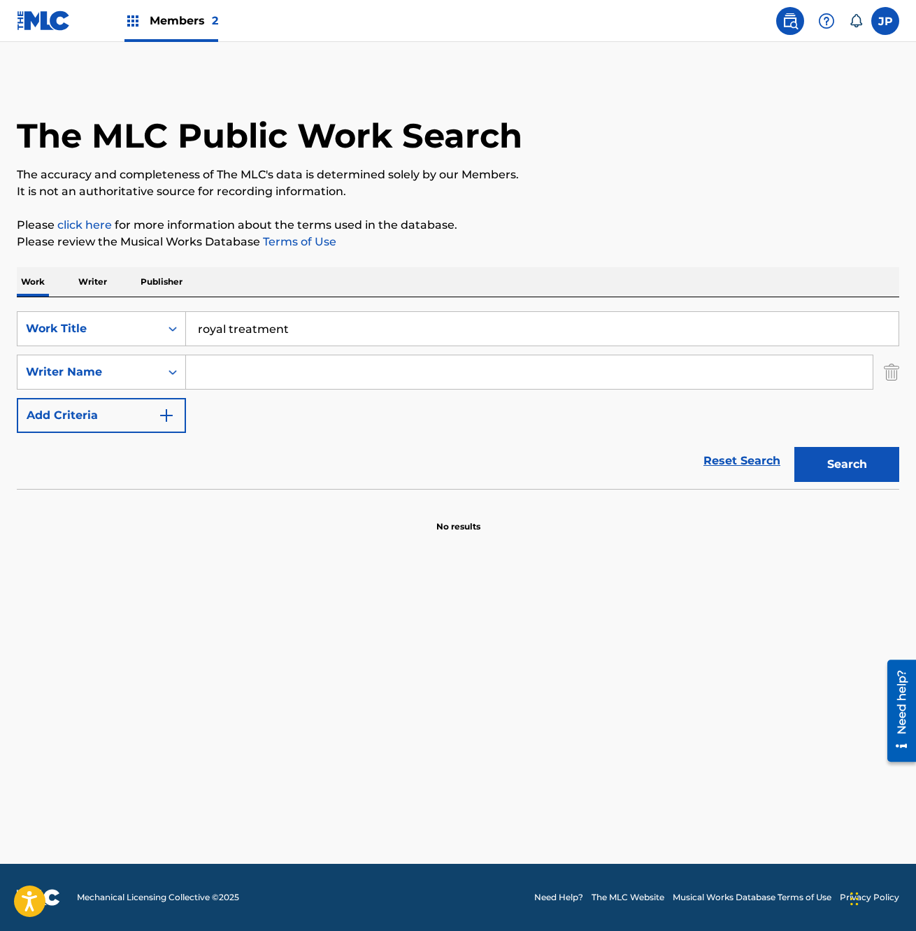
click at [218, 376] on input "Search Form" at bounding box center [529, 372] width 687 height 34
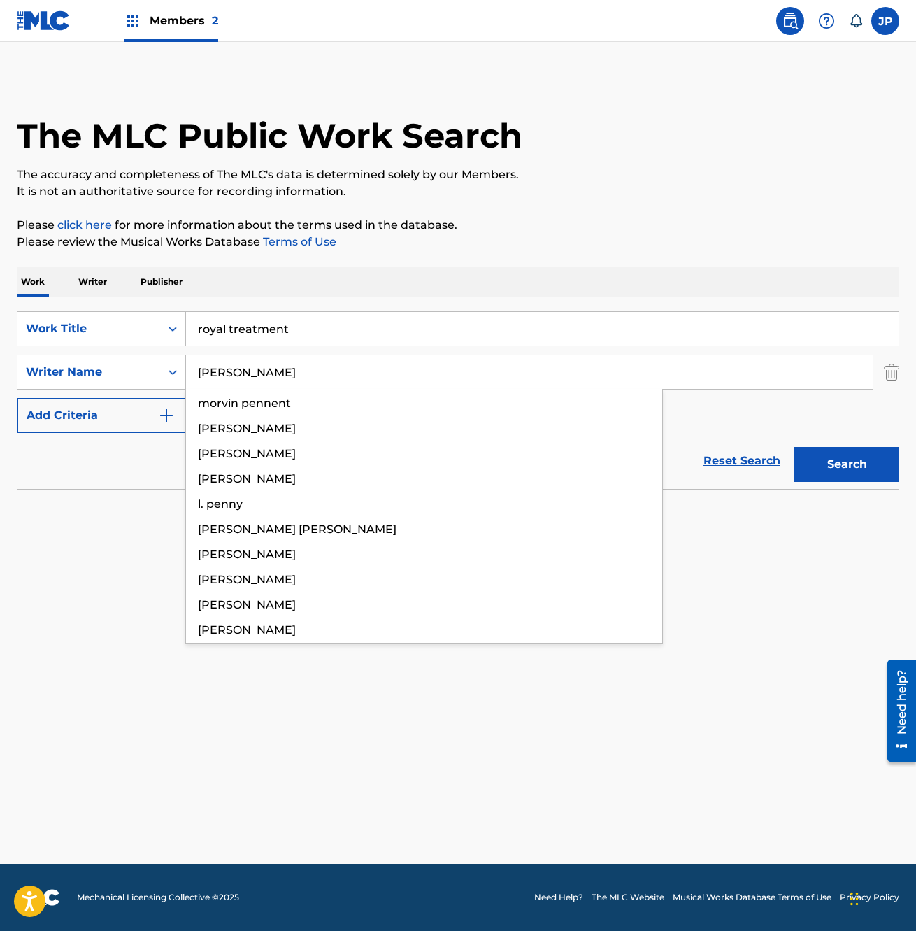
type input "penner"
click at [794, 447] on button "Search" at bounding box center [846, 464] width 105 height 35
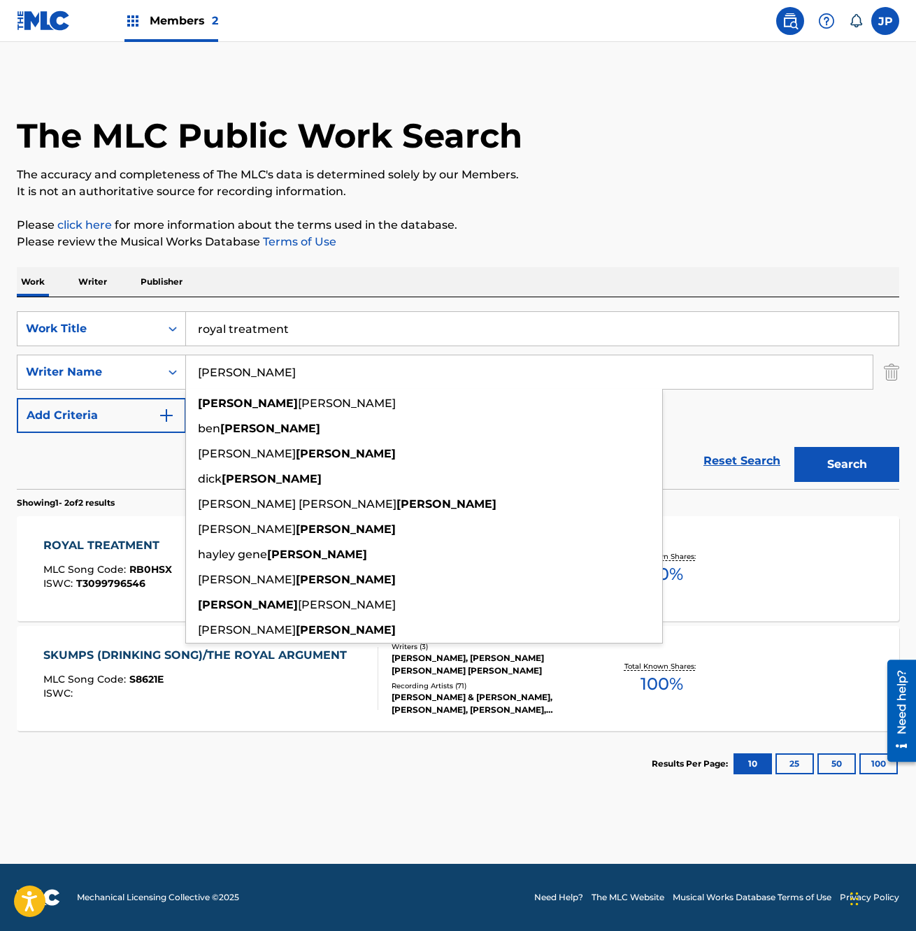
click at [537, 250] on p "Please review the Musical Works Database Terms of Use" at bounding box center [458, 242] width 883 height 17
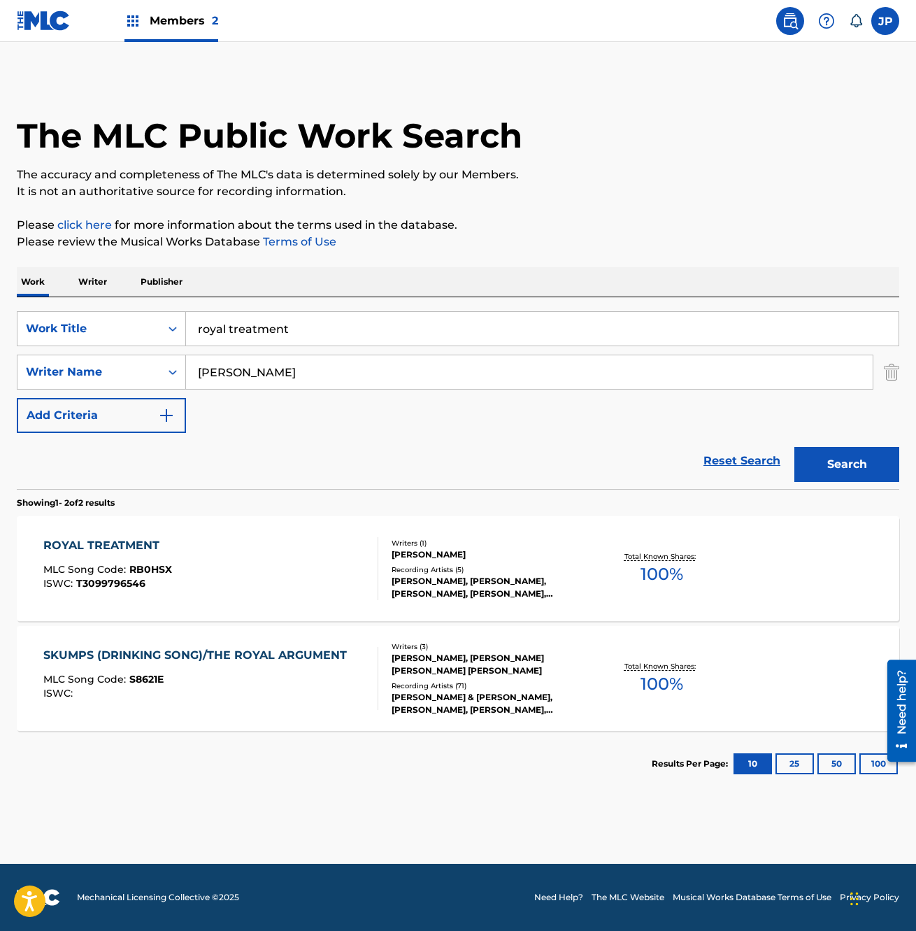
click at [339, 555] on div "ROYAL TREATMENT MLC Song Code : RB0HSX ISWC : T3099796546" at bounding box center [211, 568] width 336 height 63
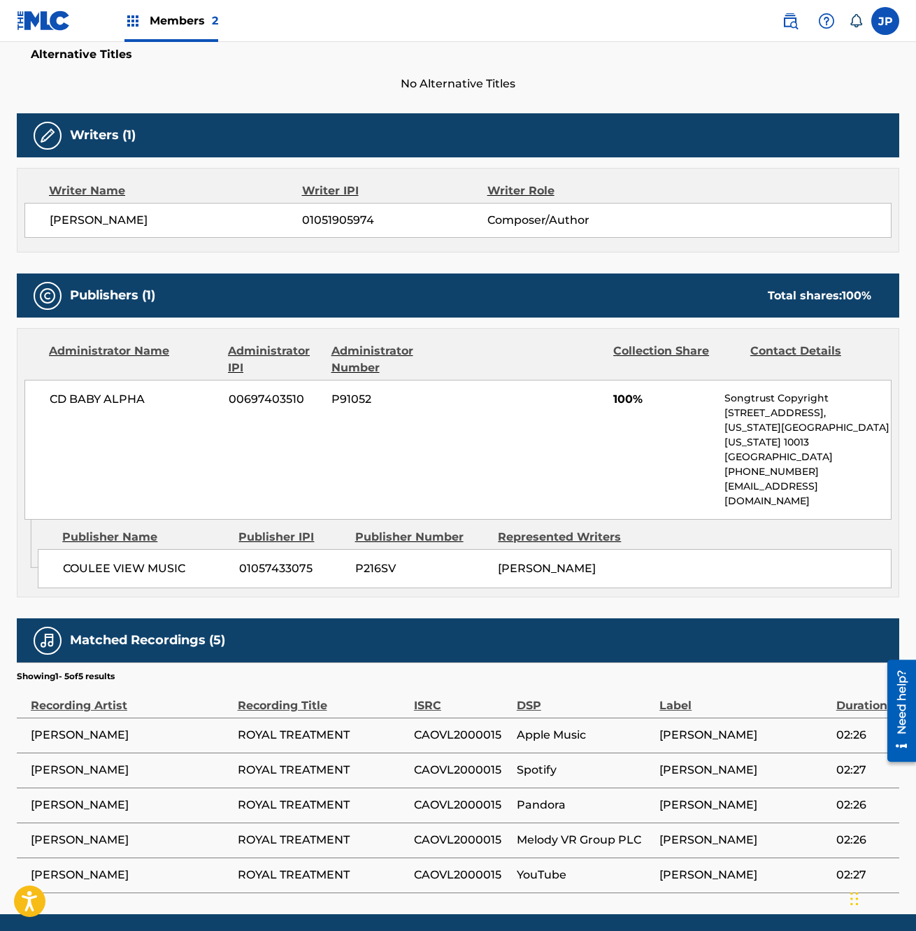
scroll to position [378, 0]
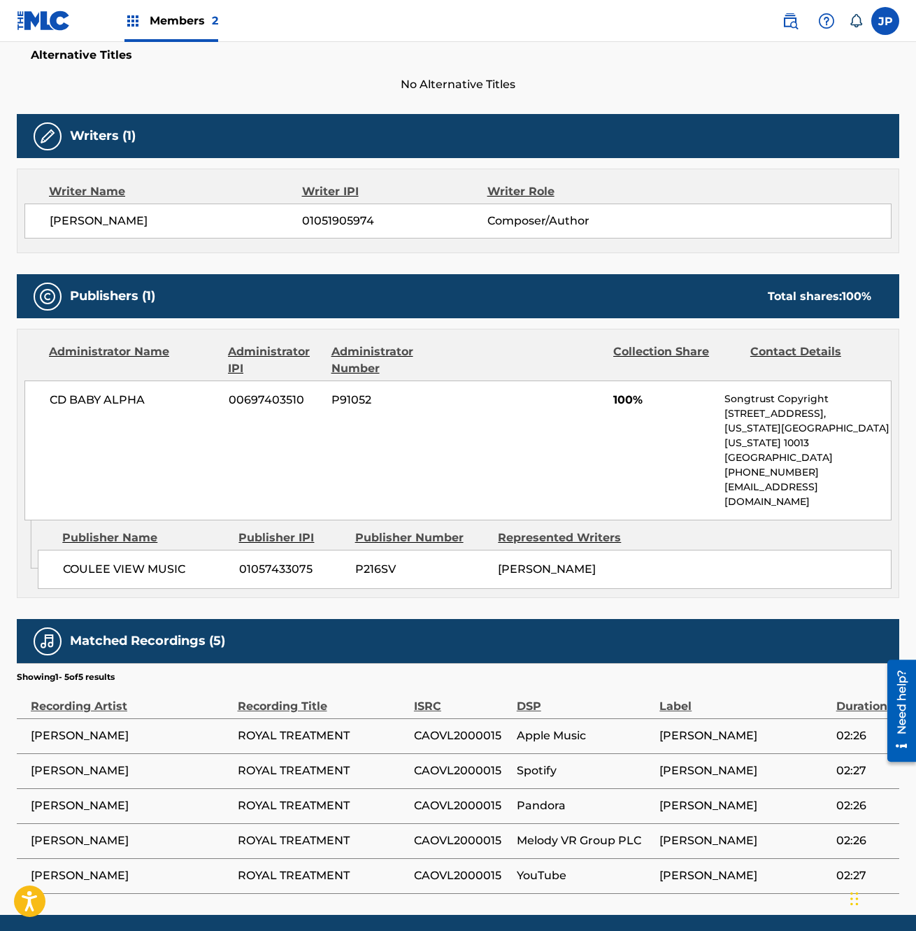
click at [325, 48] on h5 "Alternative Titles" at bounding box center [458, 55] width 855 height 14
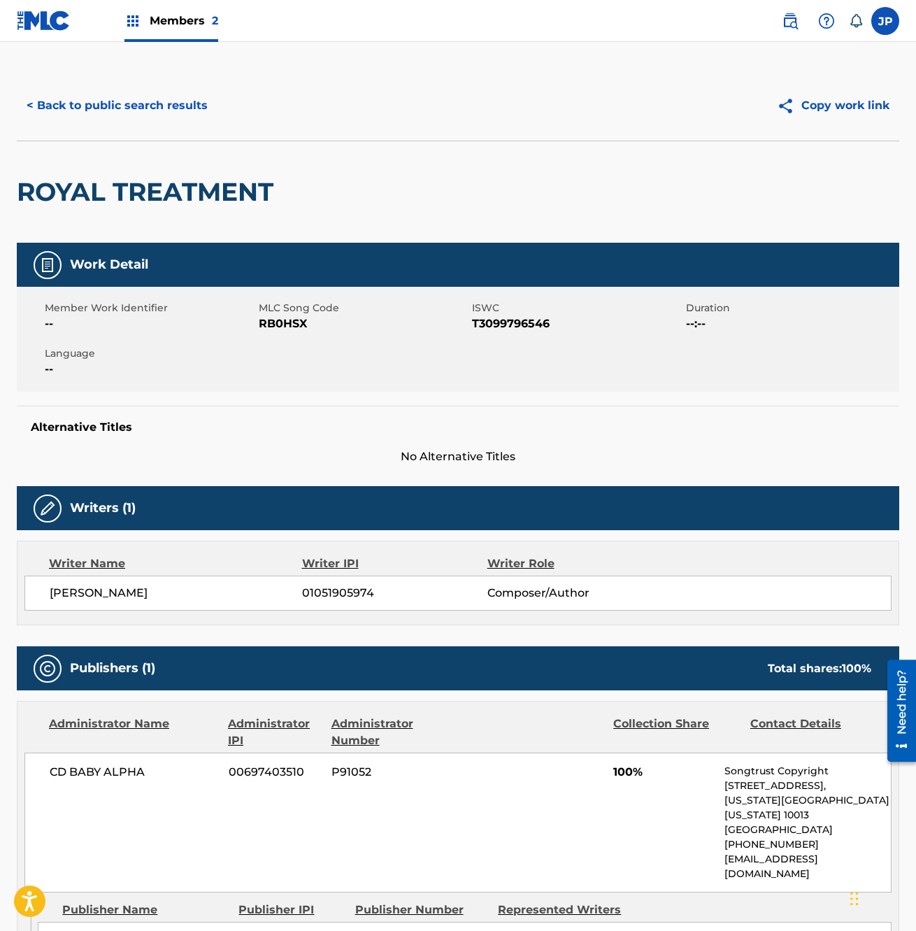
scroll to position [0, 0]
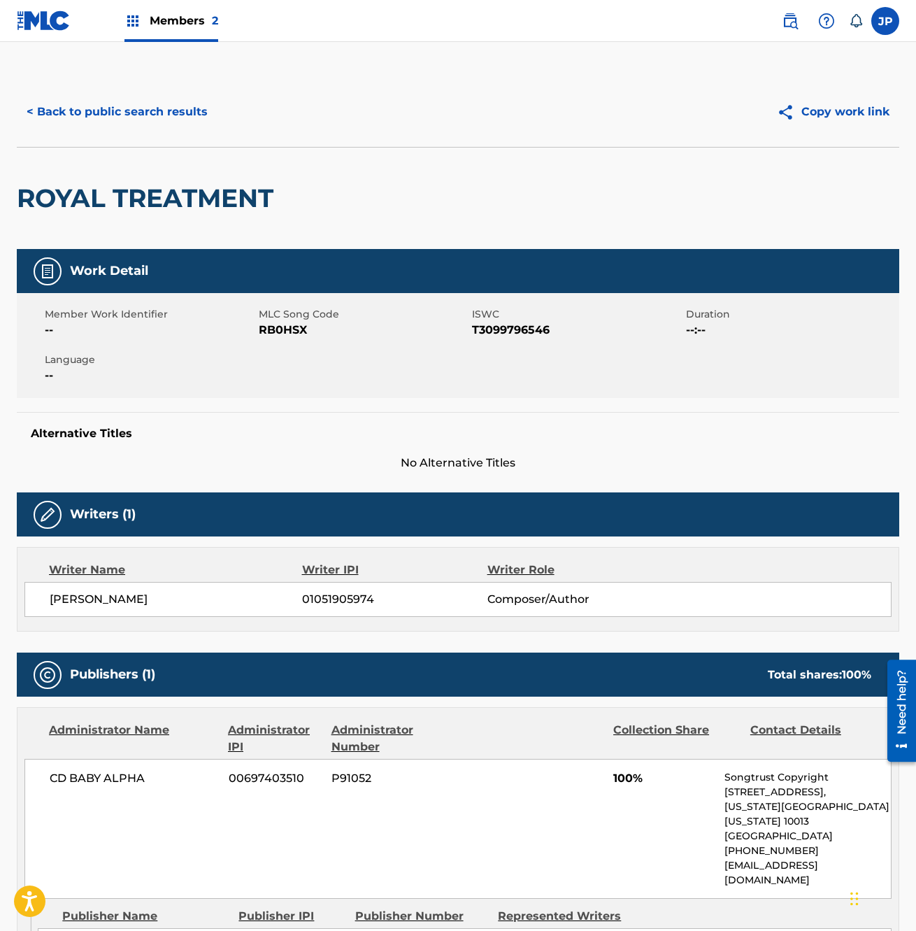
click at [432, 283] on div "Work Detail" at bounding box center [458, 271] width 883 height 44
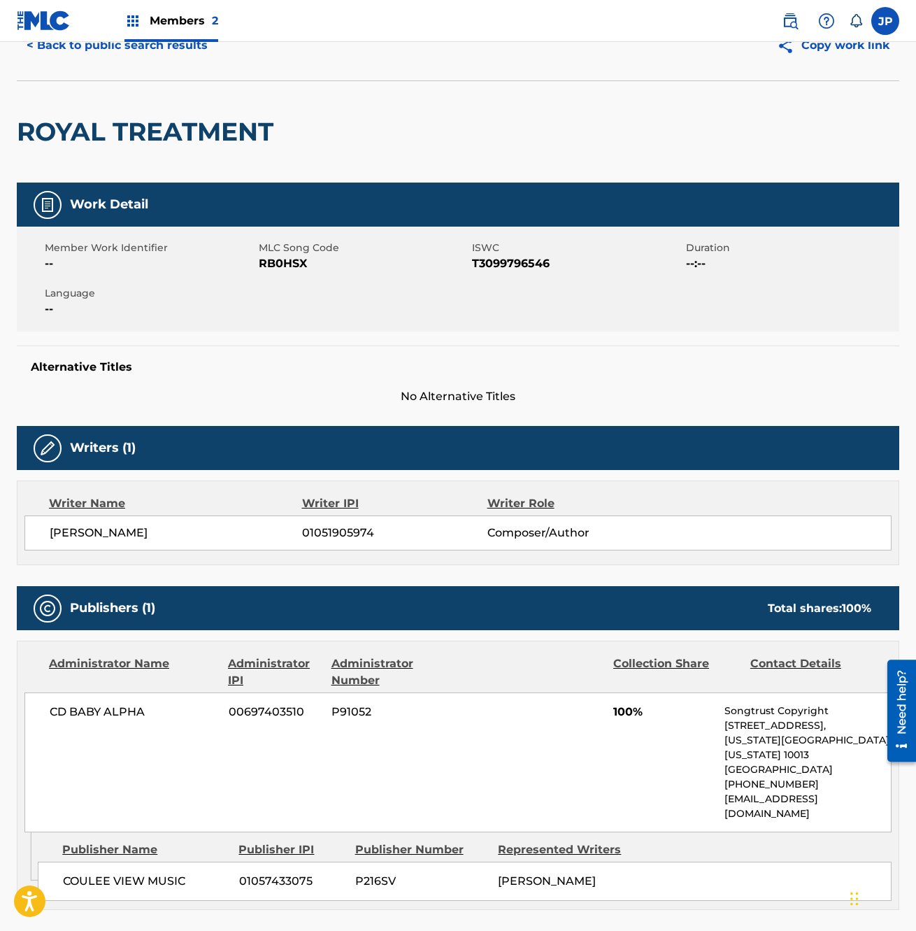
scroll to position [74, 0]
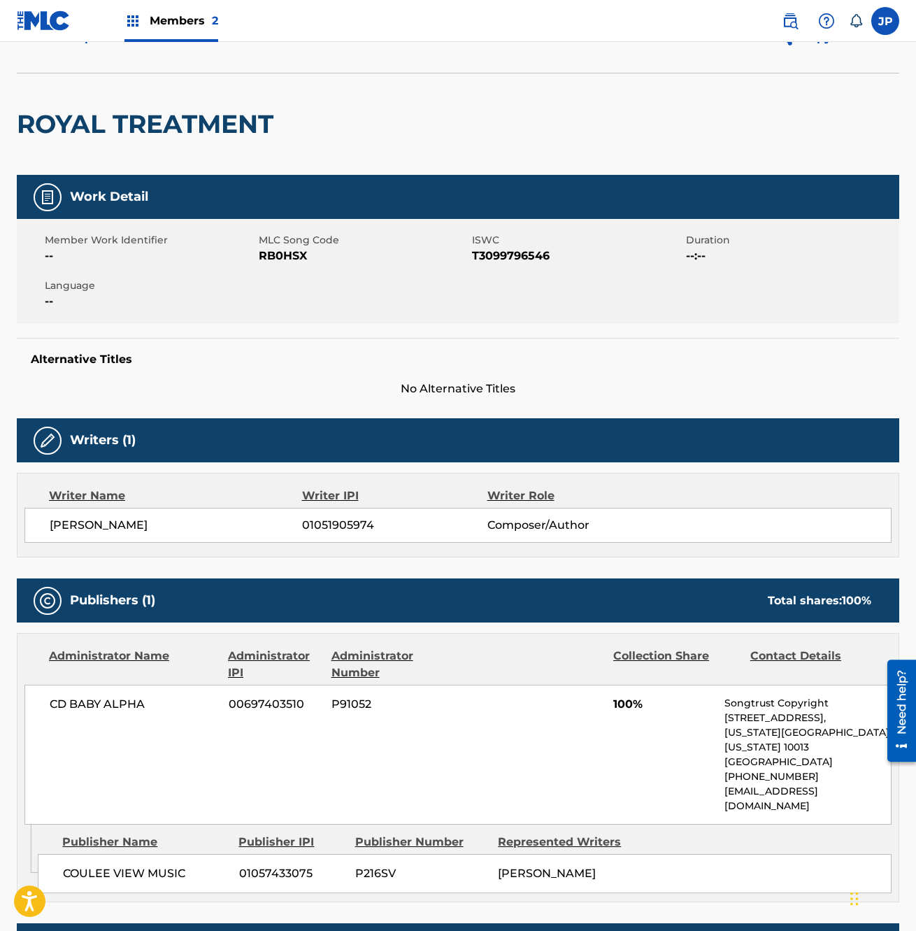
click at [336, 527] on span "01051905974" at bounding box center [394, 525] width 185 height 17
click at [127, 519] on span "[PERSON_NAME]" at bounding box center [176, 525] width 252 height 17
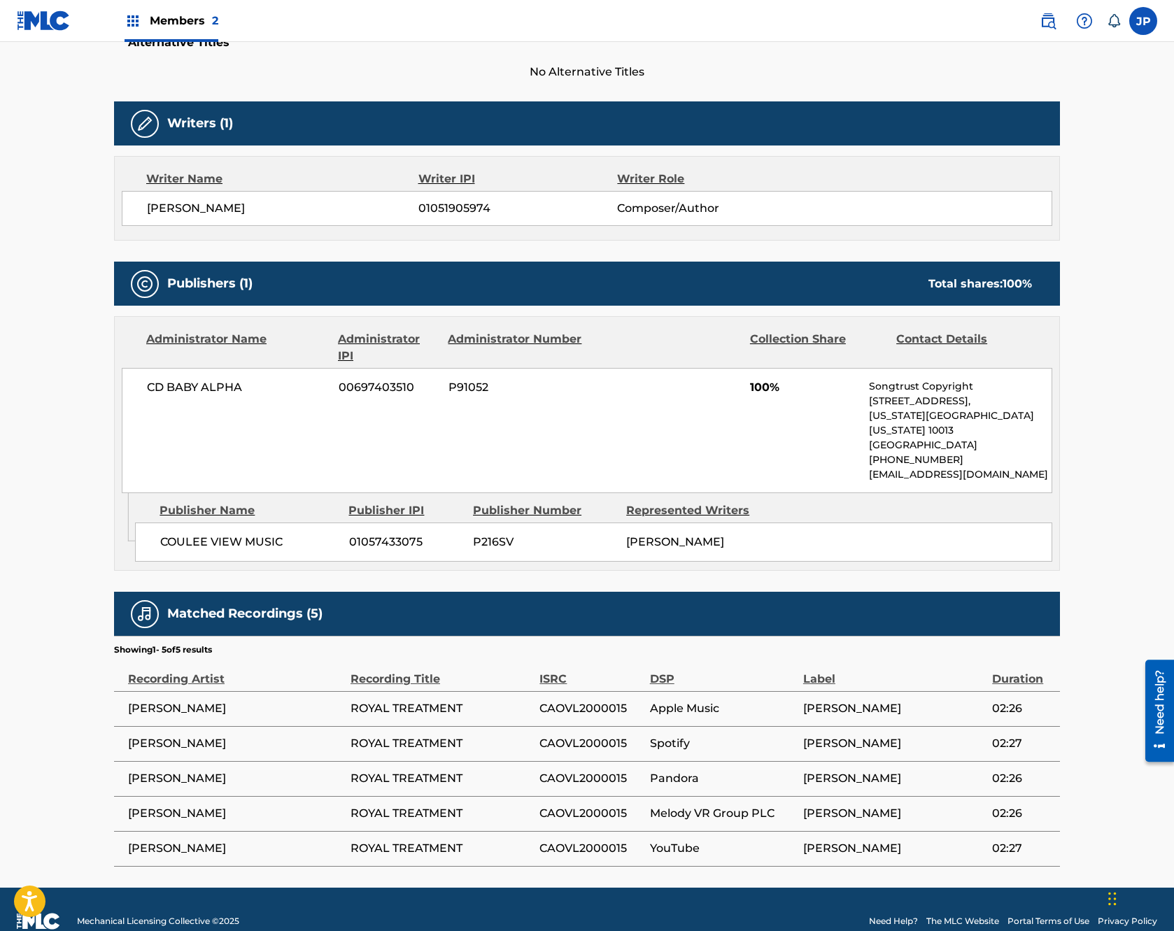
scroll to position [399, 0]
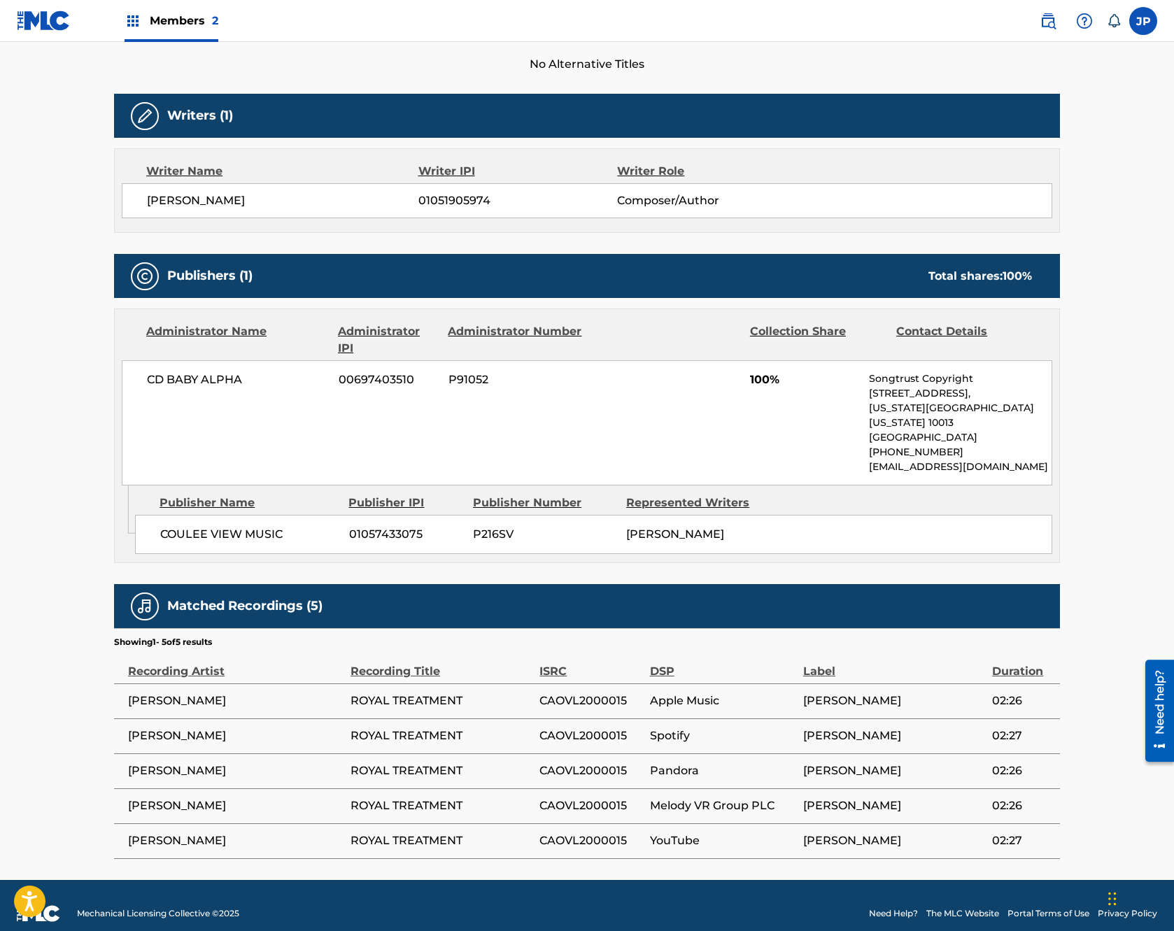
click at [183, 25] on span "Members 2" at bounding box center [184, 21] width 69 height 16
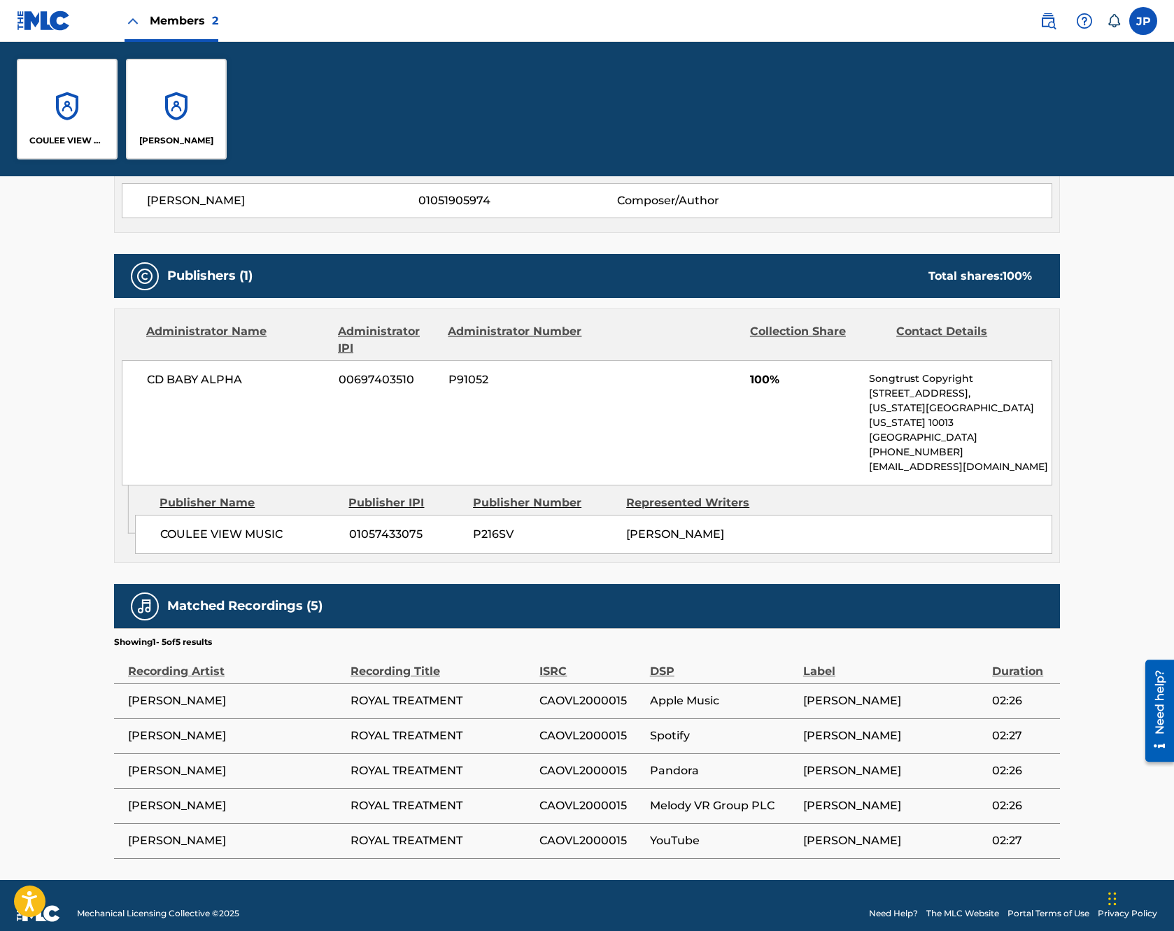
click at [178, 136] on p "[PERSON_NAME]" at bounding box center [176, 140] width 74 height 13
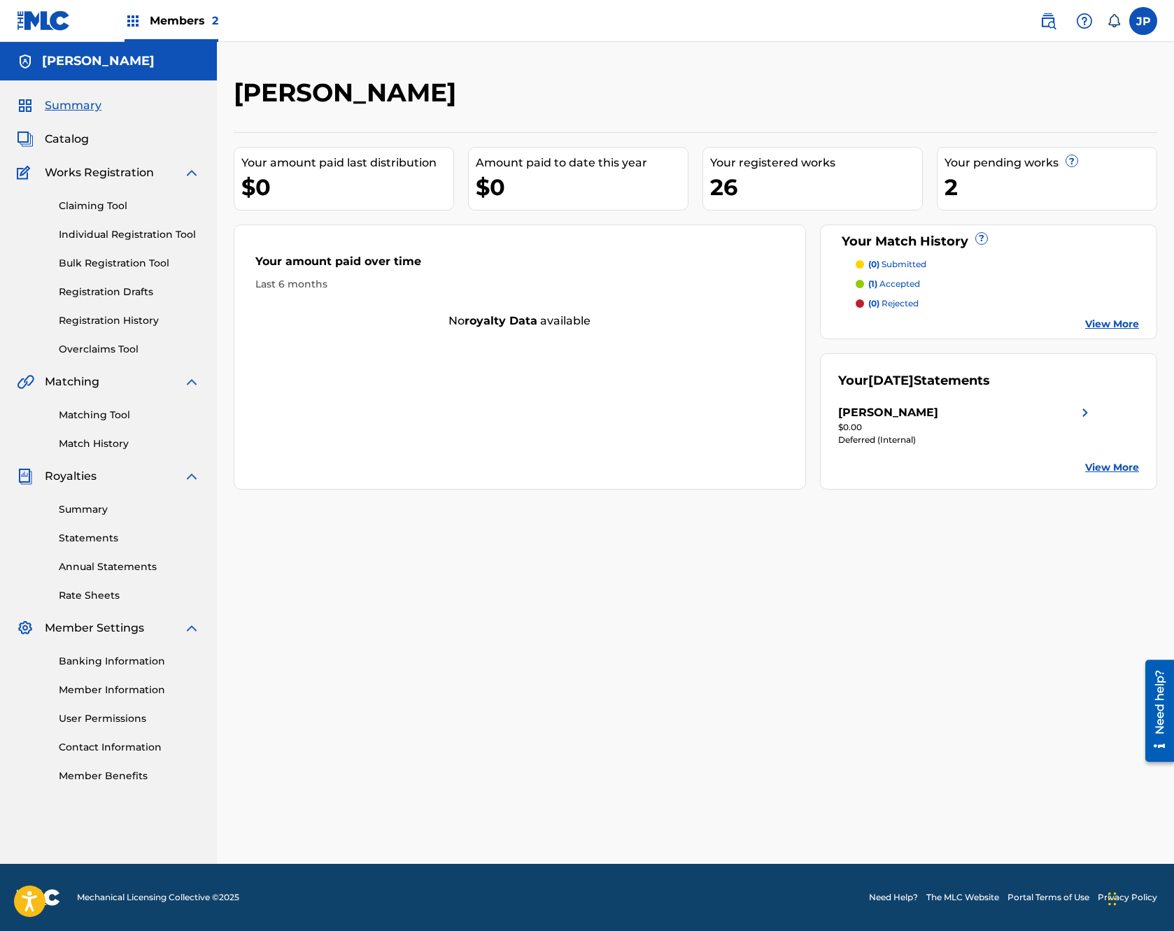
click at [64, 136] on span "Catalog" at bounding box center [67, 139] width 44 height 17
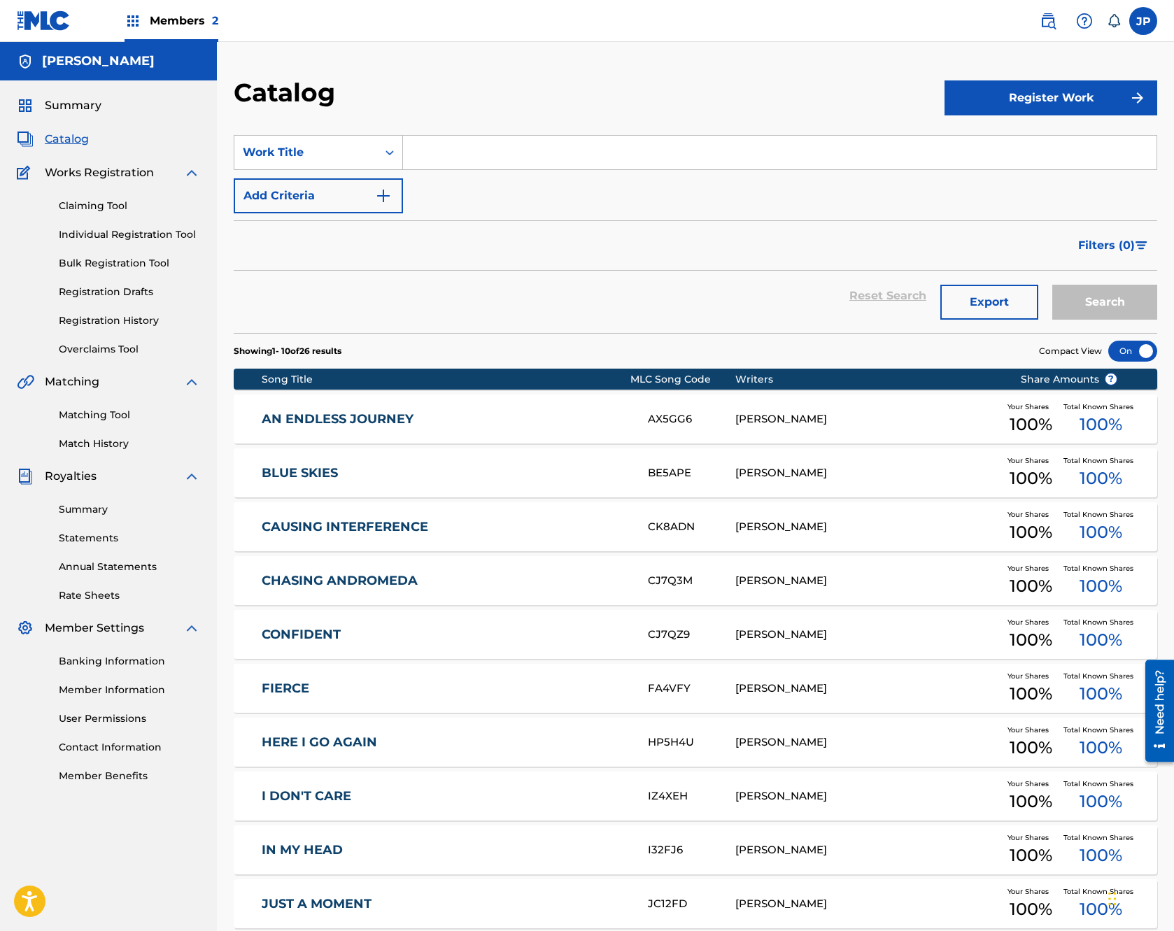
scroll to position [136, 0]
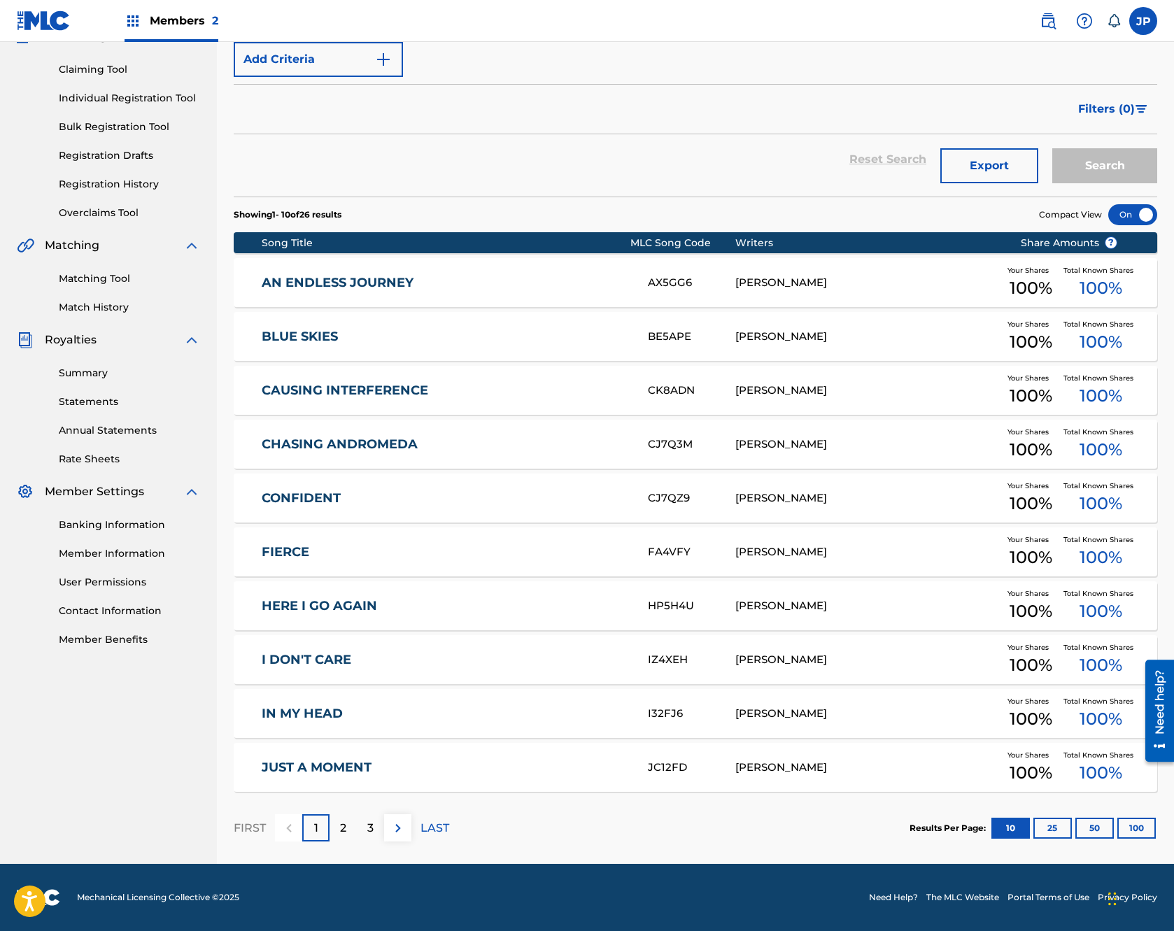
click at [1126, 826] on button "100" at bounding box center [1136, 828] width 38 height 21
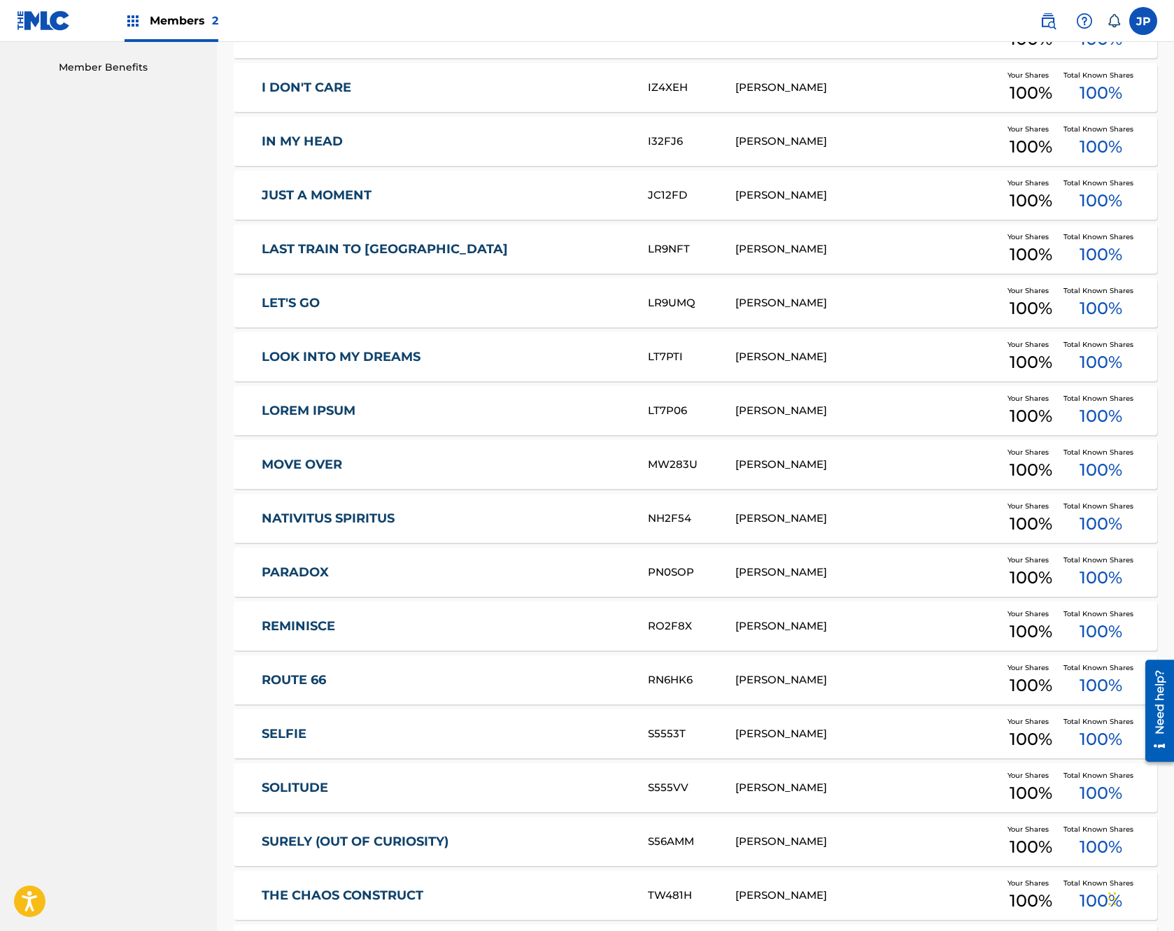
scroll to position [0, 0]
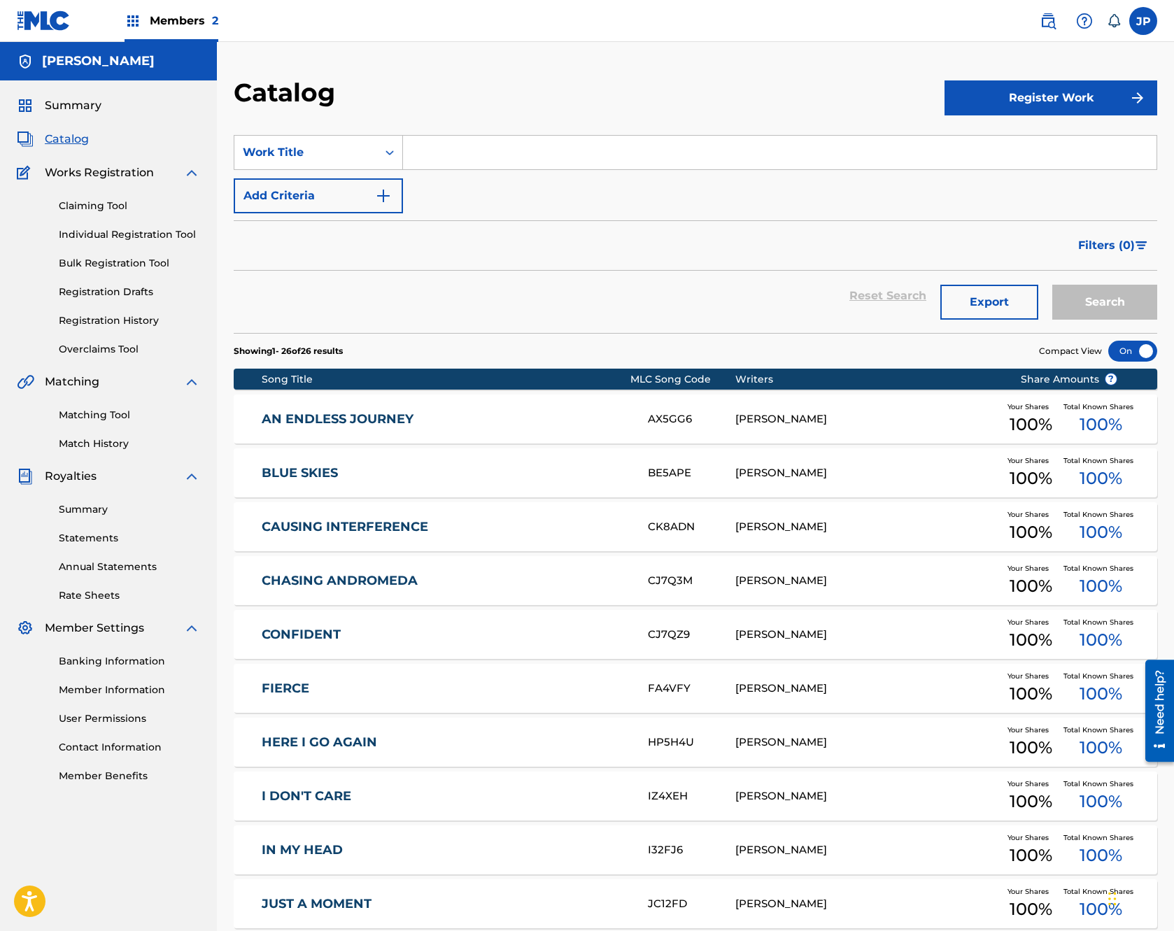
drag, startPoint x: 76, startPoint y: 206, endPoint x: 662, endPoint y: 11, distance: 617.5
click at [92, 204] on link "Claiming Tool" at bounding box center [129, 206] width 141 height 15
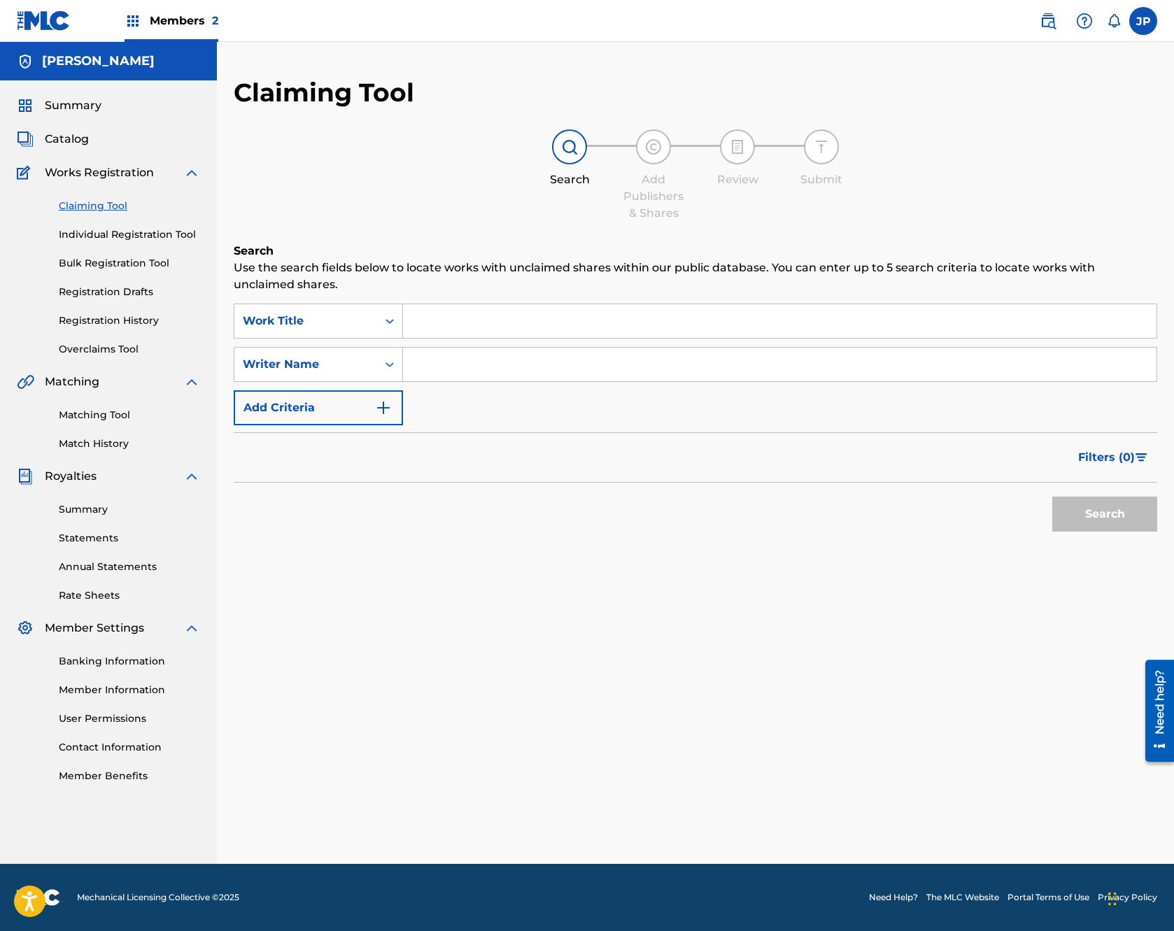
click at [445, 331] on input "Search Form" at bounding box center [779, 321] width 753 height 34
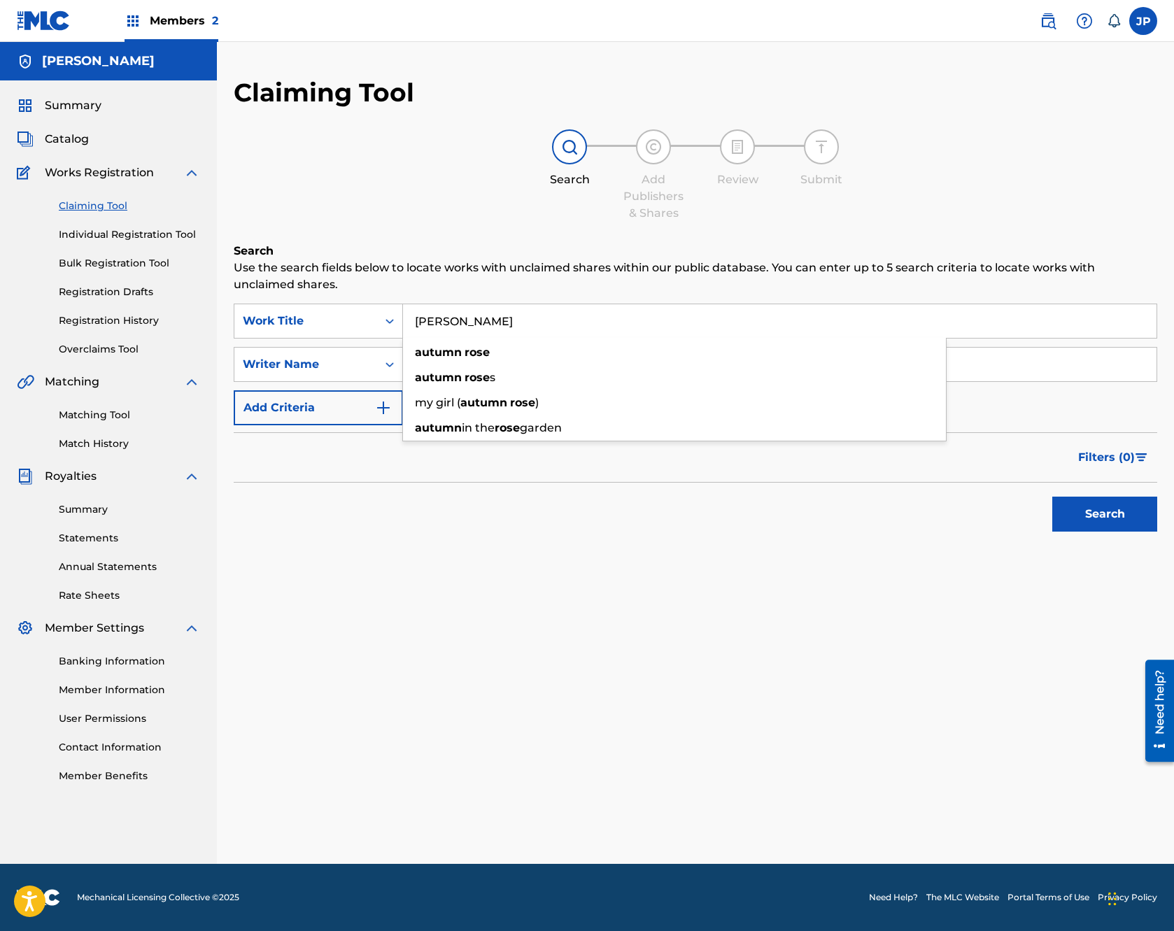
type input "Autumn Rose"
type input "Jamie Penner"
click at [1097, 511] on button "Search" at bounding box center [1104, 514] width 105 height 35
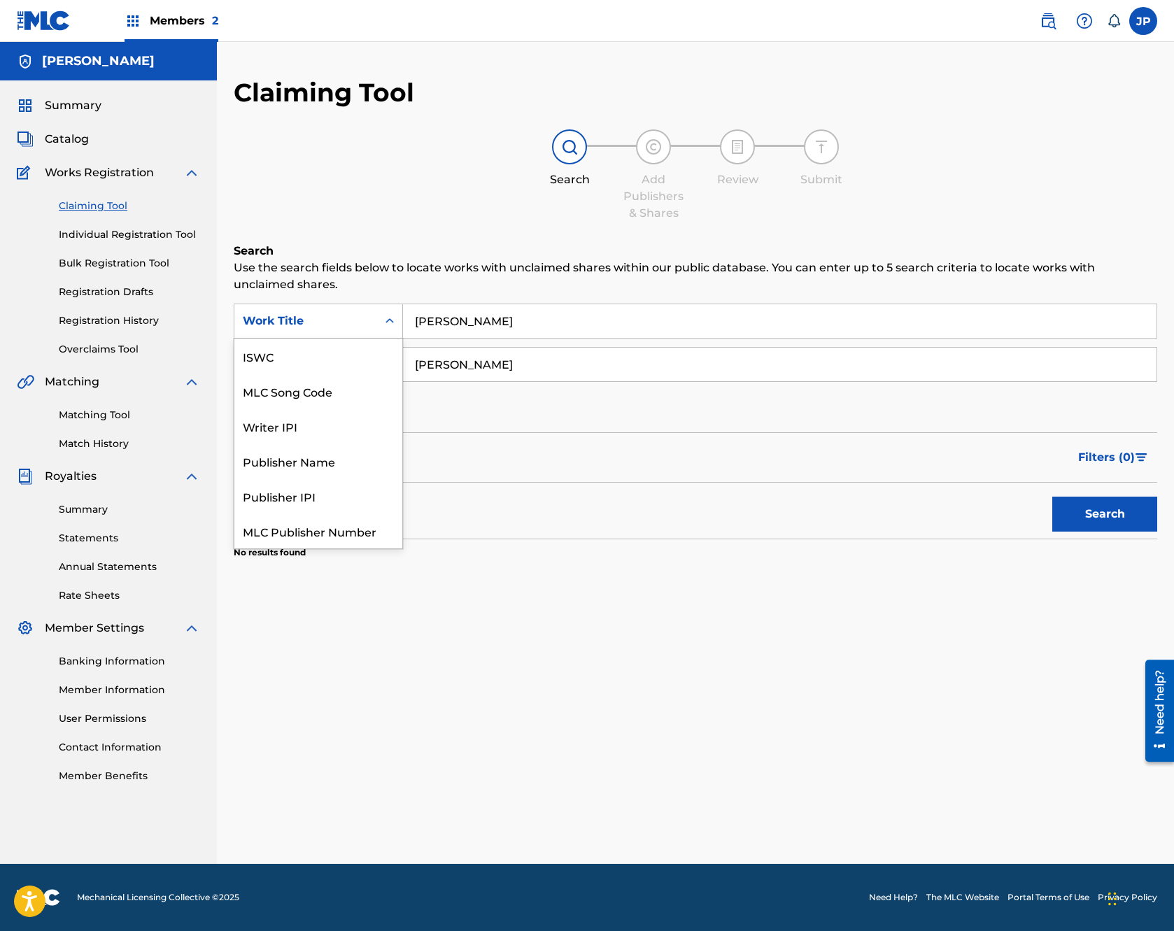
click at [389, 325] on icon "Search Form" at bounding box center [390, 321] width 14 height 14
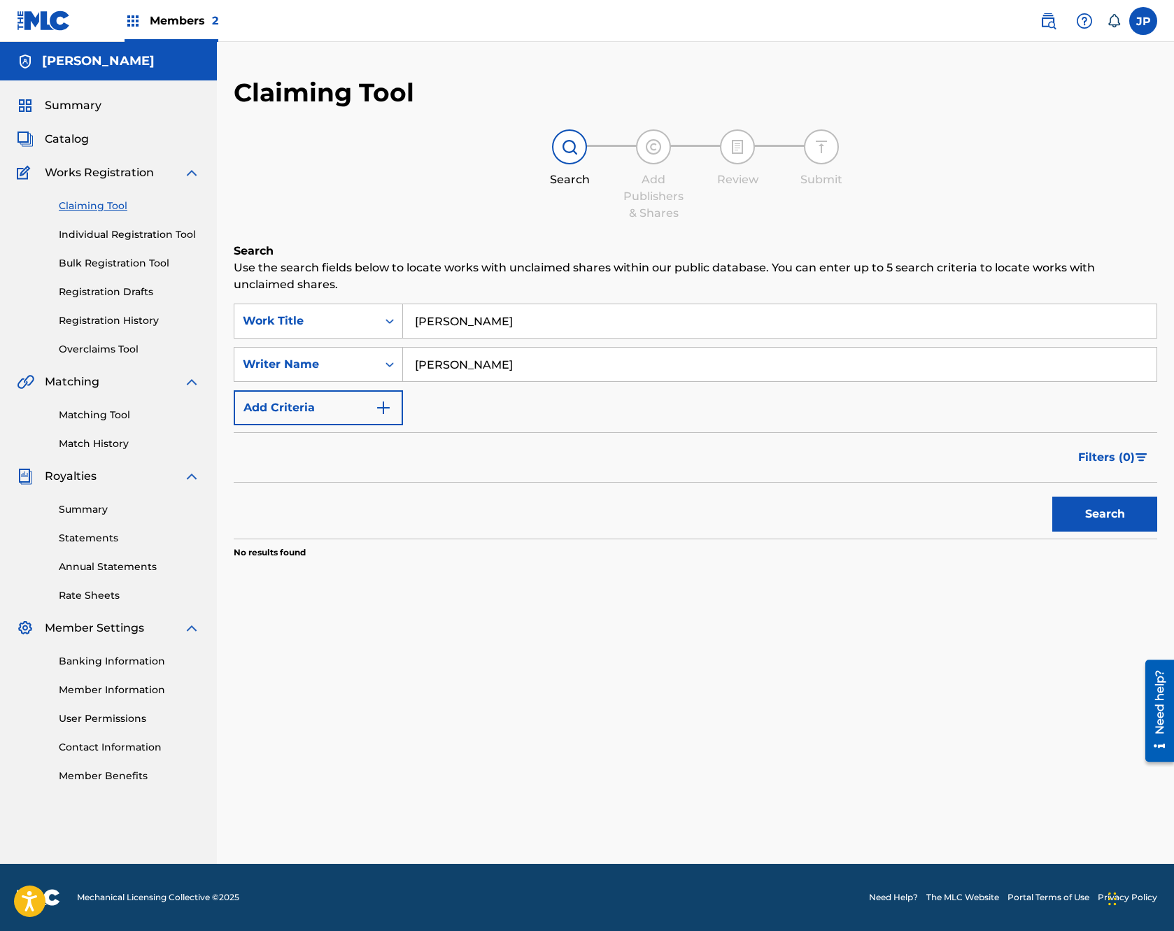
click at [357, 252] on h6 "Search" at bounding box center [695, 251] width 923 height 17
click at [383, 321] on icon "Search Form" at bounding box center [390, 321] width 14 height 14
click at [309, 387] on div "Writer IPI" at bounding box center [318, 390] width 168 height 35
click at [450, 322] on input "Search Form" at bounding box center [779, 321] width 753 height 34
paste input "1051905974"
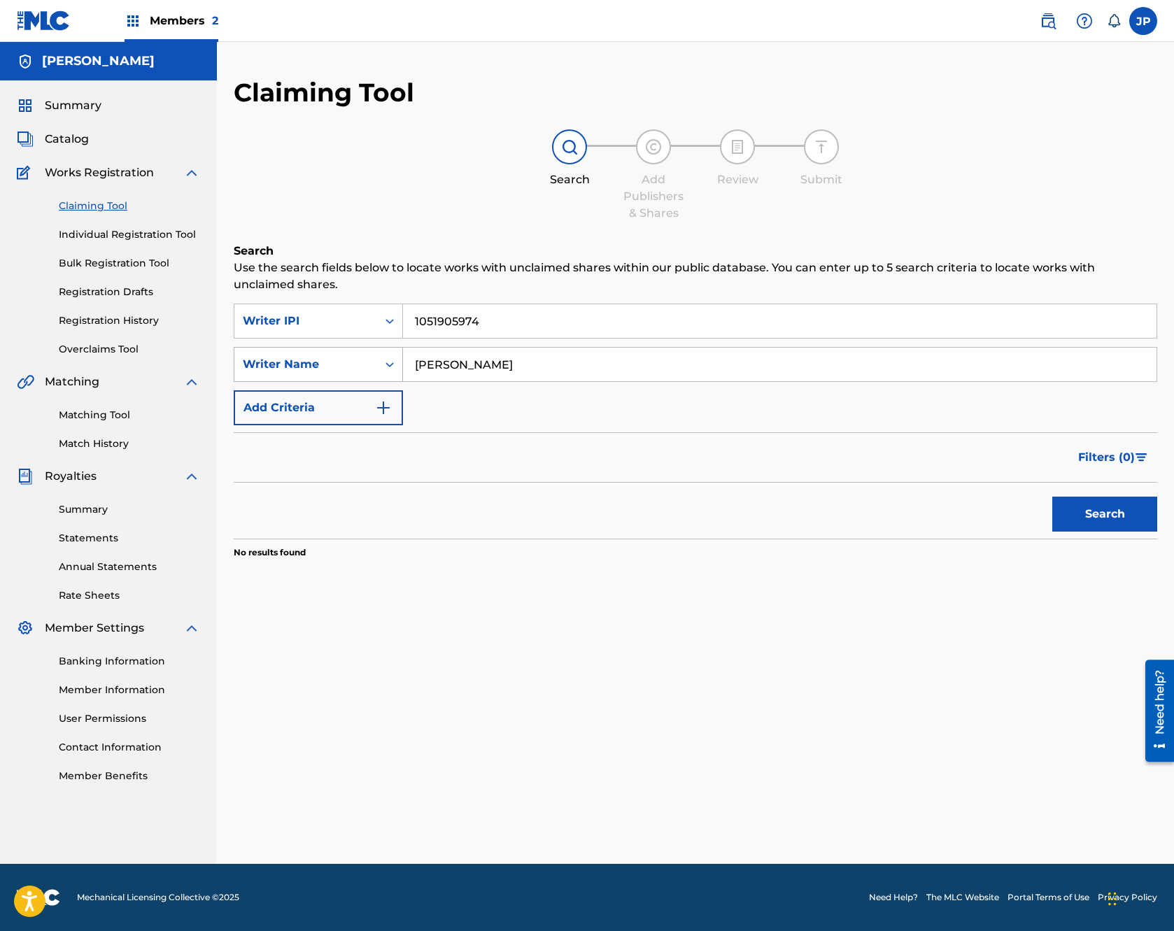
type input "1051905974"
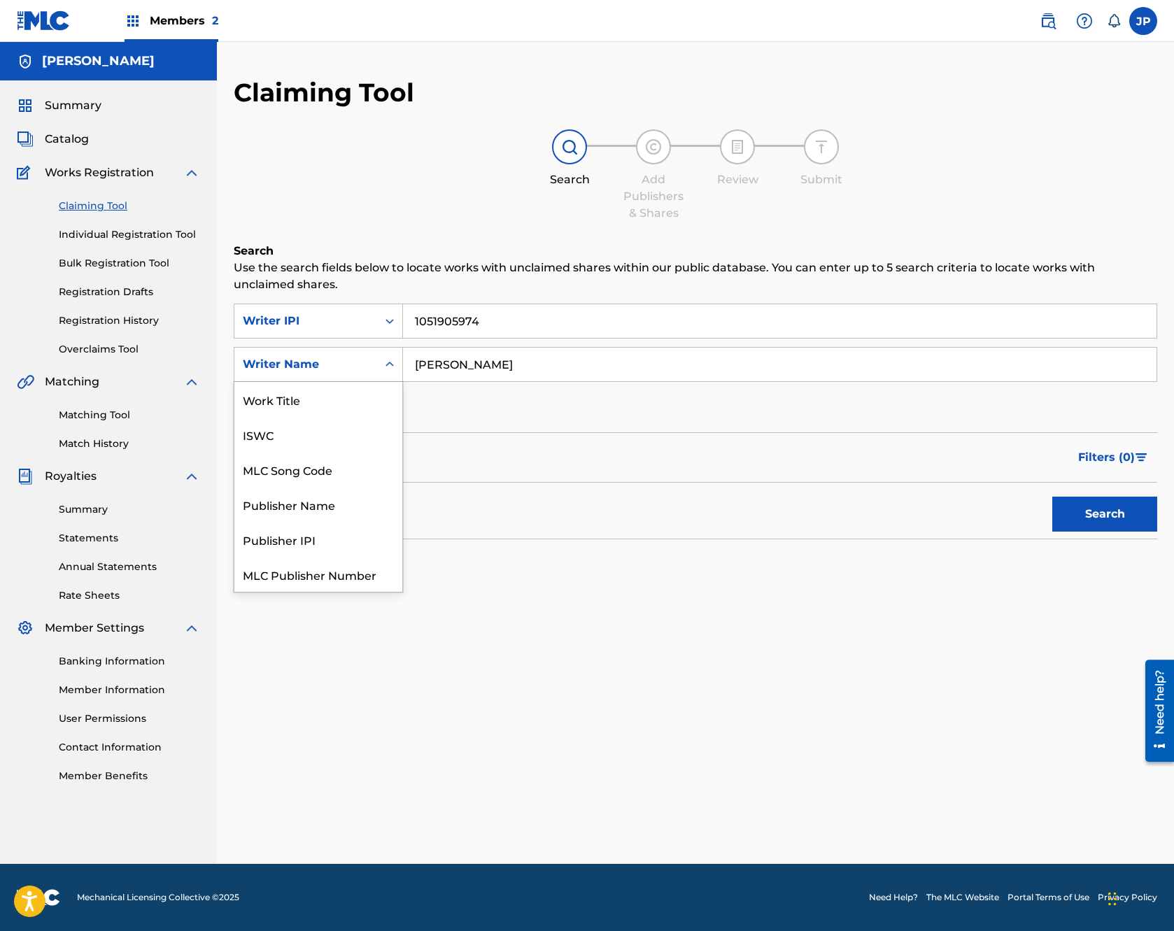
click at [387, 362] on icon "Search Form" at bounding box center [390, 364] width 14 height 14
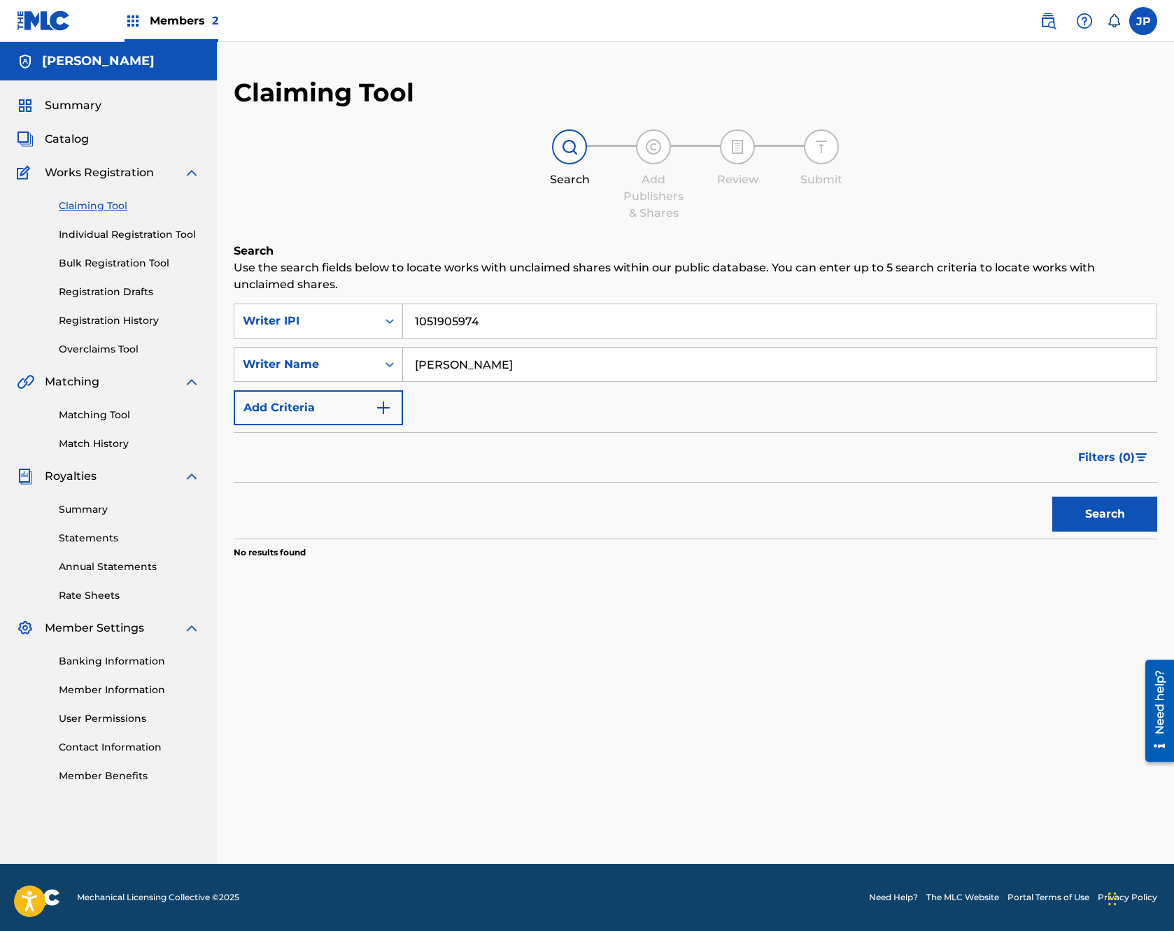
click at [506, 369] on input "Jamie Penner" at bounding box center [779, 365] width 753 height 34
click at [1097, 511] on button "Search" at bounding box center [1104, 514] width 105 height 35
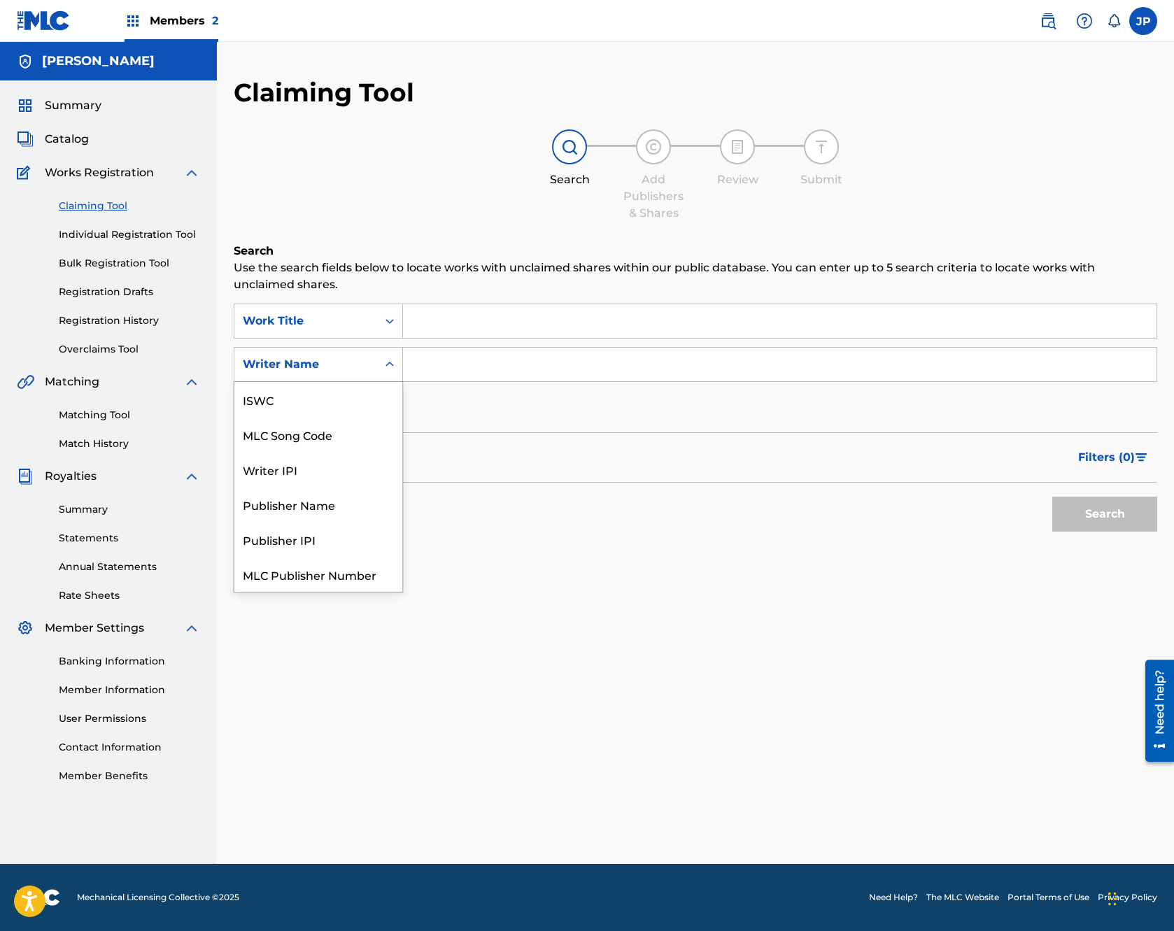
click at [386, 366] on icon "Search Form" at bounding box center [390, 364] width 14 height 14
click at [332, 424] on div "Writer IPI" at bounding box center [318, 434] width 168 height 35
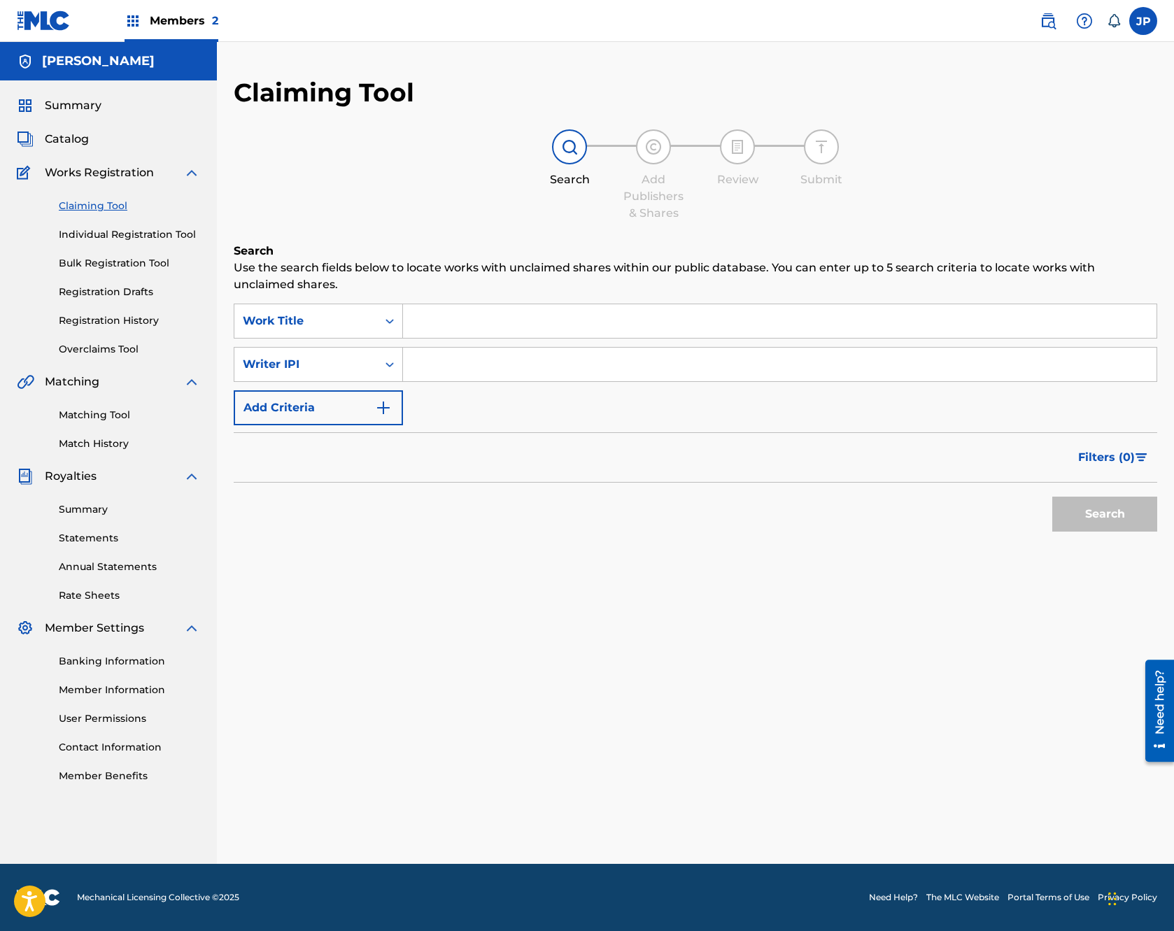
click at [440, 381] on div "Search Form" at bounding box center [780, 364] width 754 height 35
click at [437, 370] on input "Search Form" at bounding box center [779, 365] width 753 height 34
paste input "1051905974"
type input "1051905974"
click at [441, 324] on input "Search Form" at bounding box center [779, 321] width 753 height 34
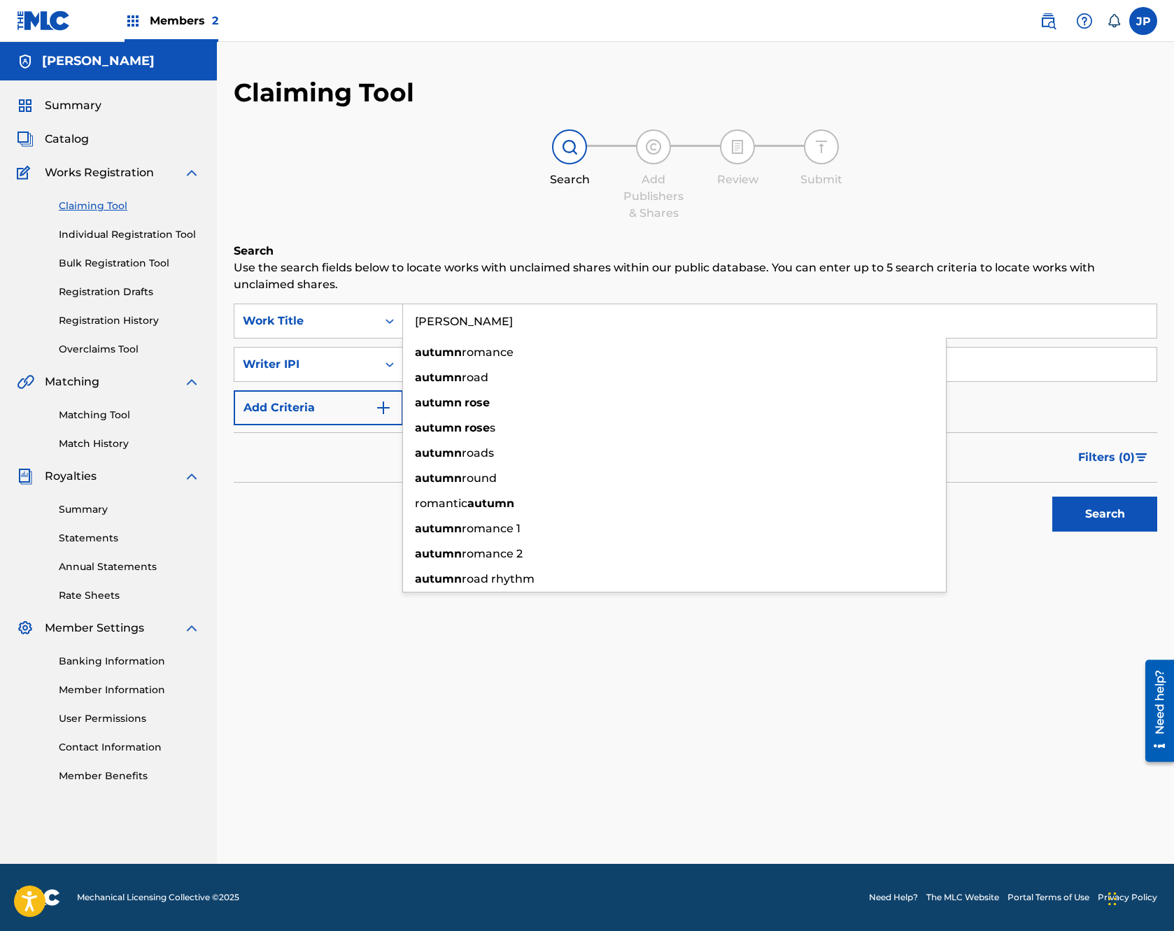
click at [1052, 497] on button "Search" at bounding box center [1104, 514] width 105 height 35
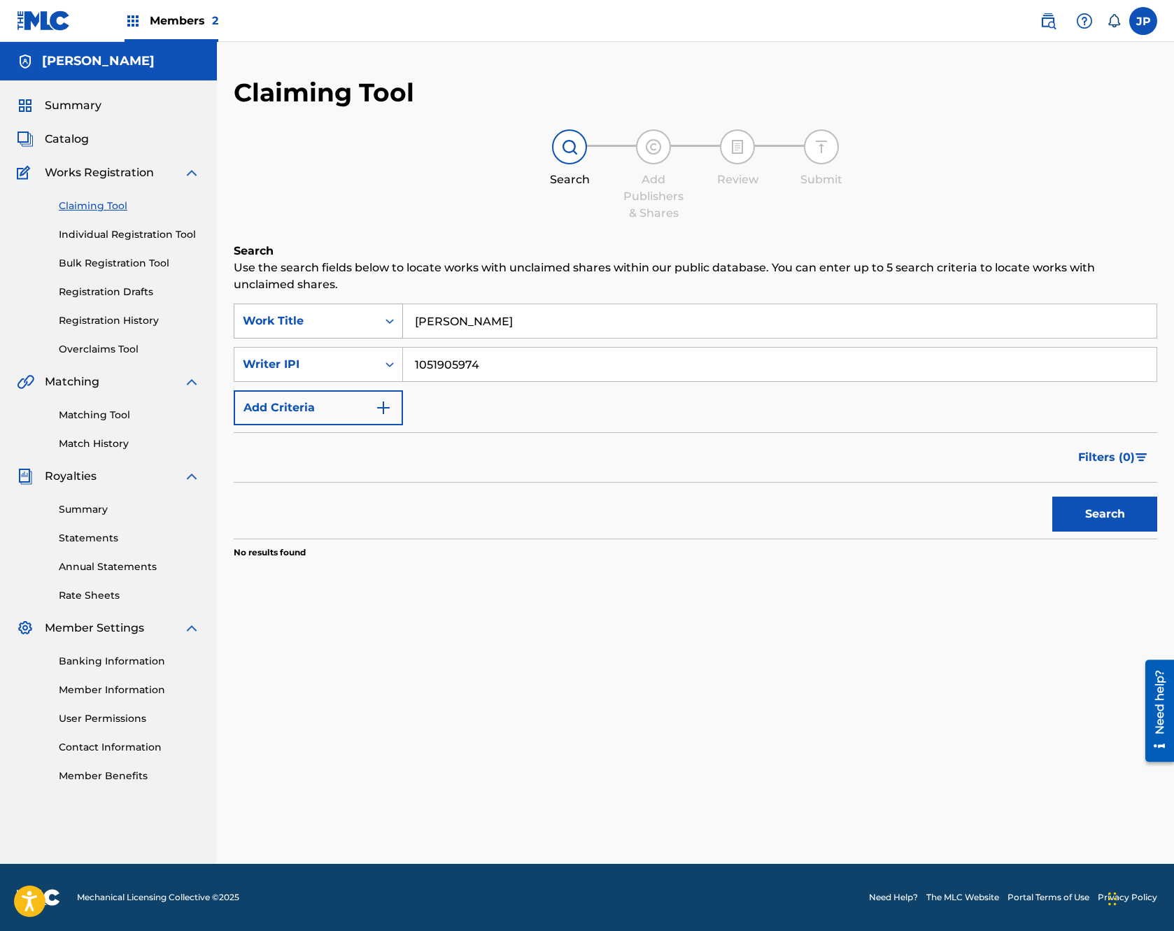
drag, startPoint x: 499, startPoint y: 321, endPoint x: 357, endPoint y: 313, distance: 142.9
click at [359, 313] on div "SearchWithCriteria69d3fc4a-f88e-4fe8-bfbd-162fd3bc6e9a Work Title Autumn Rose" at bounding box center [695, 321] width 923 height 35
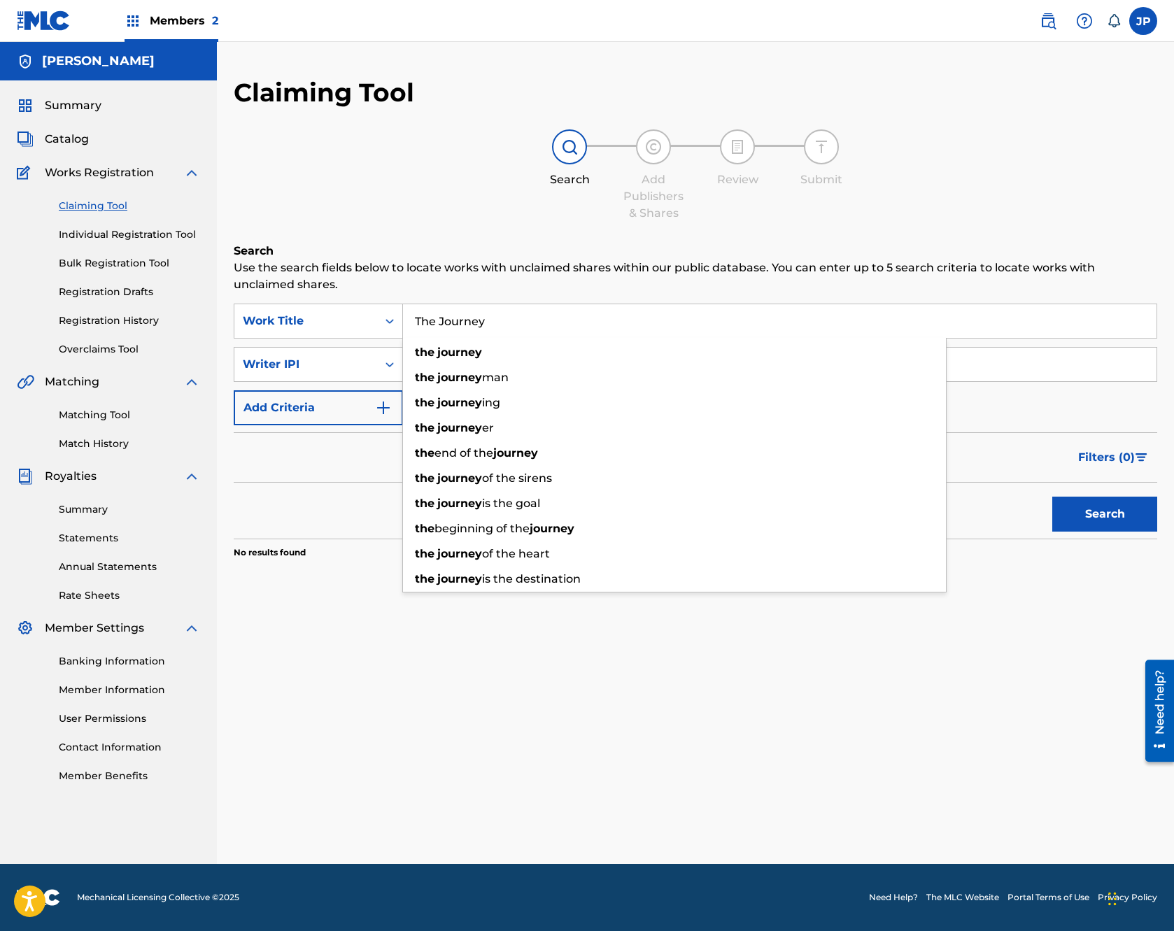
type input "The Journey"
click at [464, 229] on div "Claiming Tool Search Add Publishers & Shares Review Submit Search Use the searc…" at bounding box center [695, 353] width 923 height 552
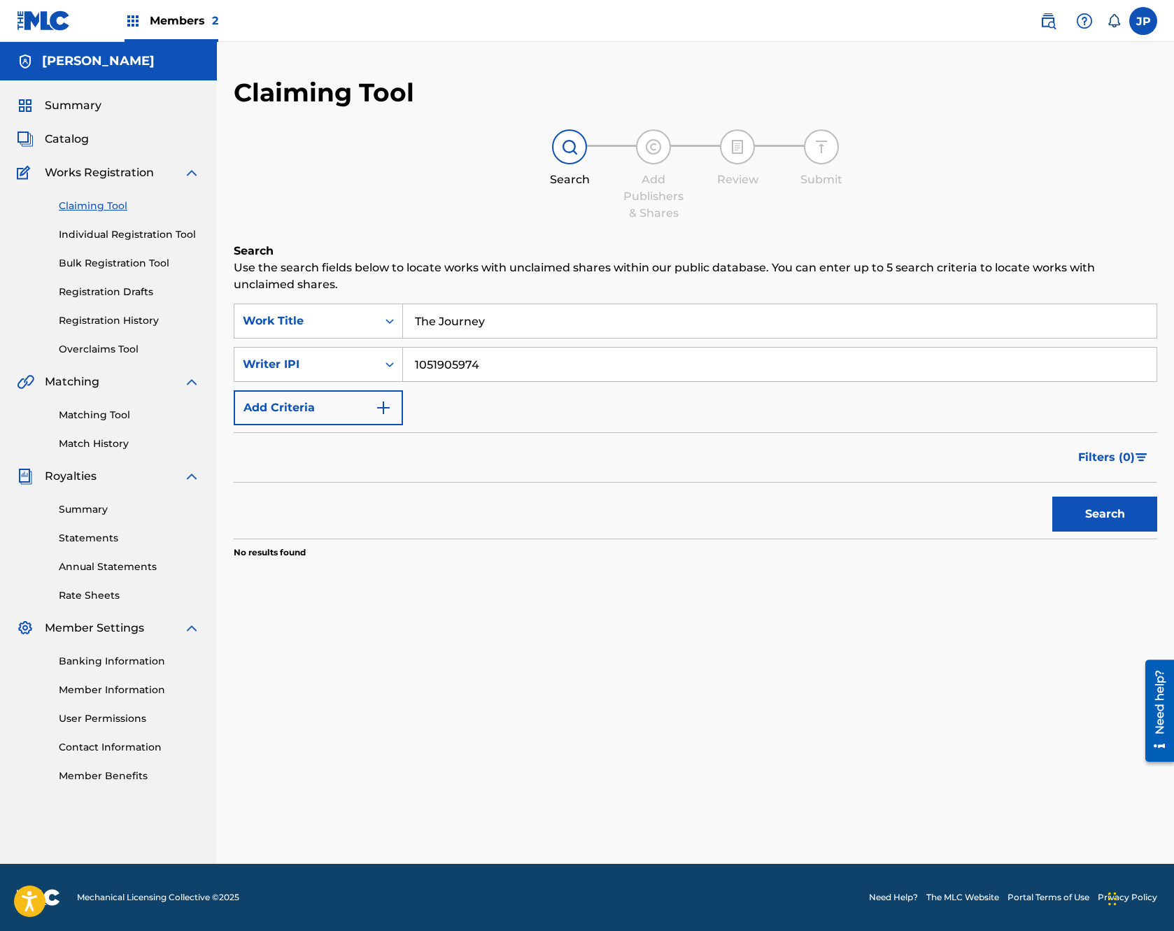
click at [1099, 516] on button "Search" at bounding box center [1104, 514] width 105 height 35
click at [59, 138] on span "Catalog" at bounding box center [67, 139] width 44 height 17
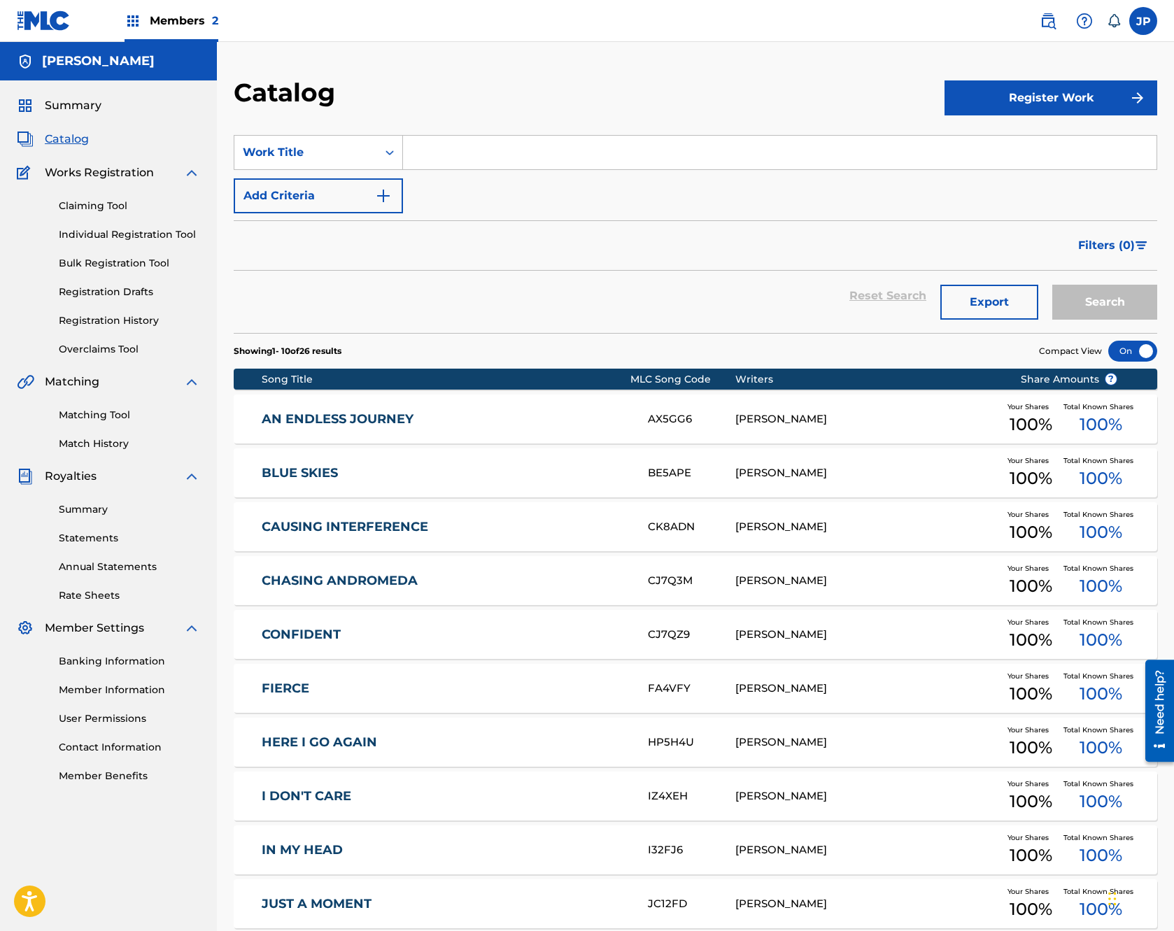
click at [424, 152] on input "Search Form" at bounding box center [779, 153] width 753 height 34
type input "the journey"
click at [348, 197] on button "Add Criteria" at bounding box center [318, 195] width 169 height 35
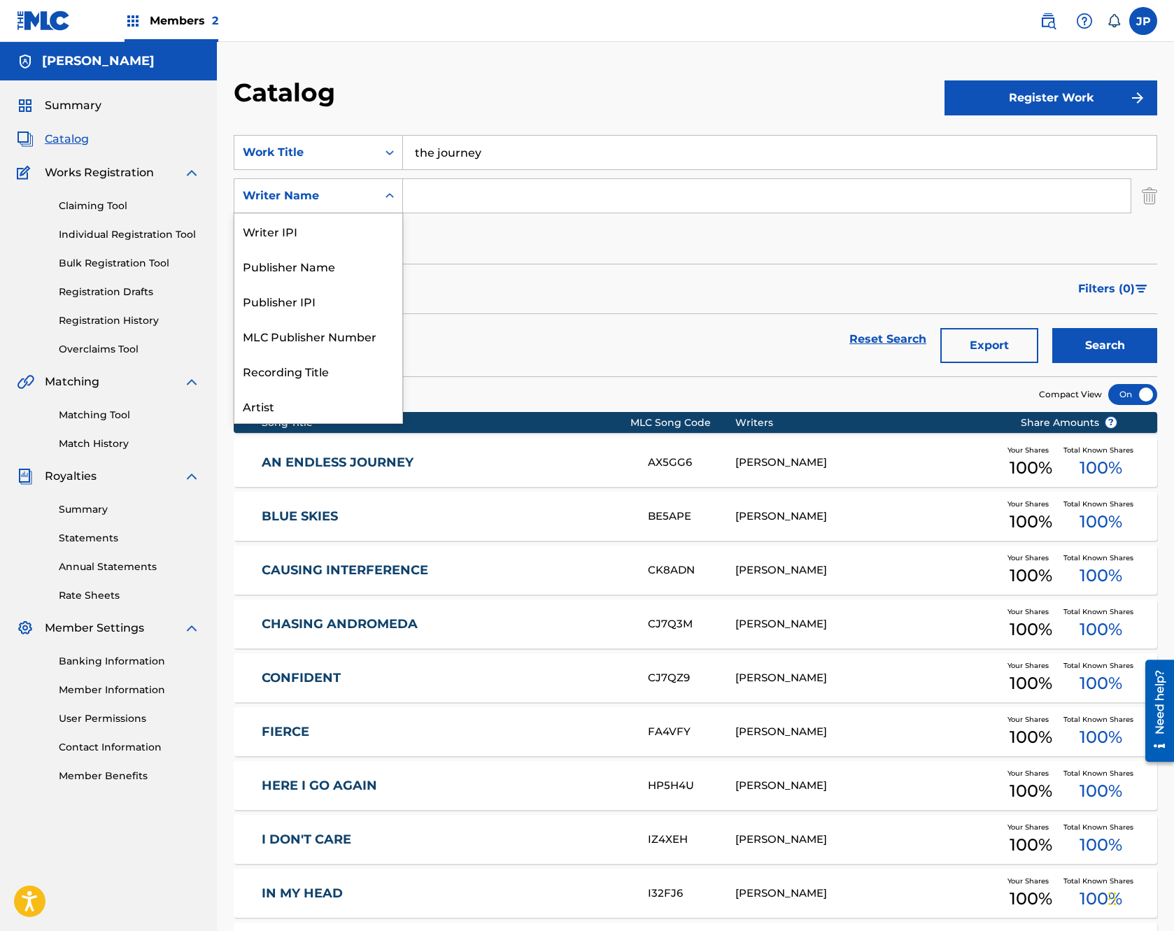
click at [383, 201] on icon "Search Form" at bounding box center [390, 196] width 14 height 14
click at [281, 371] on div "ISRC" at bounding box center [318, 370] width 168 height 35
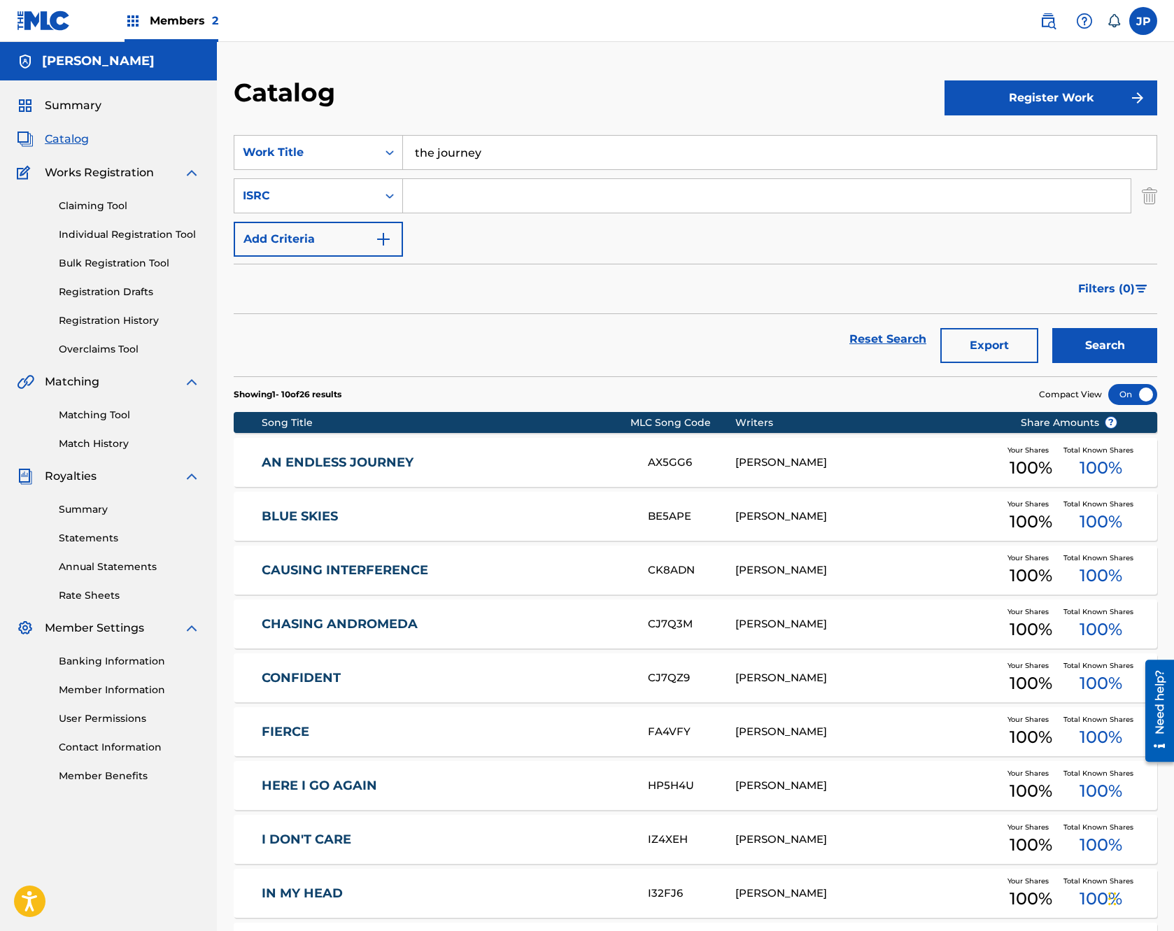
click at [434, 195] on input "Search Form" at bounding box center [766, 196] width 727 height 34
paste input "CAOVL2000014"
type input "CAOVL2000014"
click at [1052, 328] on button "Search" at bounding box center [1104, 345] width 105 height 35
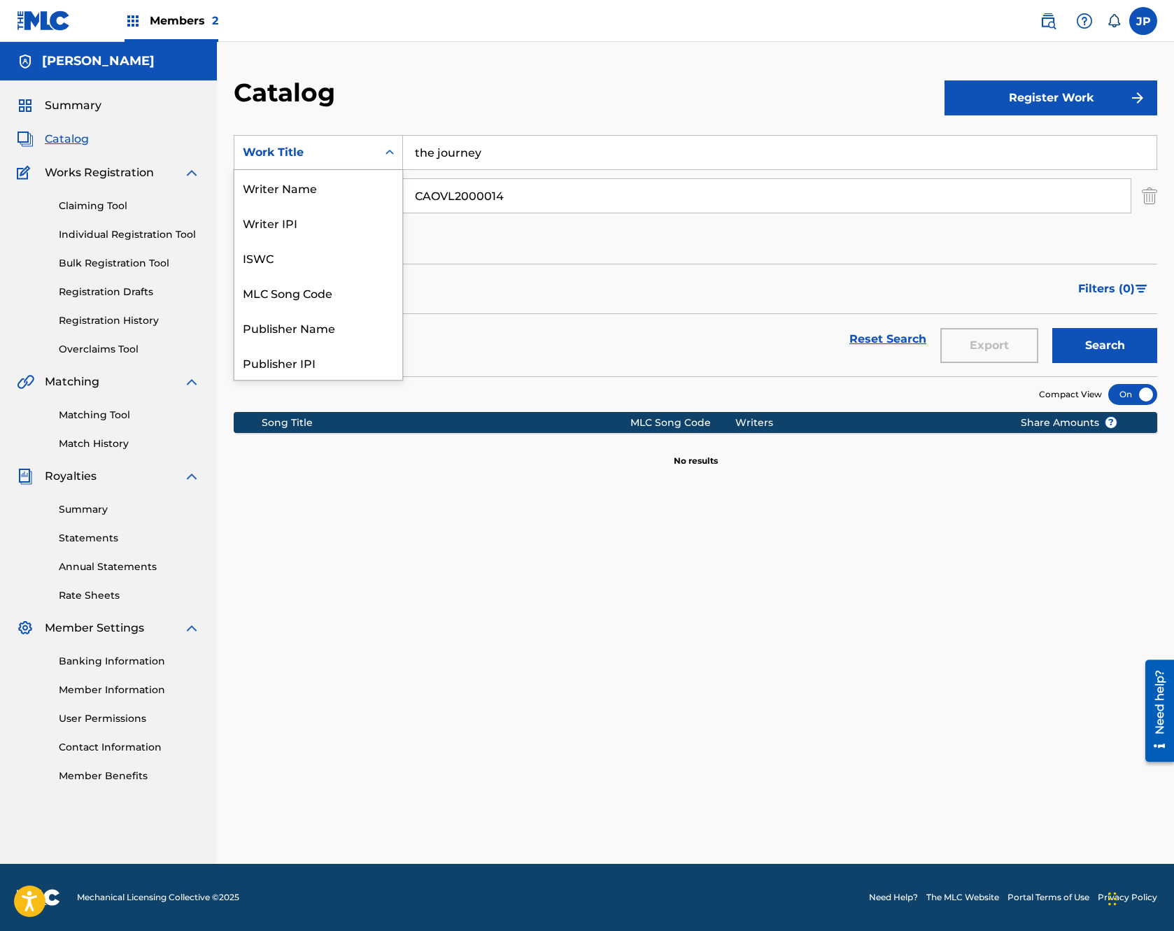
click at [385, 155] on icon "Search Form" at bounding box center [390, 152] width 14 height 14
click at [283, 227] on div "Writer IPI" at bounding box center [318, 222] width 168 height 35
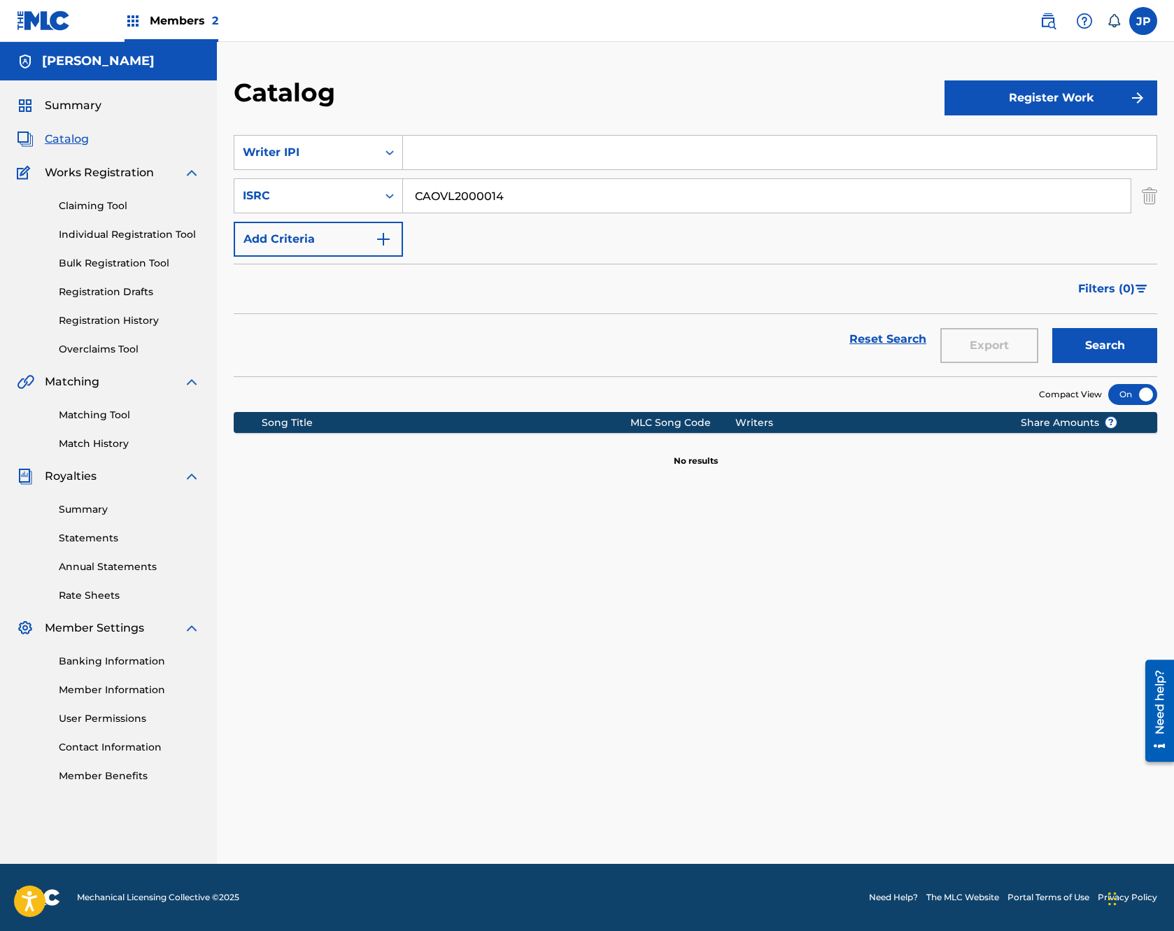
click at [418, 155] on input "Search Form" at bounding box center [779, 153] width 753 height 34
paste input "1051905974"
type input "1051905974"
click at [1099, 348] on button "Search" at bounding box center [1104, 345] width 105 height 35
click at [1045, 22] on img at bounding box center [1047, 21] width 17 height 17
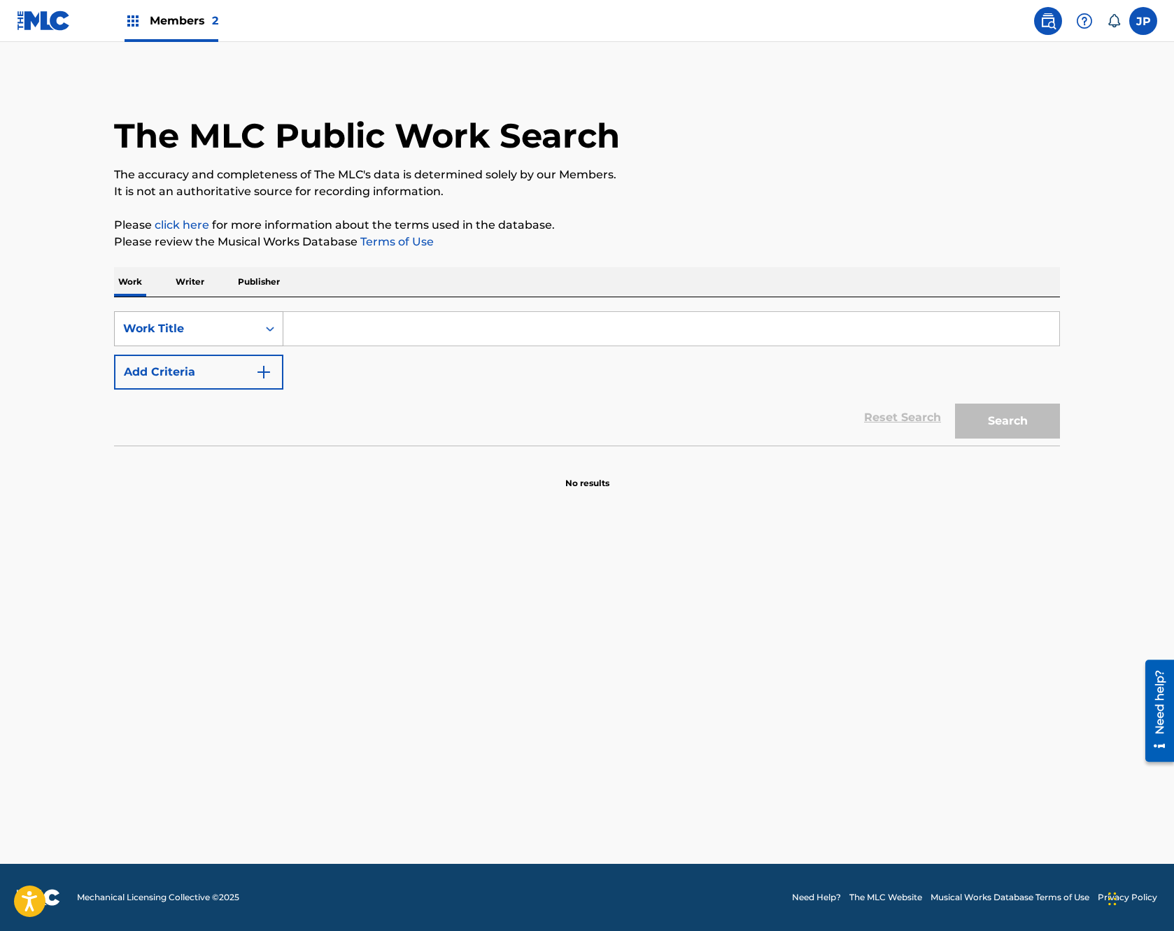
click at [145, 328] on div "Work Title" at bounding box center [186, 328] width 126 height 17
click at [157, 408] on div "Writer IPI" at bounding box center [199, 398] width 168 height 35
click at [329, 336] on input "Search Form" at bounding box center [671, 329] width 776 height 34
paste input "1051905974"
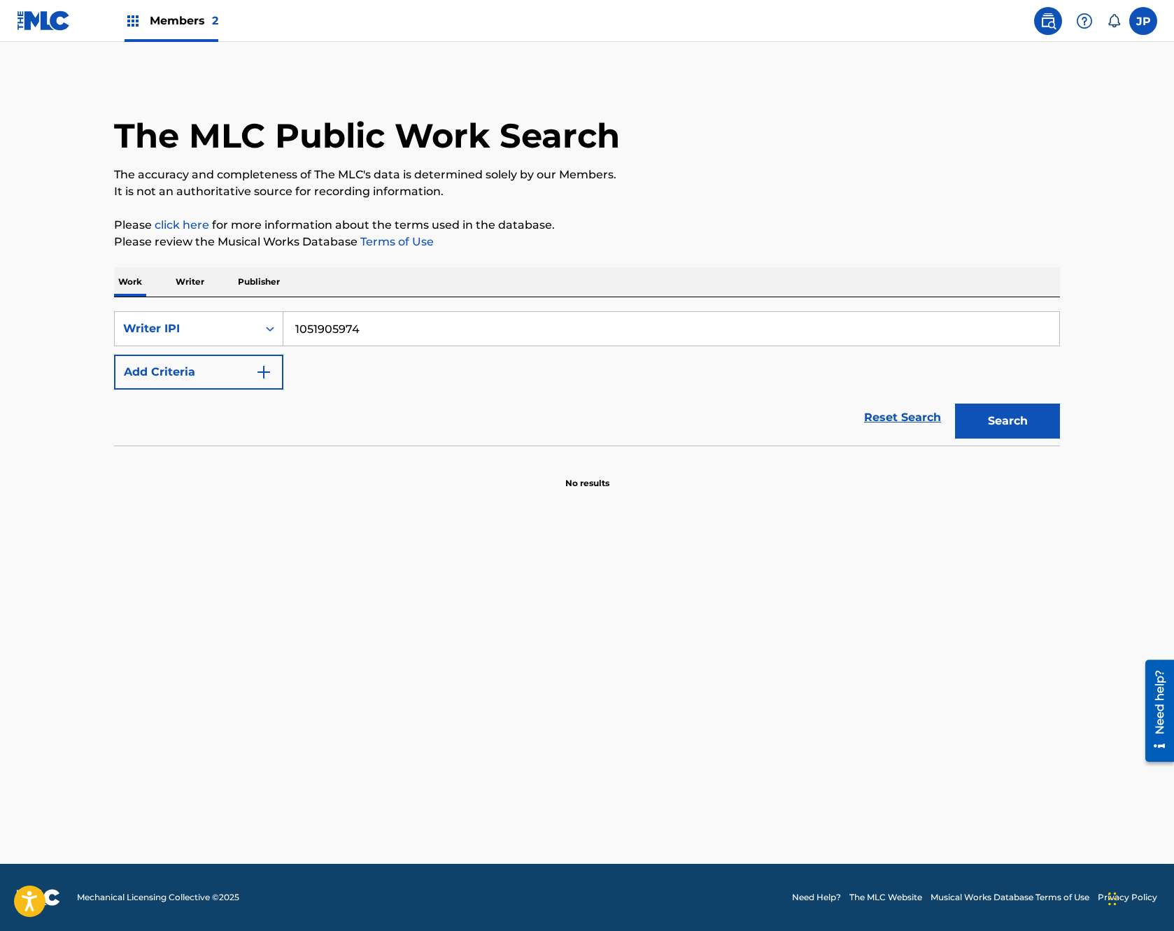
type input "1051905974"
click at [993, 413] on button "Search" at bounding box center [1007, 421] width 105 height 35
click at [1001, 428] on button "Search" at bounding box center [1007, 421] width 105 height 35
click at [827, 168] on p "The accuracy and completeness of The MLC's data is determined solely by our Mem…" at bounding box center [587, 174] width 946 height 17
click at [185, 19] on span "Members 2" at bounding box center [184, 21] width 69 height 16
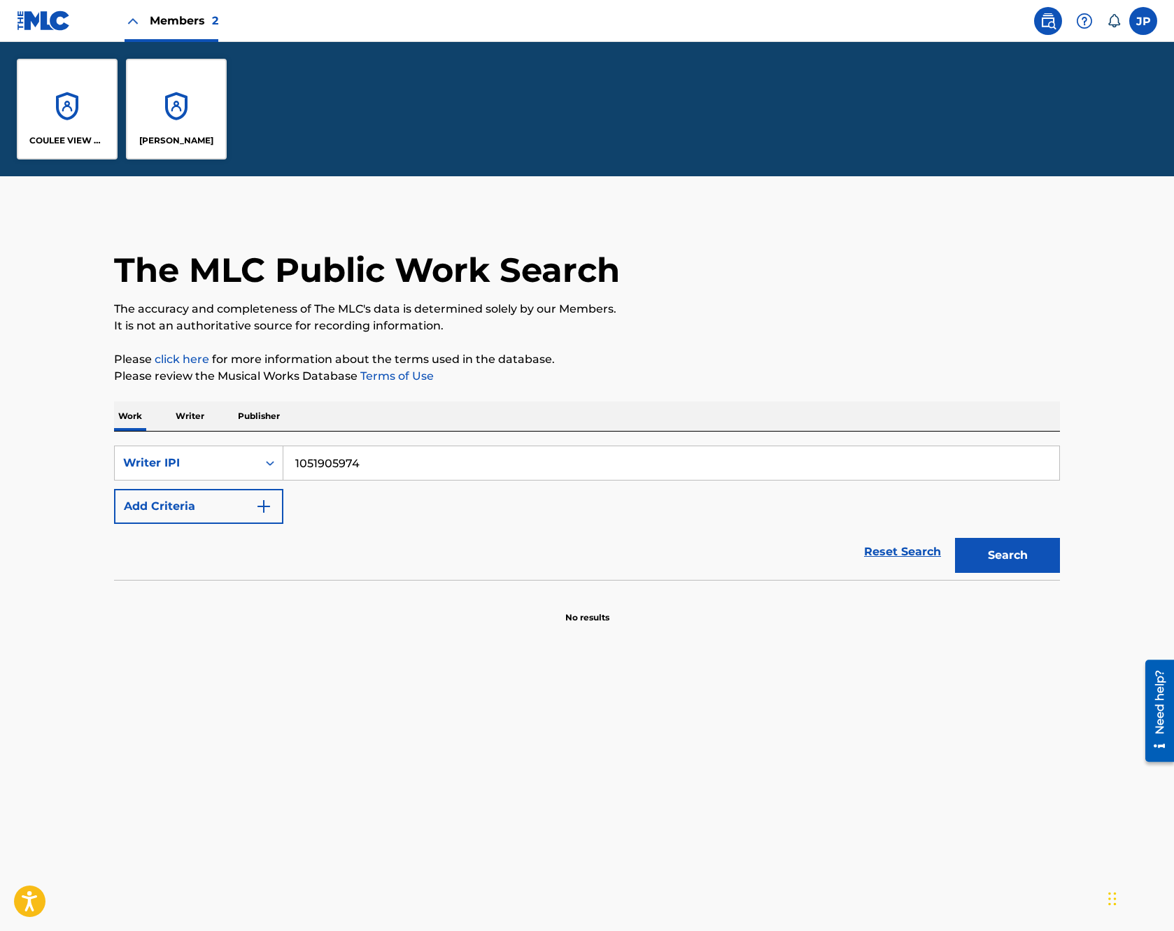
click at [169, 134] on p "[PERSON_NAME]" at bounding box center [176, 140] width 74 height 13
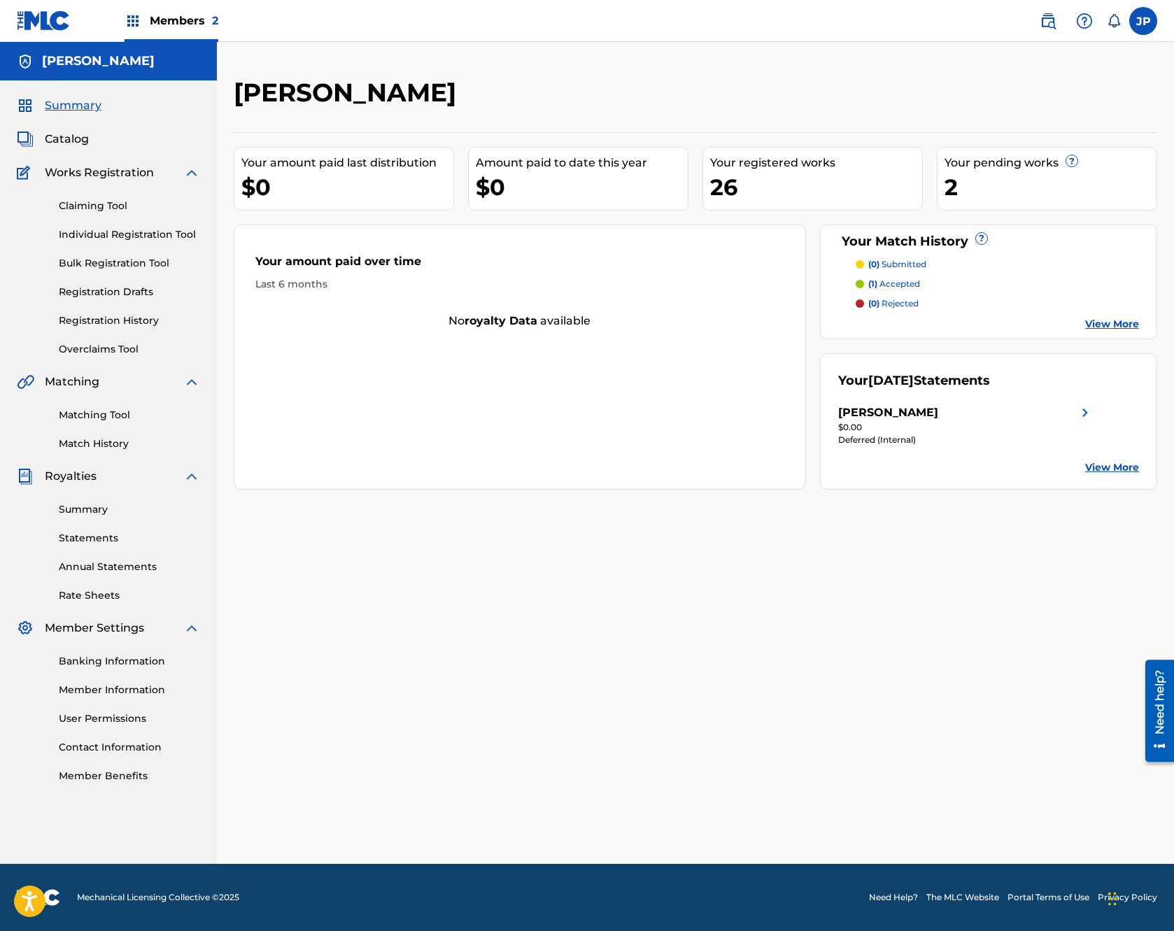
click at [97, 660] on link "Banking Information" at bounding box center [129, 661] width 141 height 15
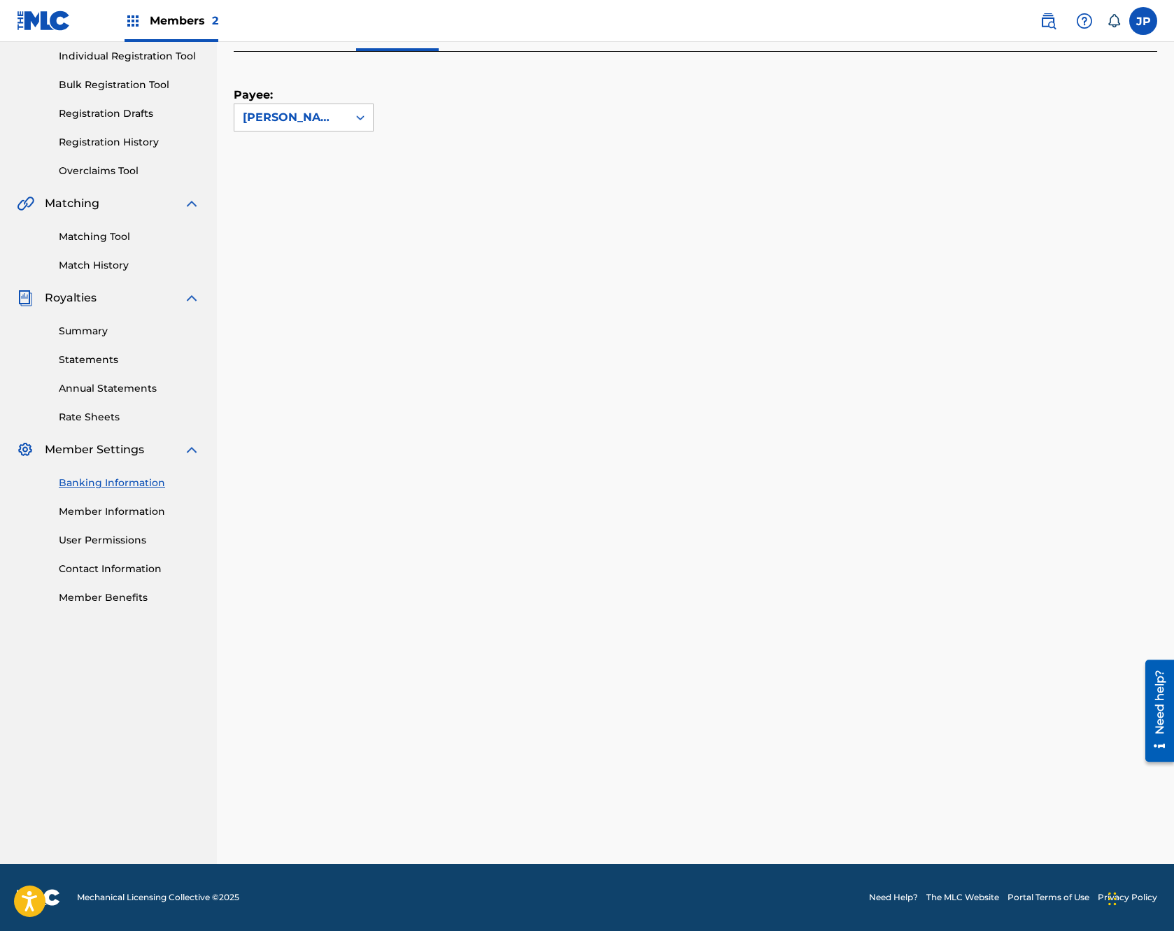
scroll to position [178, 0]
click at [148, 10] on div "Members 2" at bounding box center [171, 20] width 94 height 41
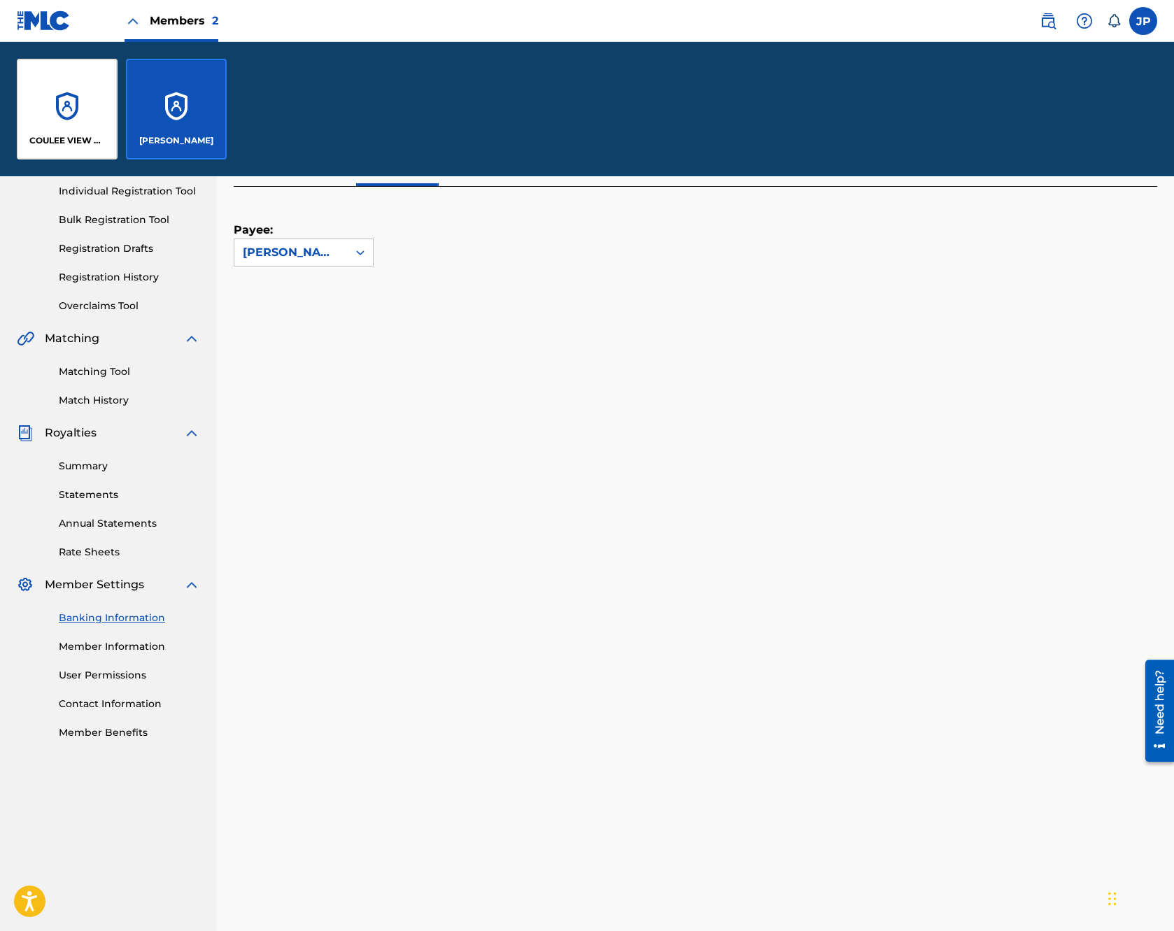
scroll to position [312, 0]
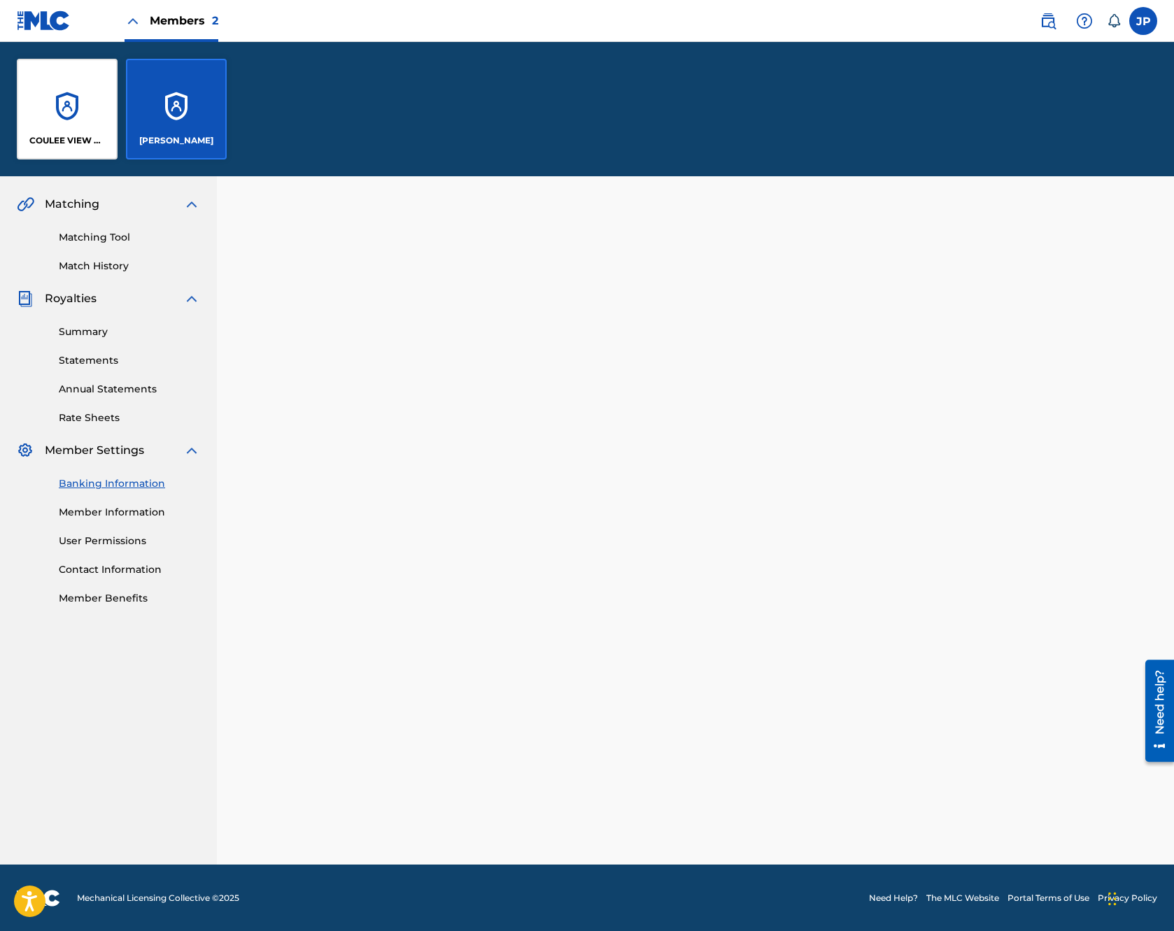
click at [57, 102] on div "COULEE VIEW MUSIC" at bounding box center [67, 109] width 101 height 101
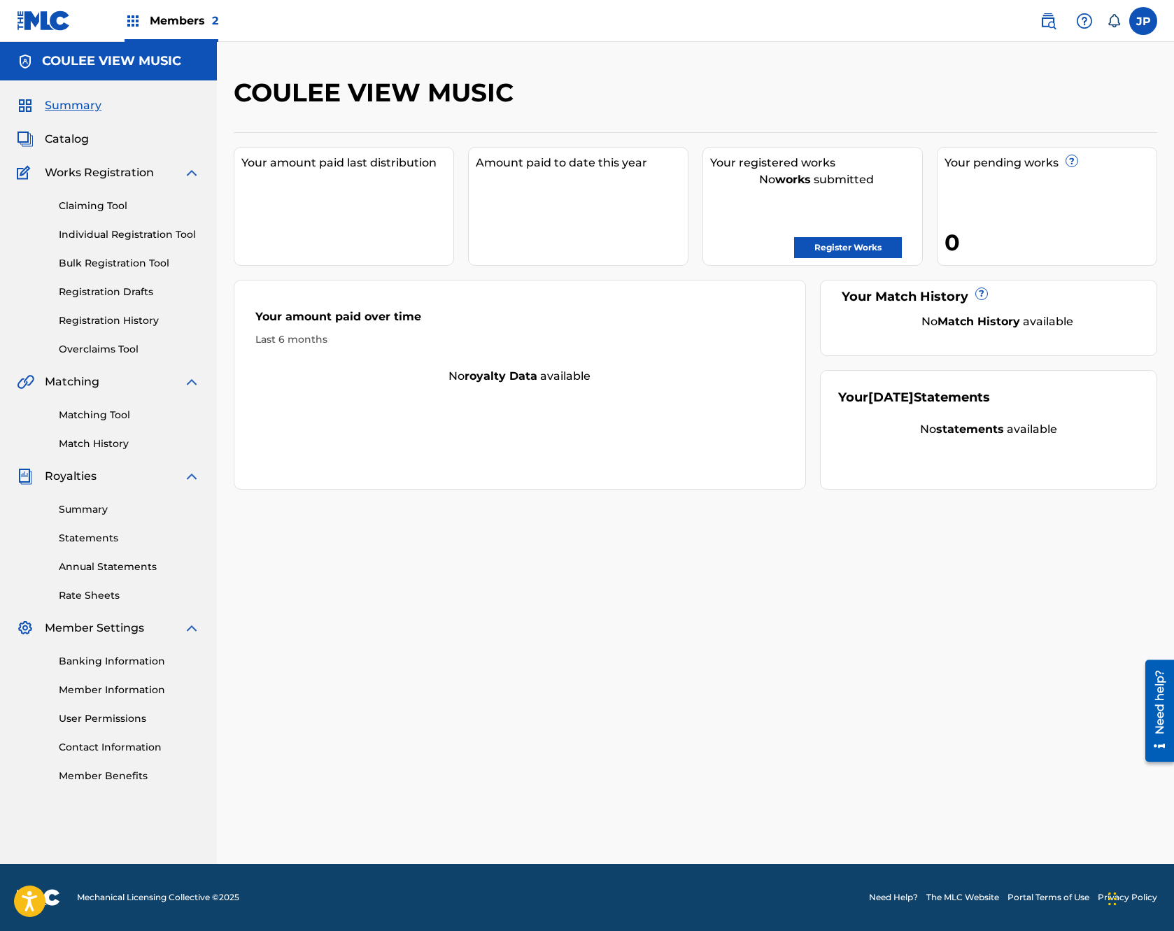
click at [85, 656] on link "Banking Information" at bounding box center [129, 661] width 141 height 15
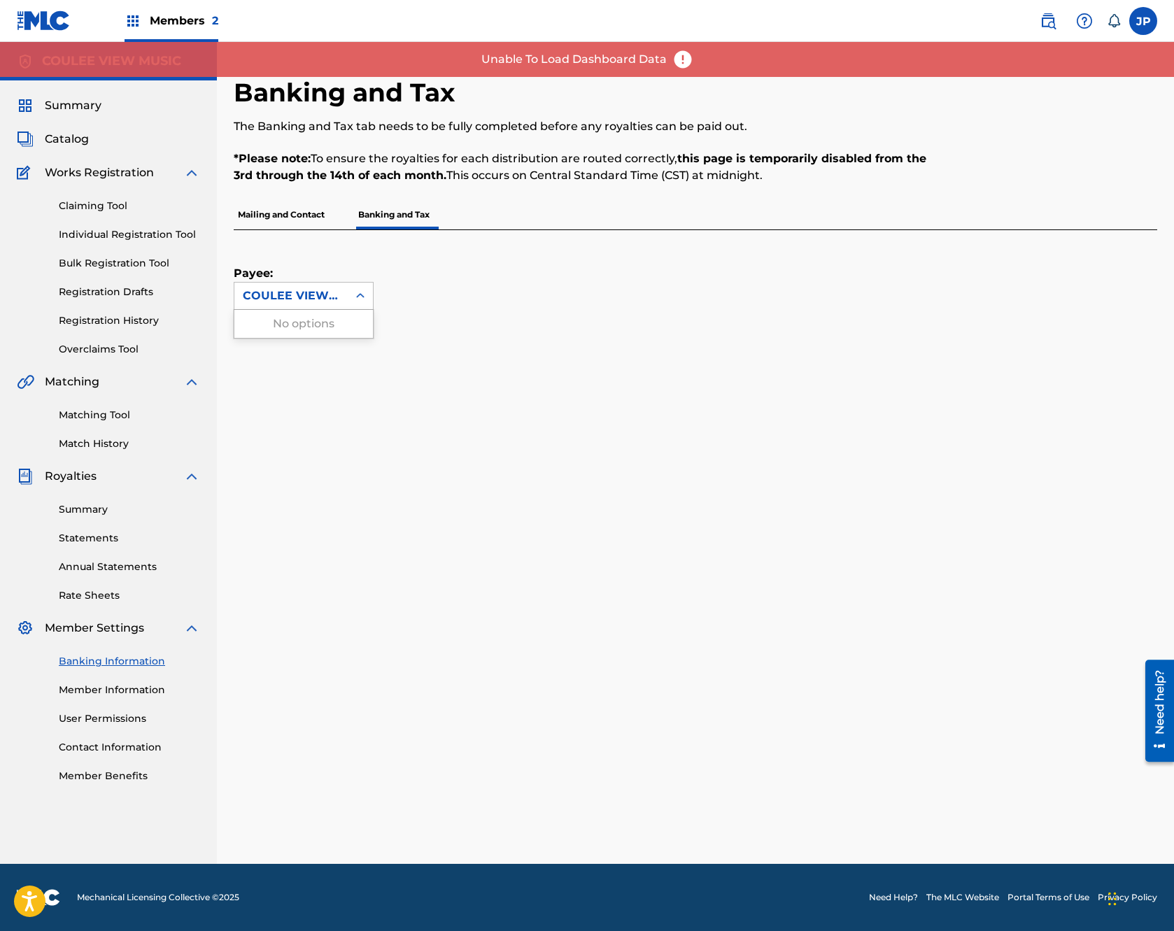
click at [320, 297] on div "COULEE VIEW MUSIC" at bounding box center [291, 295] width 97 height 17
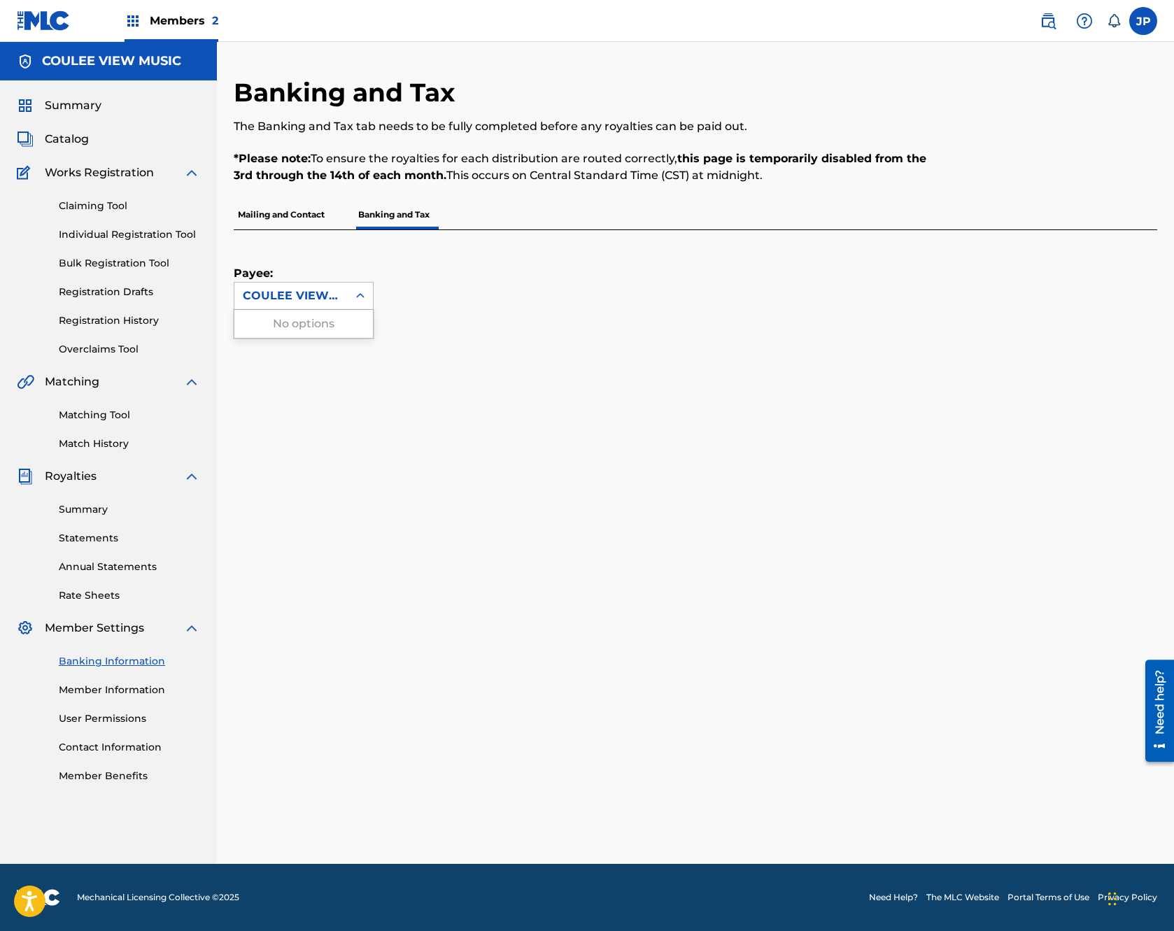
click at [301, 320] on div "No options" at bounding box center [303, 324] width 138 height 28
click at [443, 273] on div "Payee: COULEE VIEW MUSIC" at bounding box center [679, 270] width 890 height 80
click at [387, 216] on p "Banking and Tax" at bounding box center [394, 214] width 80 height 29
click at [104, 660] on link "Banking Information" at bounding box center [129, 661] width 141 height 15
